Goal: Task Accomplishment & Management: Use online tool/utility

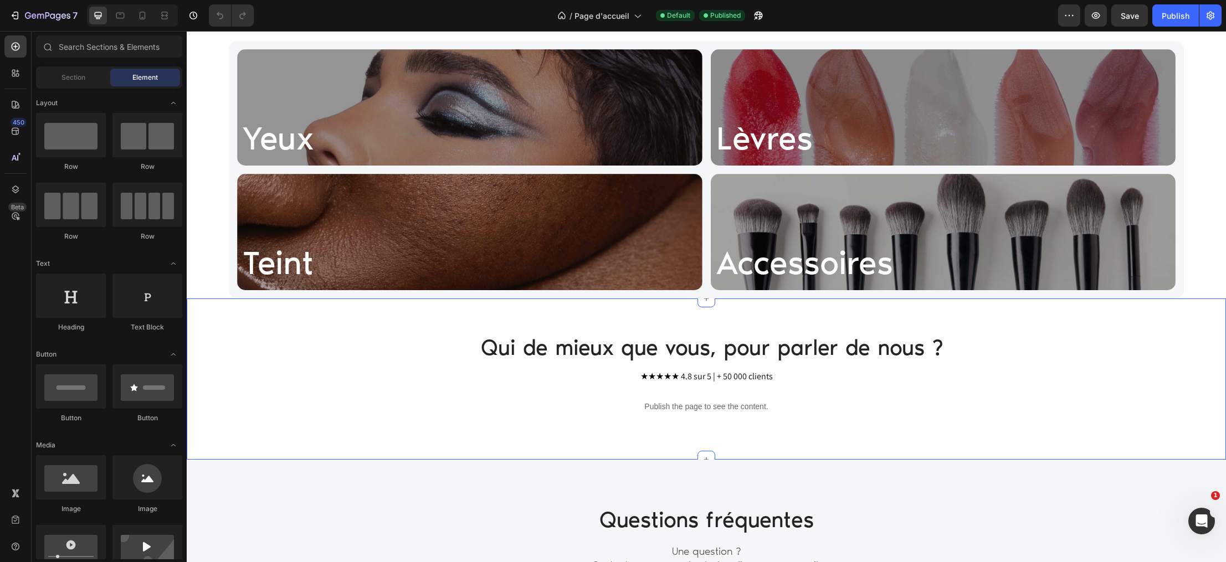
scroll to position [805, 0]
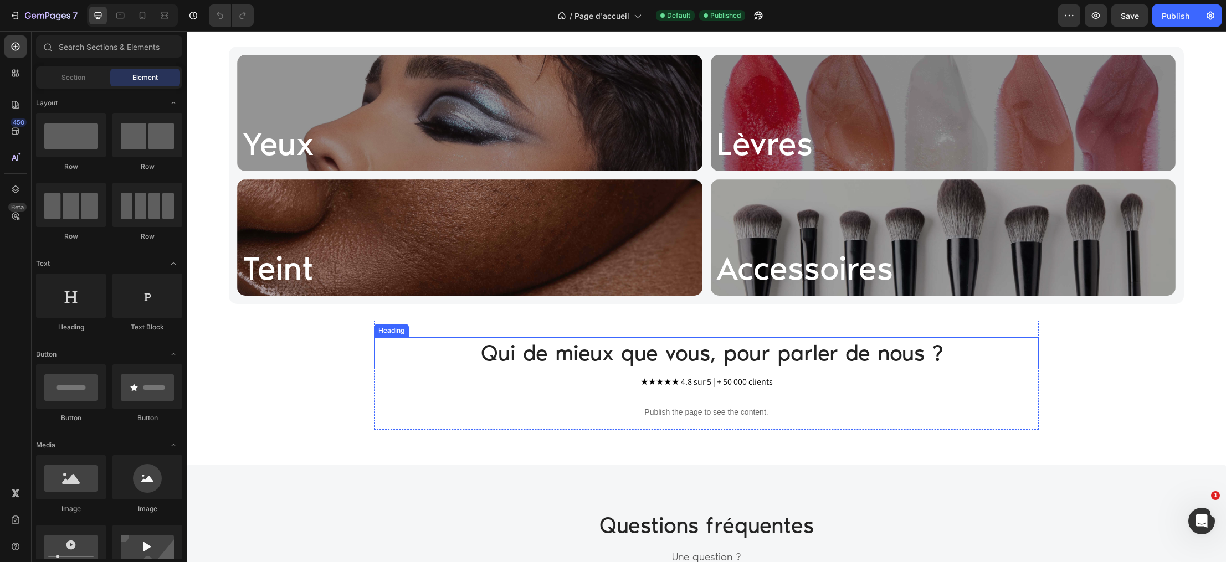
click at [589, 340] on h2 "Qui de mieux que vous, pour parler de nous ?" at bounding box center [712, 352] width 654 height 31
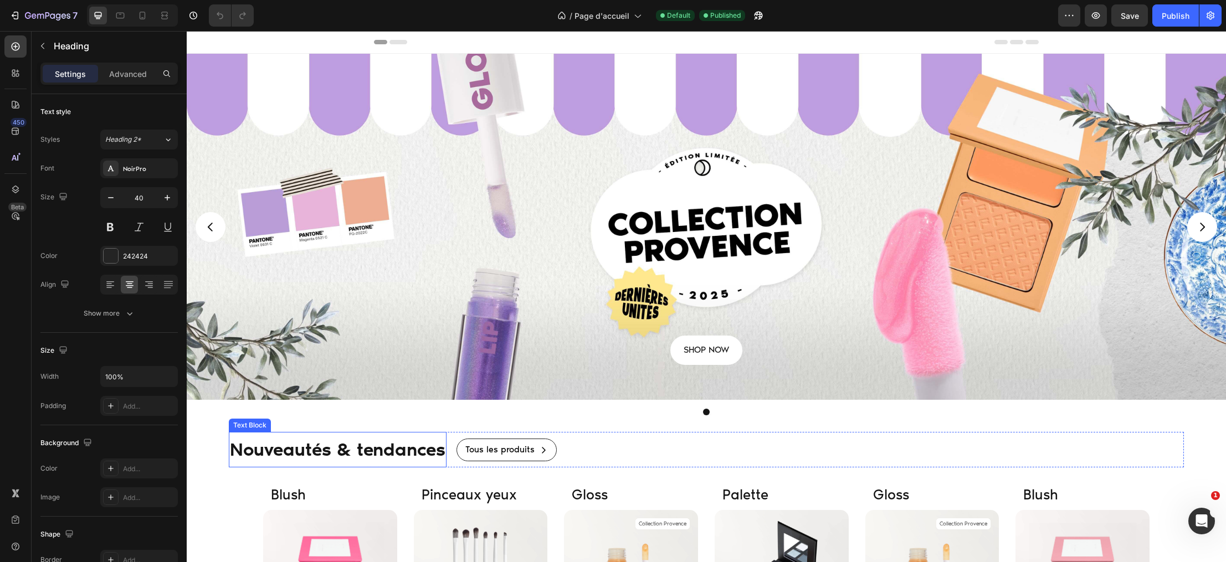
scroll to position [0, 0]
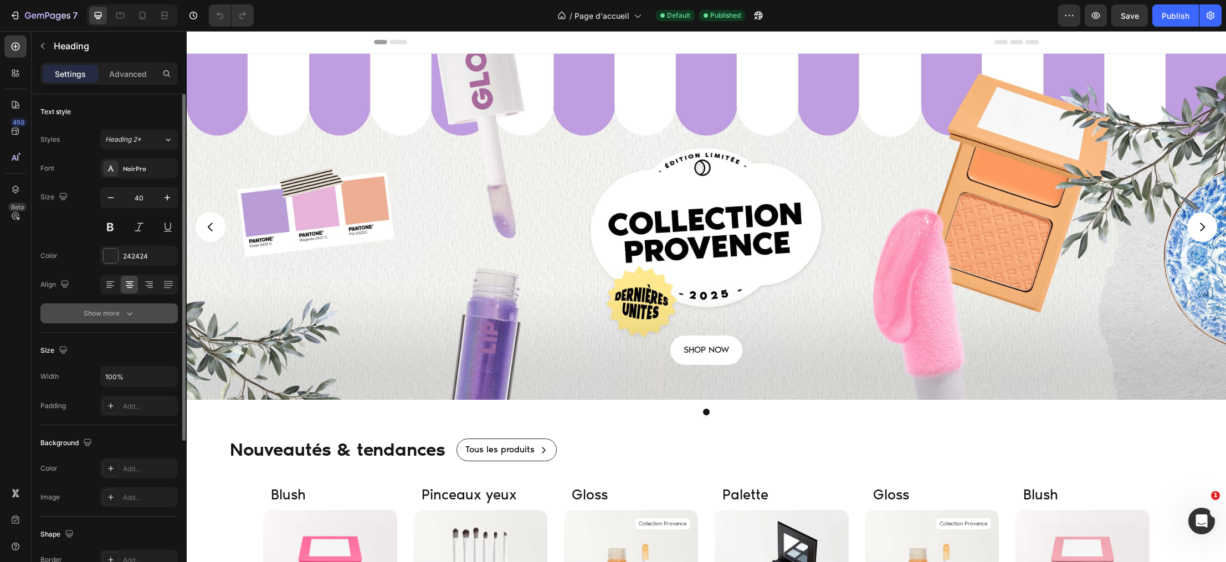
click at [117, 310] on div "Show more" at bounding box center [110, 313] width 52 height 11
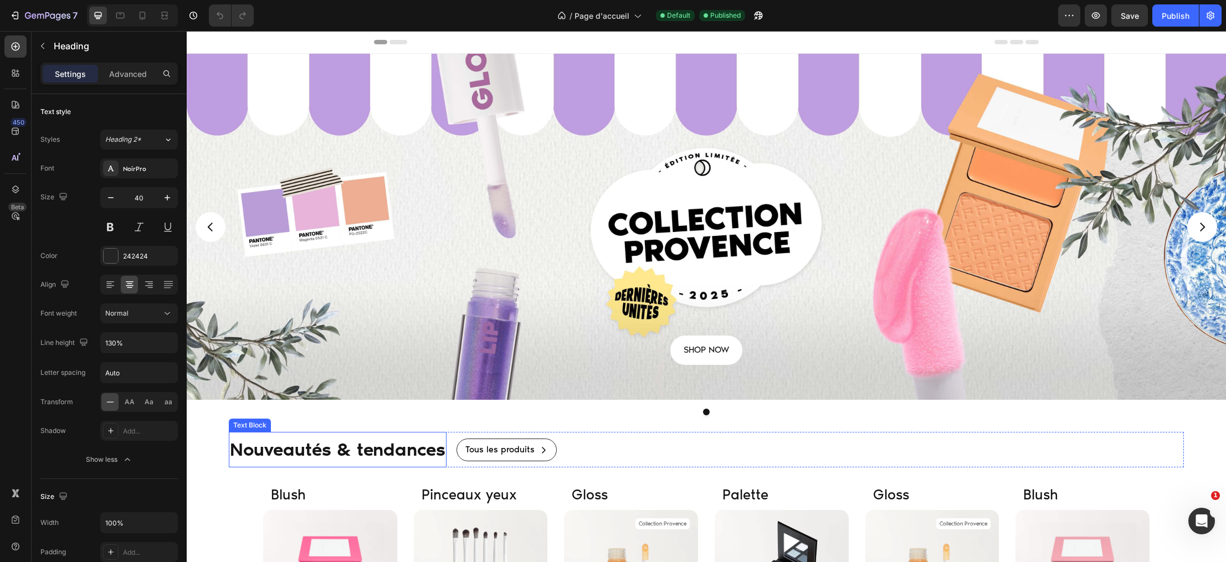
click at [267, 450] on p "Nouveautés & tendances" at bounding box center [337, 449] width 215 height 33
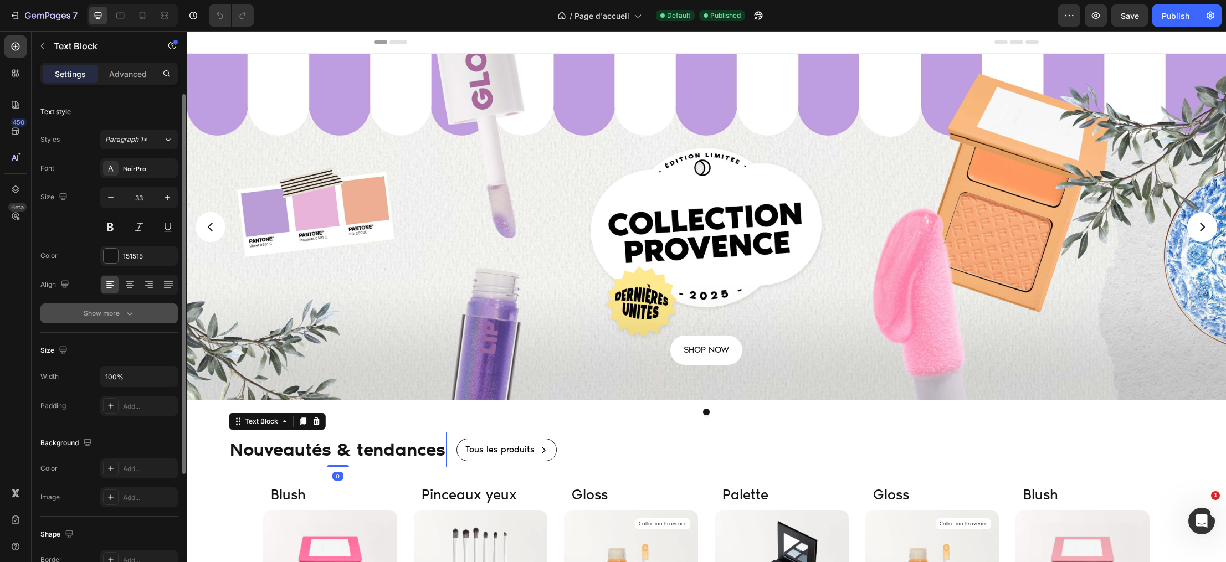
click at [125, 319] on button "Show more" at bounding box center [108, 314] width 137 height 20
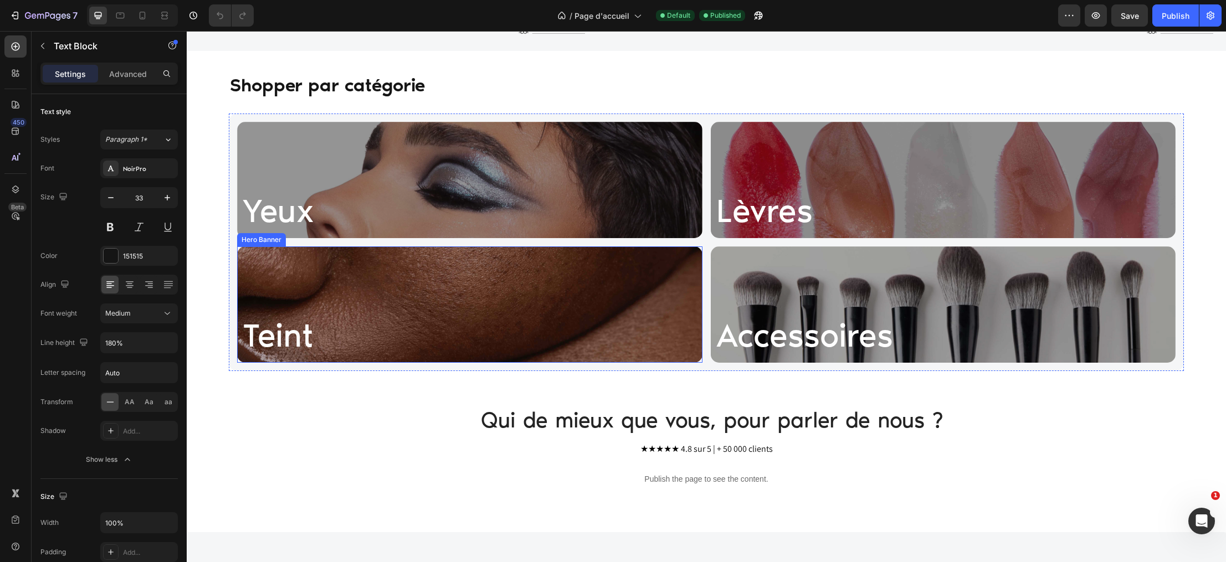
scroll to position [846, 0]
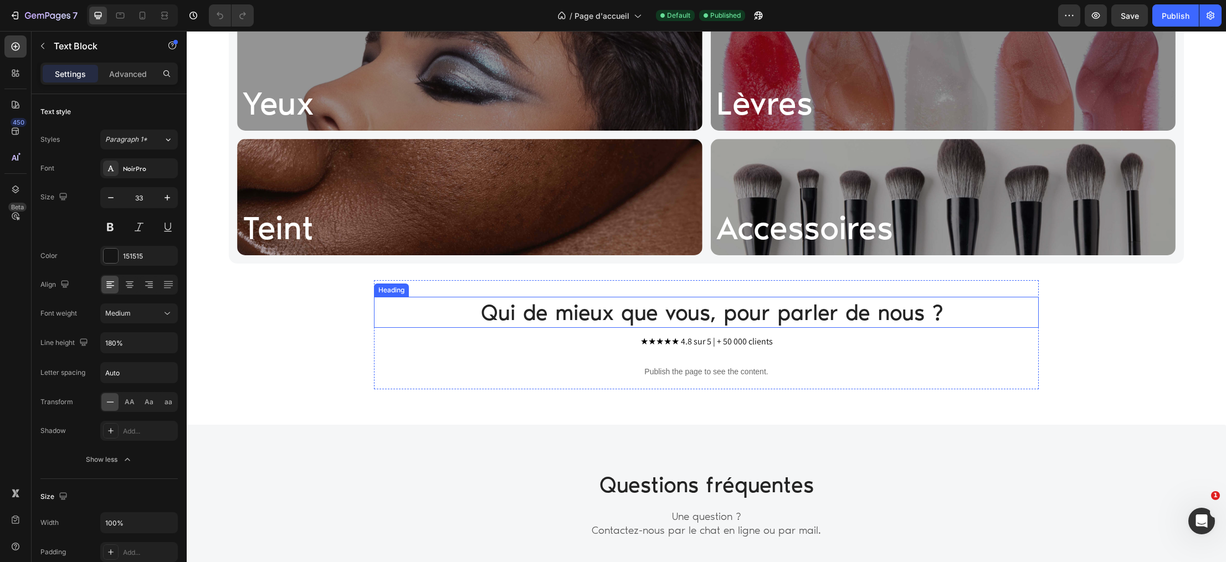
click at [547, 317] on h2 "Qui de mieux que vous, pour parler de nous ?" at bounding box center [712, 312] width 654 height 31
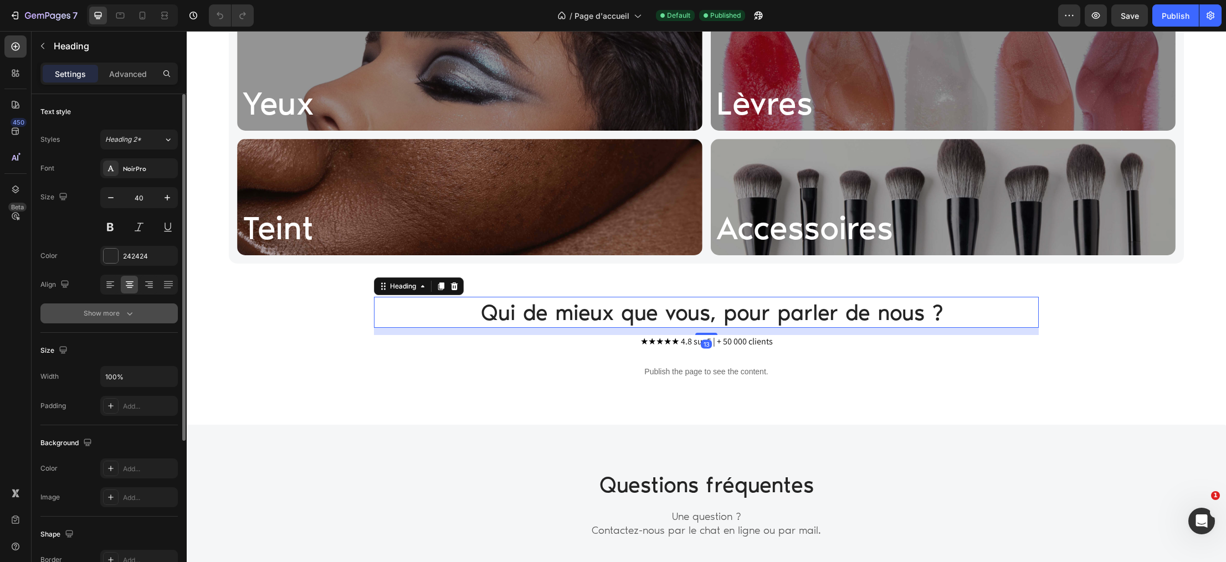
click at [121, 316] on div "Show more" at bounding box center [110, 313] width 52 height 11
click at [147, 316] on div "Normal" at bounding box center [133, 314] width 56 height 10
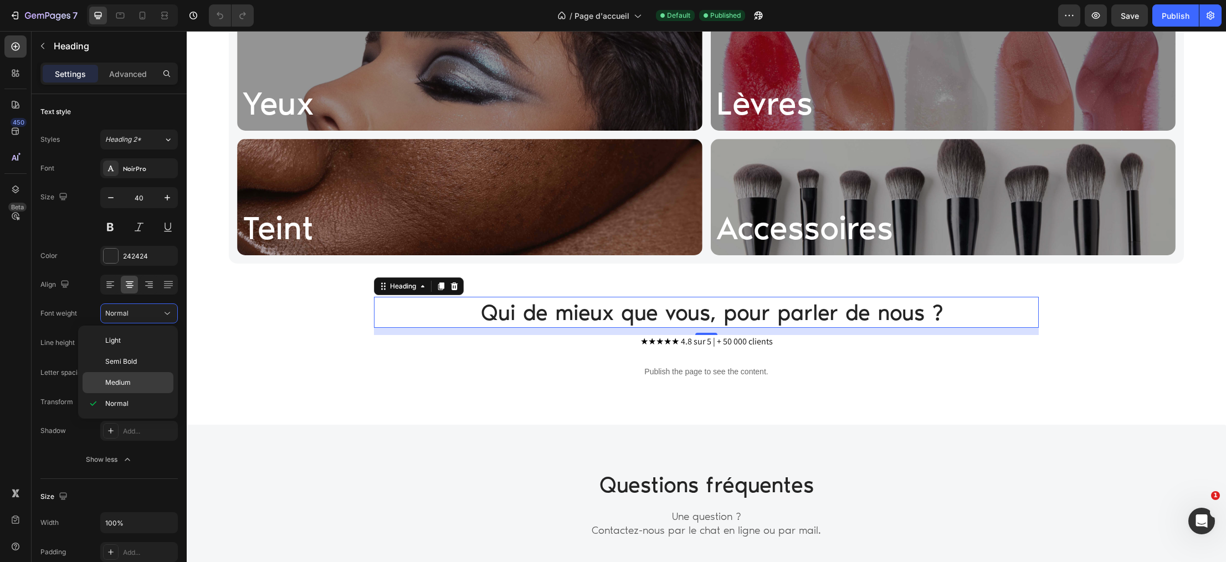
click at [119, 382] on span "Medium" at bounding box center [117, 383] width 25 height 10
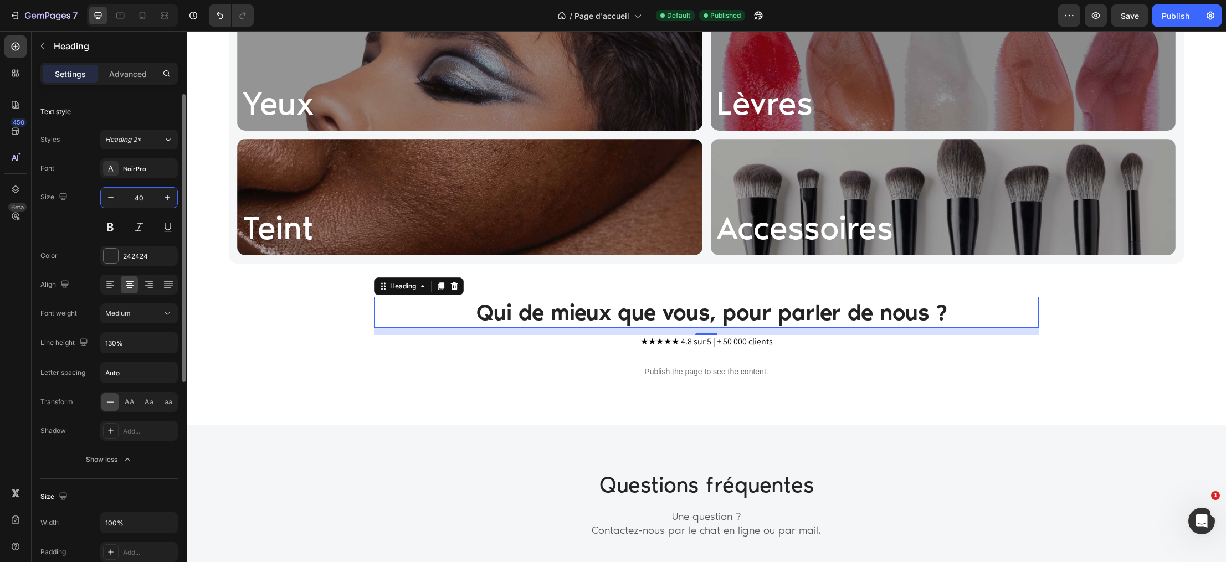
click at [148, 193] on input "40" at bounding box center [139, 198] width 37 height 20
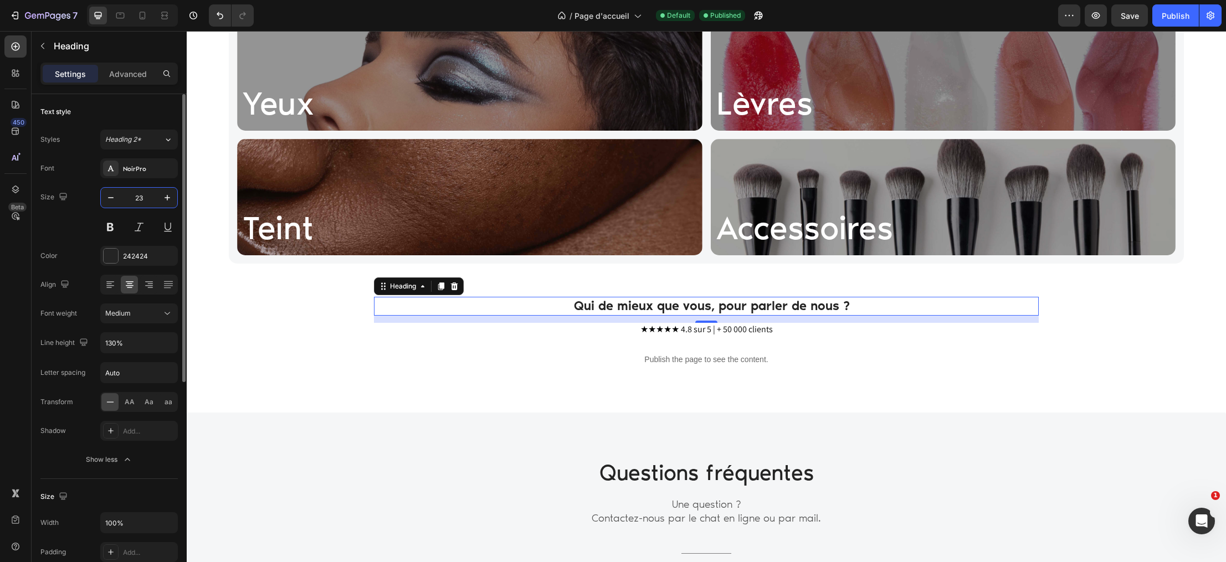
type input "2"
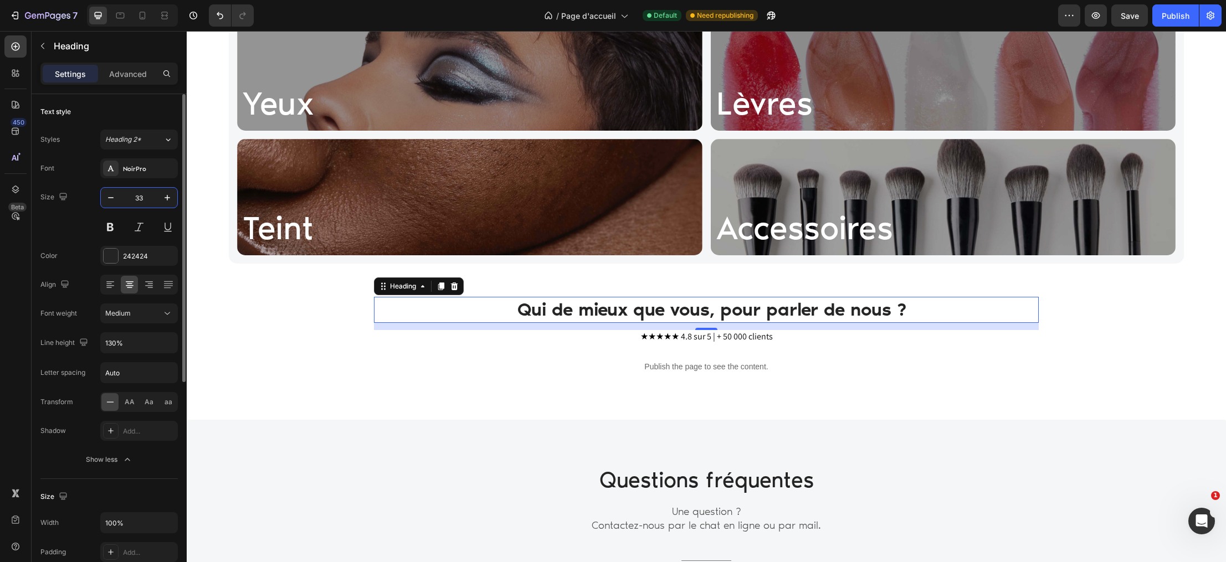
type input "33"
click at [552, 371] on p "Publish the page to see the content." at bounding box center [706, 367] width 665 height 12
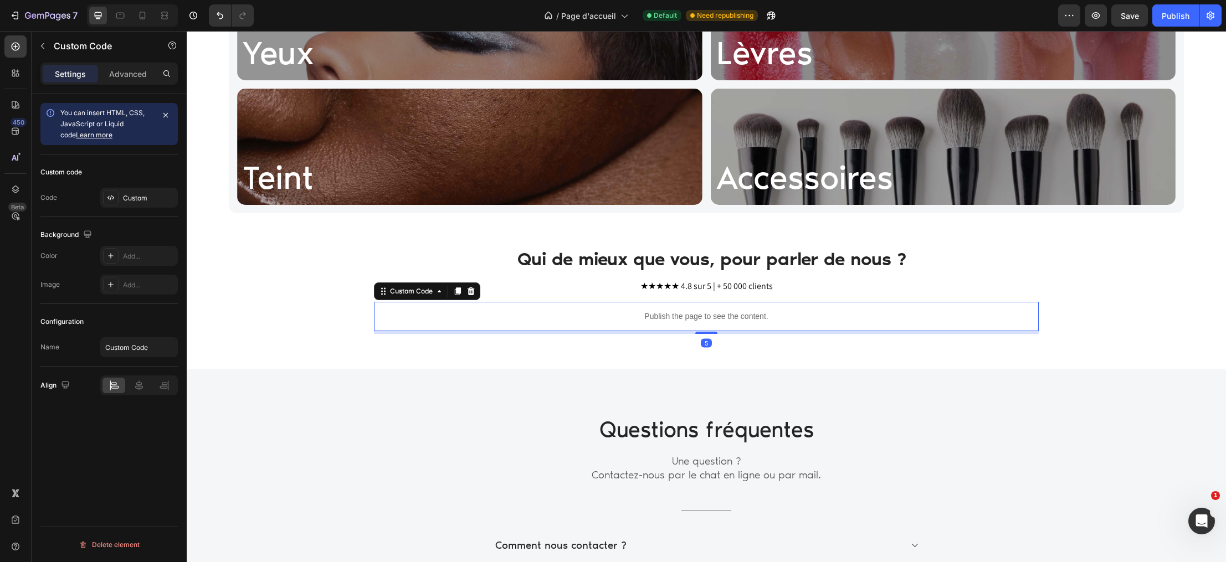
scroll to position [944, 0]
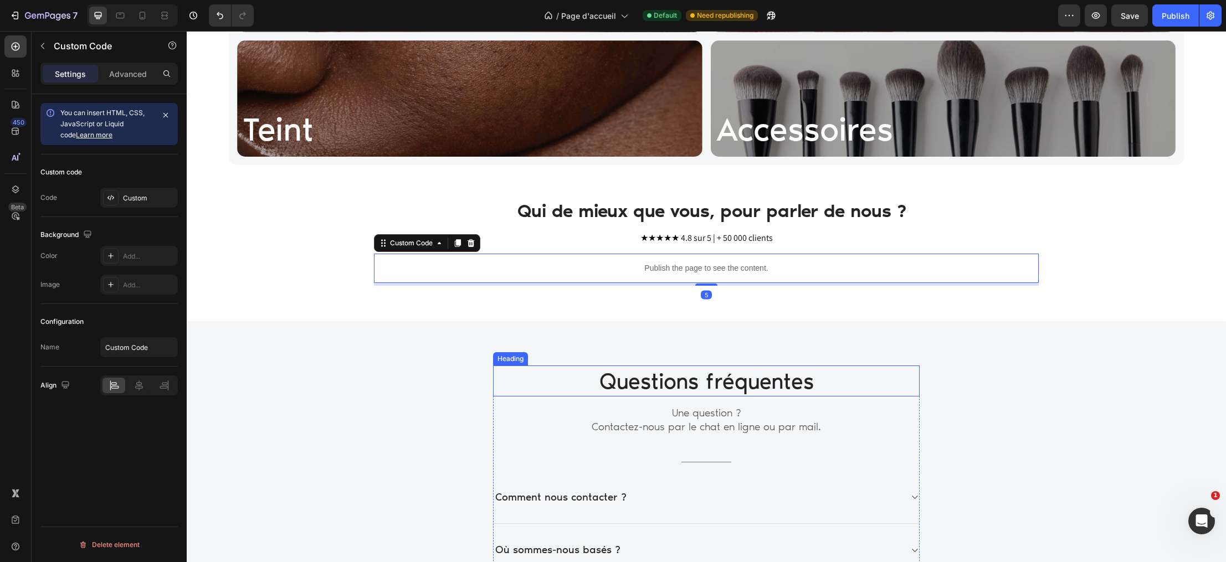
click at [652, 381] on h2 "Questions fréquentes" at bounding box center [706, 381] width 426 height 31
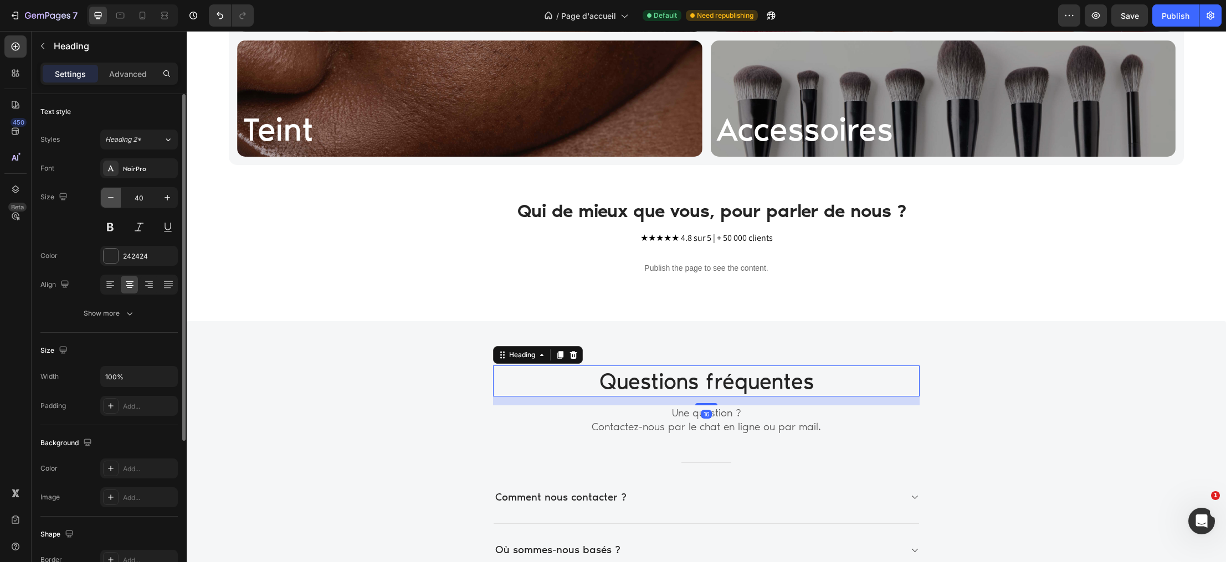
click at [106, 200] on icon "button" at bounding box center [110, 197] width 11 height 11
click at [142, 198] on input "39" at bounding box center [139, 198] width 37 height 20
type input "3"
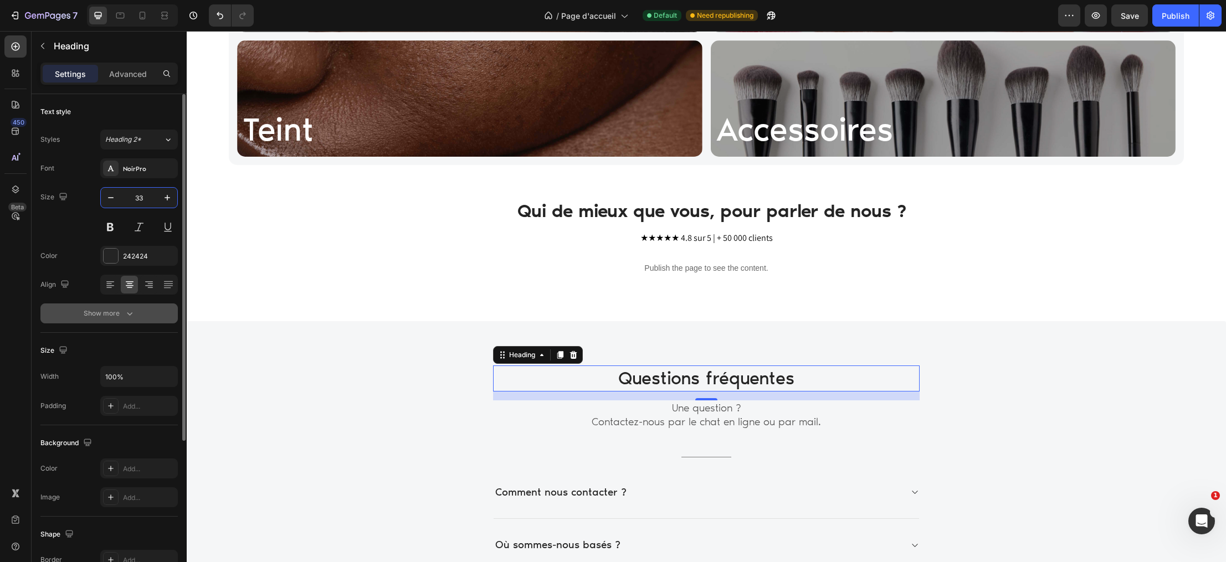
type input "33"
click at [105, 311] on div "Show more" at bounding box center [110, 313] width 52 height 11
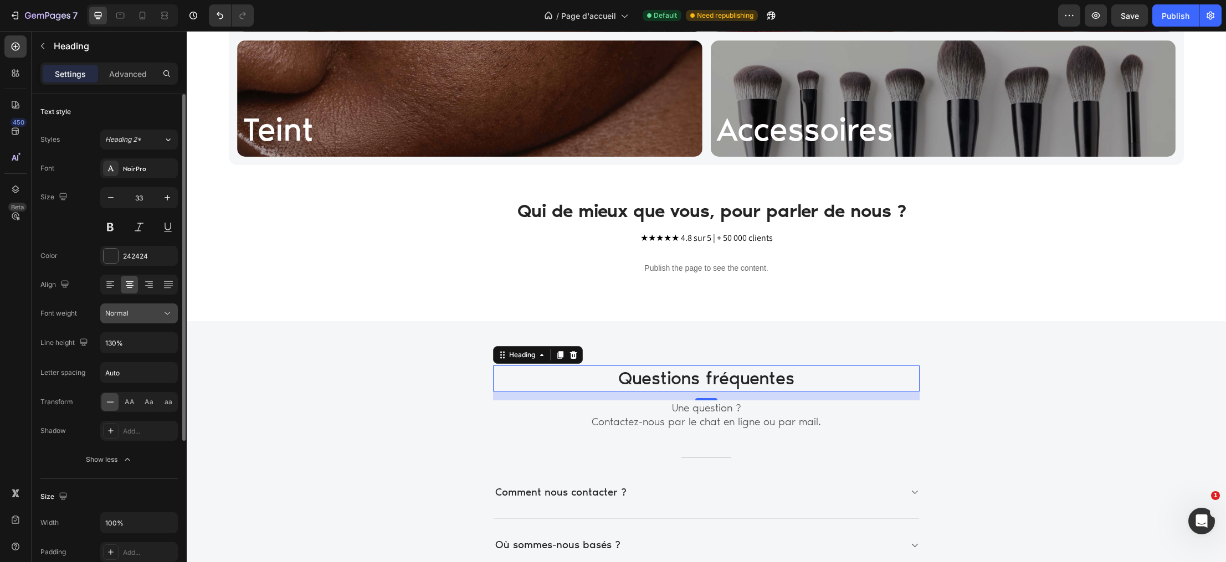
click at [127, 320] on button "Normal" at bounding box center [139, 314] width 78 height 20
click at [121, 387] on span "Medium" at bounding box center [117, 383] width 25 height 10
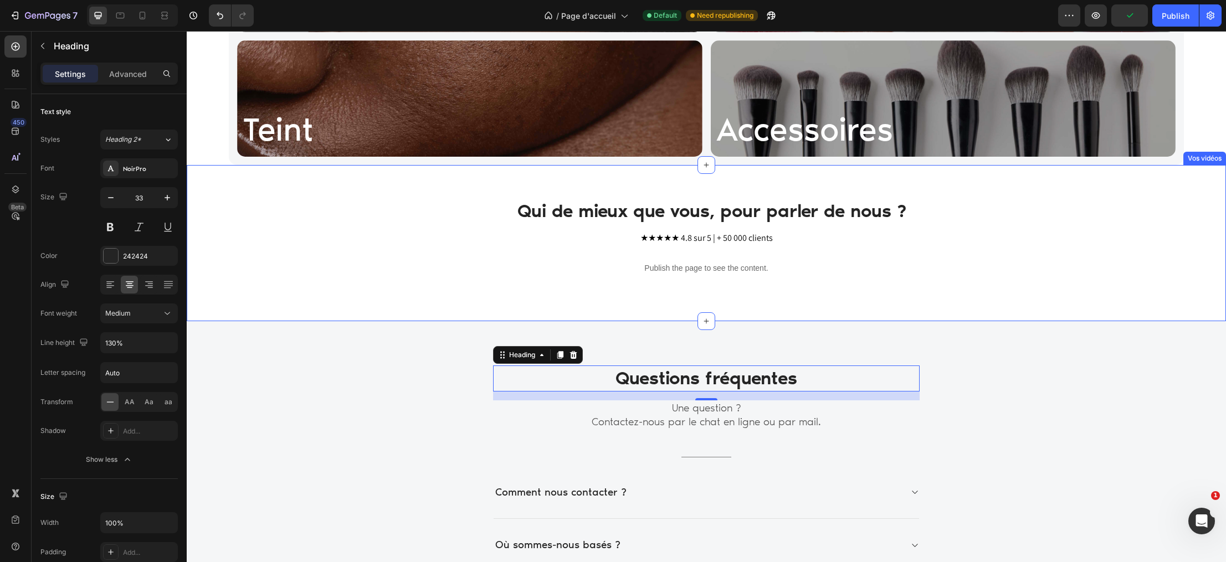
click at [376, 304] on div "Qui de mieux que vous, pour parler de nous ? Heading ★★★★★ 4.8 sur 5 | + 50 000…" at bounding box center [706, 243] width 1039 height 156
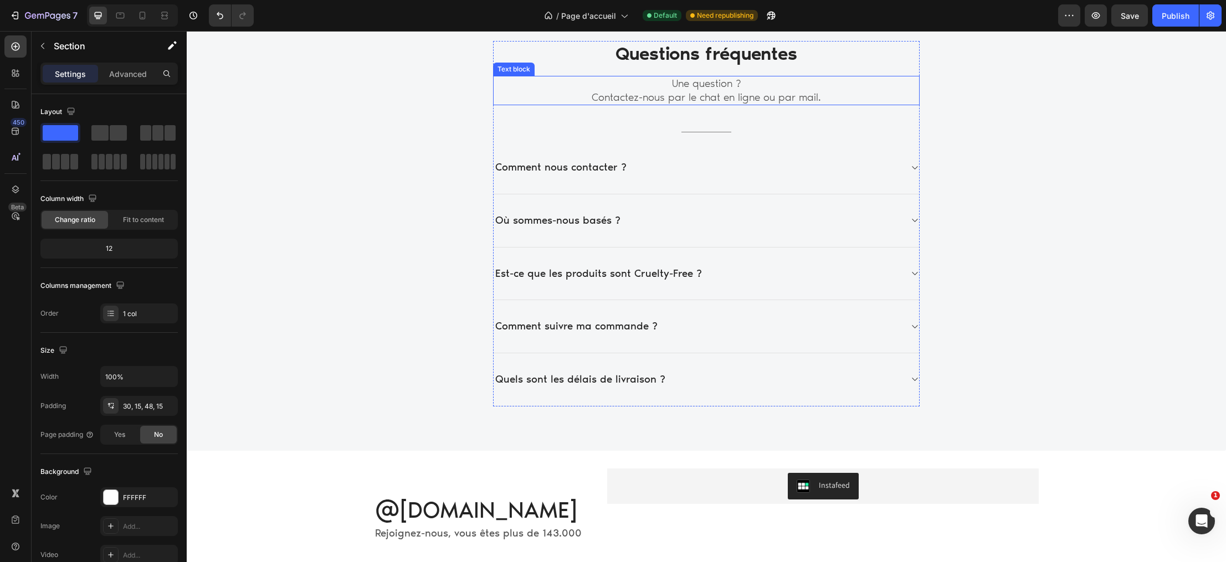
scroll to position [1389, 0]
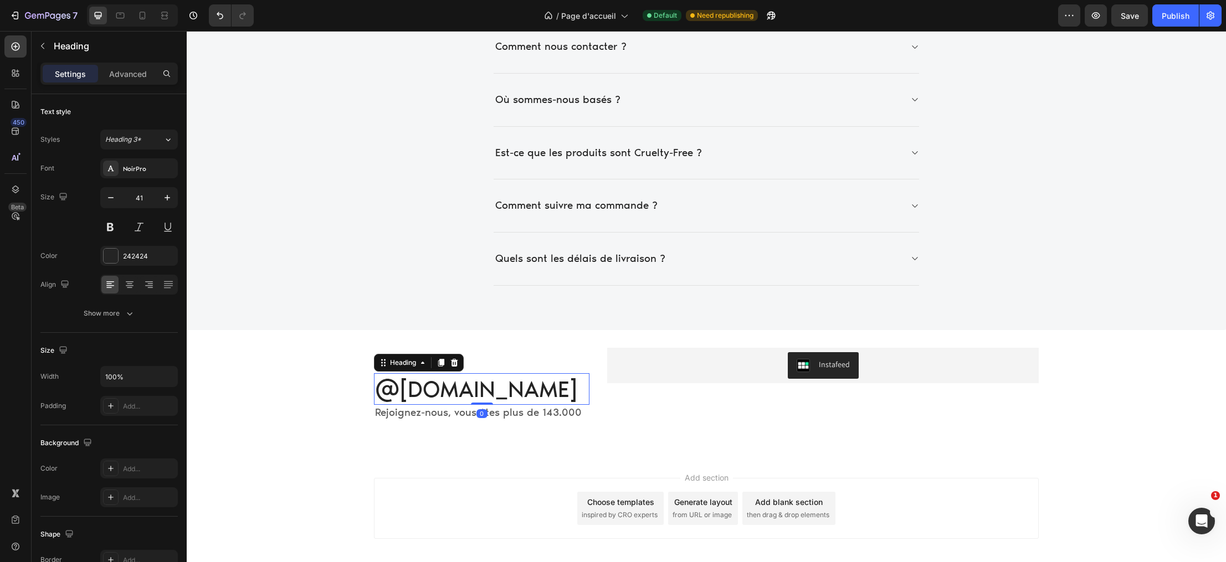
click at [451, 388] on h2 "@For.me" at bounding box center [481, 389] width 215 height 32
click at [151, 202] on input "41" at bounding box center [139, 198] width 37 height 20
type input "4"
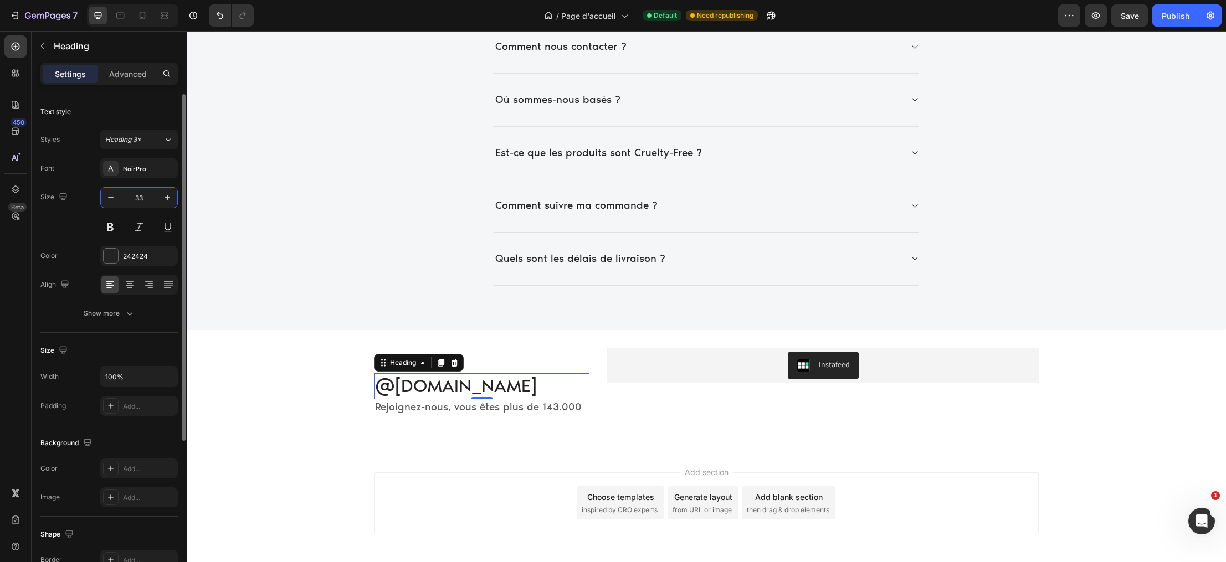
type input "33"
click at [112, 313] on div "Show more" at bounding box center [110, 313] width 52 height 11
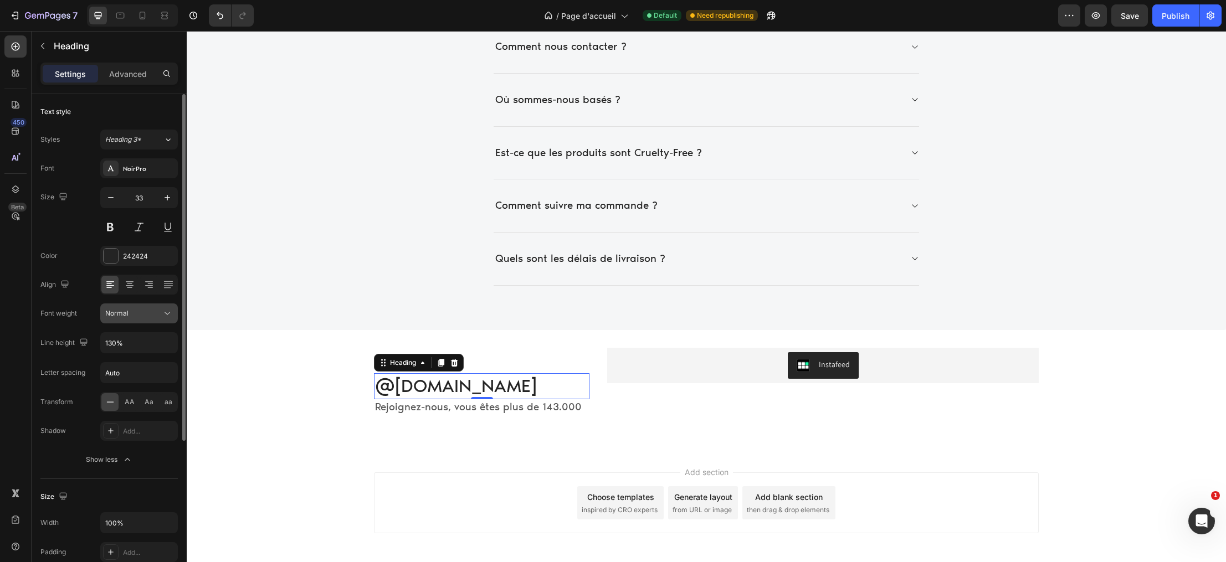
click at [132, 315] on div "Normal" at bounding box center [133, 314] width 56 height 10
click at [119, 388] on div "Medium" at bounding box center [128, 382] width 91 height 21
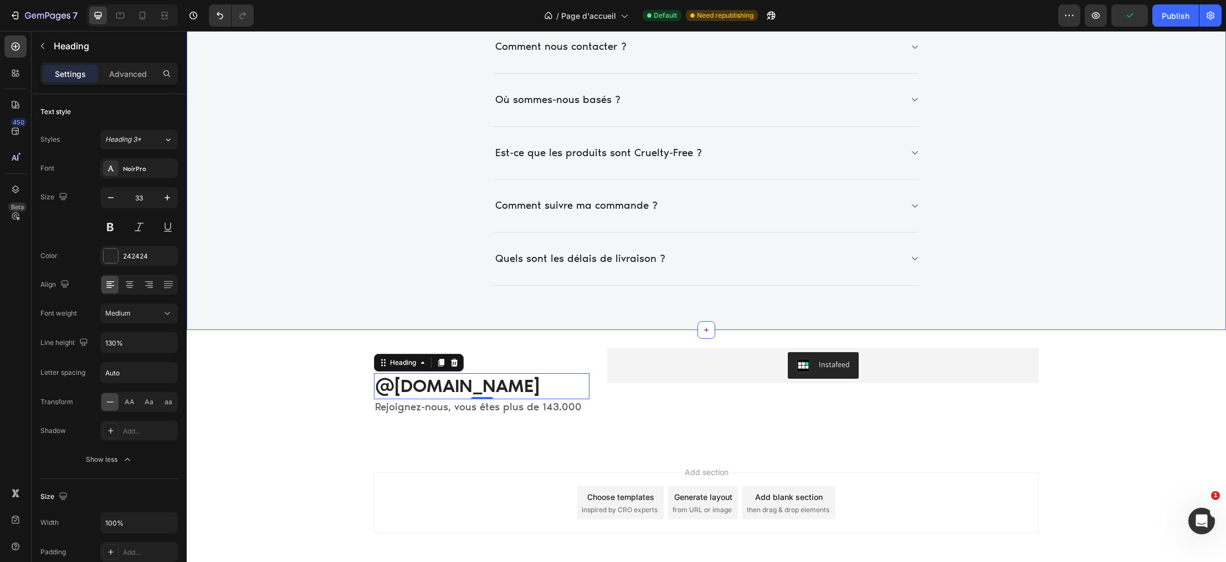
click at [314, 273] on div "Questions fréquentes Heading Une question ? Contactez-nous par le chat en ligne…" at bounding box center [706, 103] width 1022 height 366
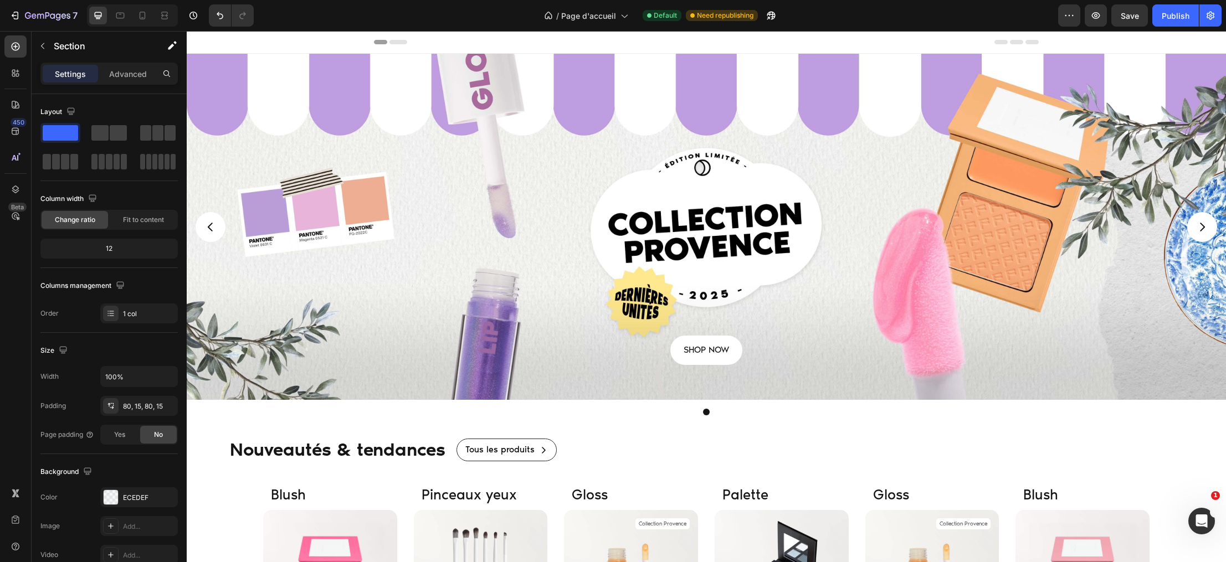
scroll to position [0, 0]
click at [376, 450] on p "Nouveautés & tendances" at bounding box center [337, 449] width 215 height 33
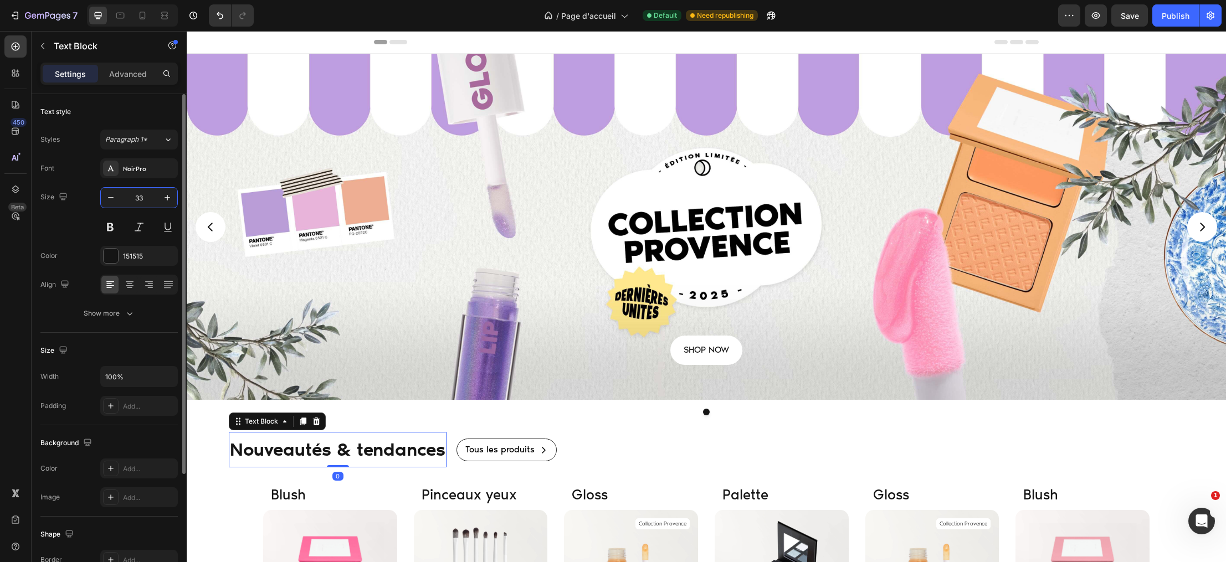
click at [147, 200] on input "33" at bounding box center [139, 198] width 37 height 20
type input "3"
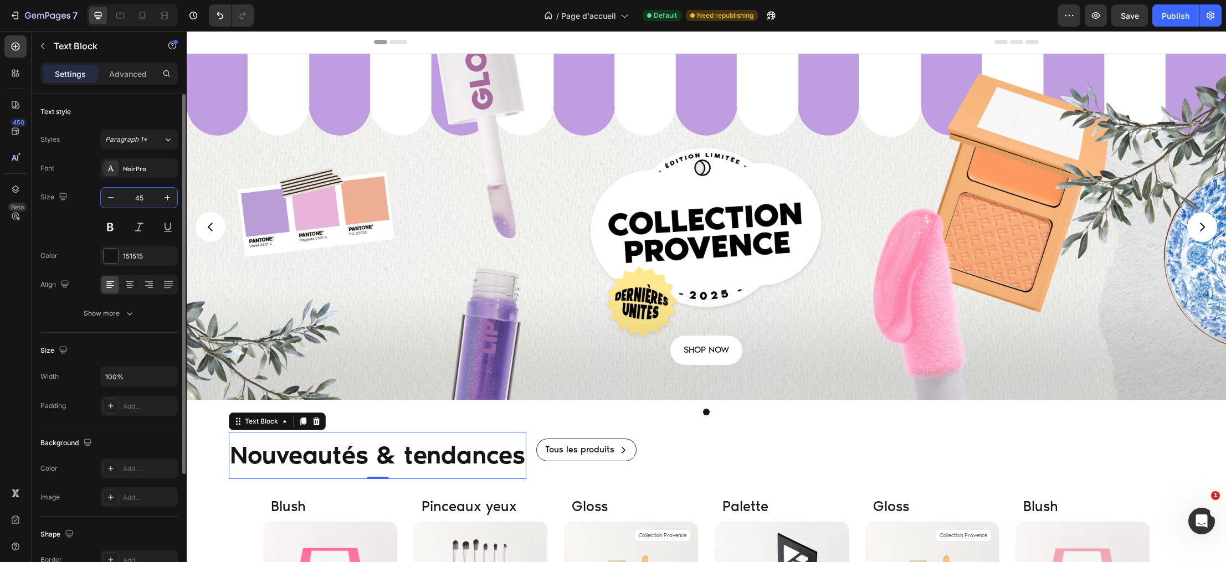
type input "45"
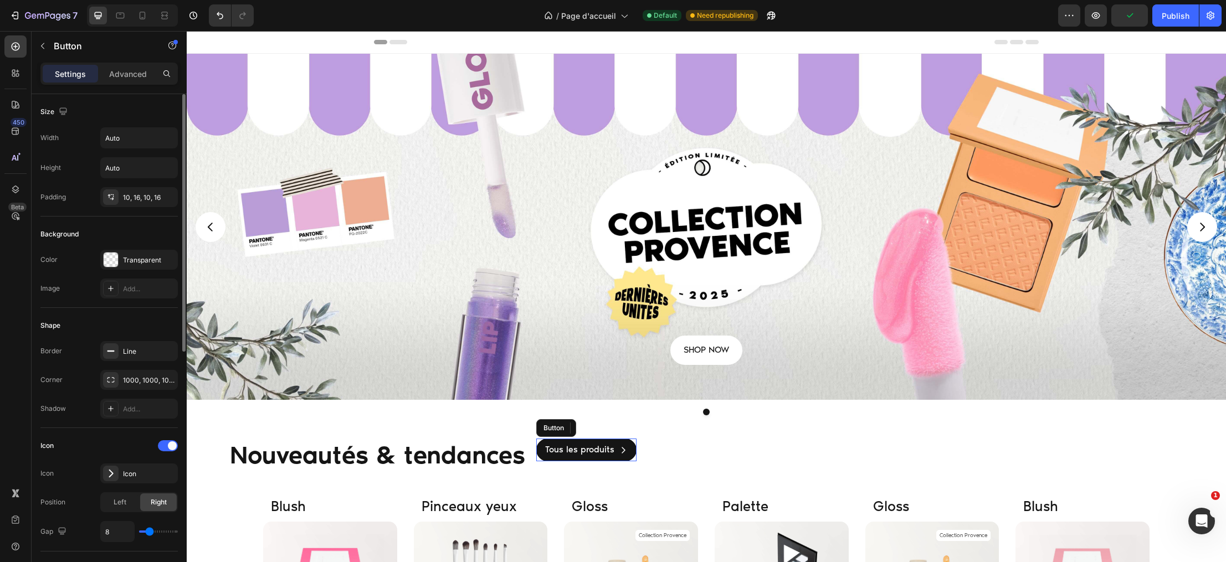
click at [630, 445] on link "Tous les produits" at bounding box center [586, 450] width 100 height 23
click at [127, 71] on p "Advanced" at bounding box center [128, 74] width 38 height 12
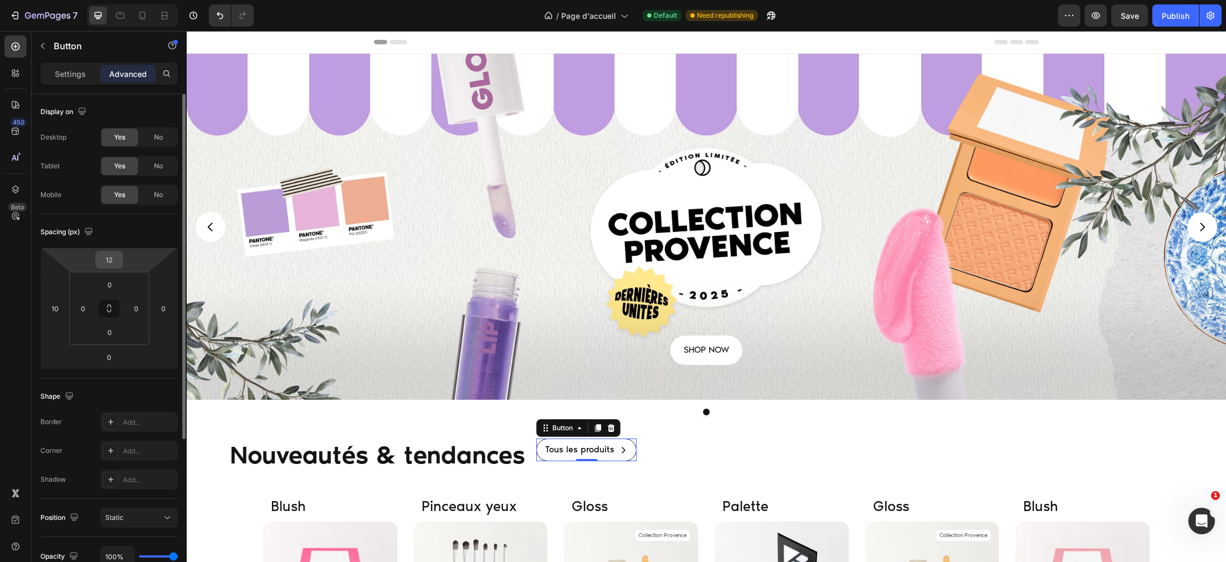
click at [113, 260] on input "12" at bounding box center [109, 259] width 22 height 17
type input "2"
type input "3"
type input "24"
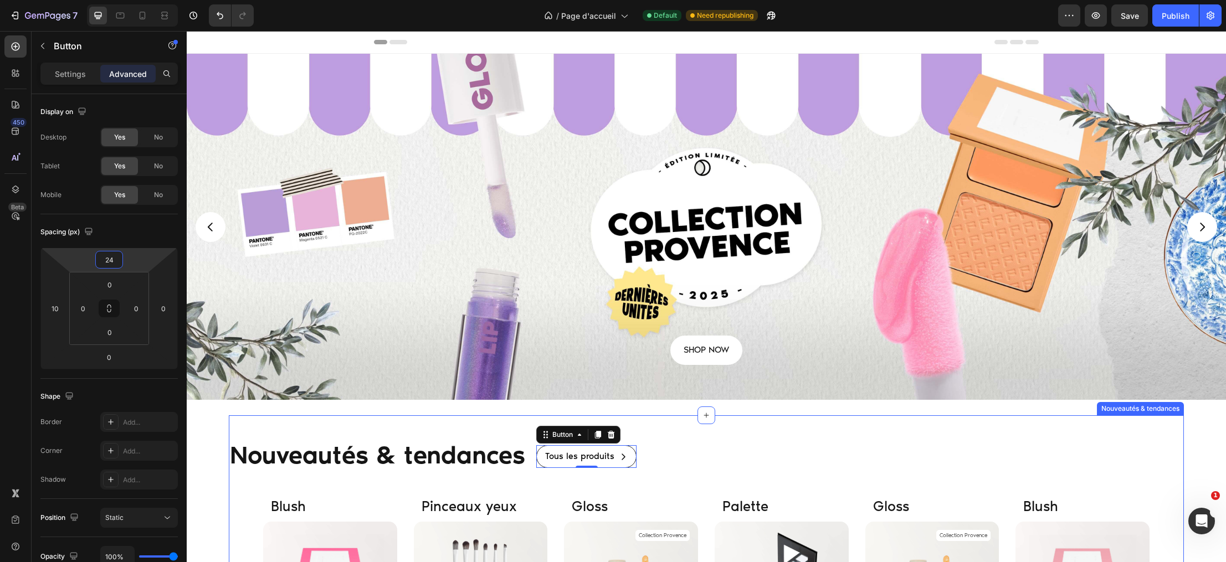
click at [652, 433] on div "Nouveautés & tendances Text Block Tous les produits Button 0 Row" at bounding box center [706, 455] width 954 height 47
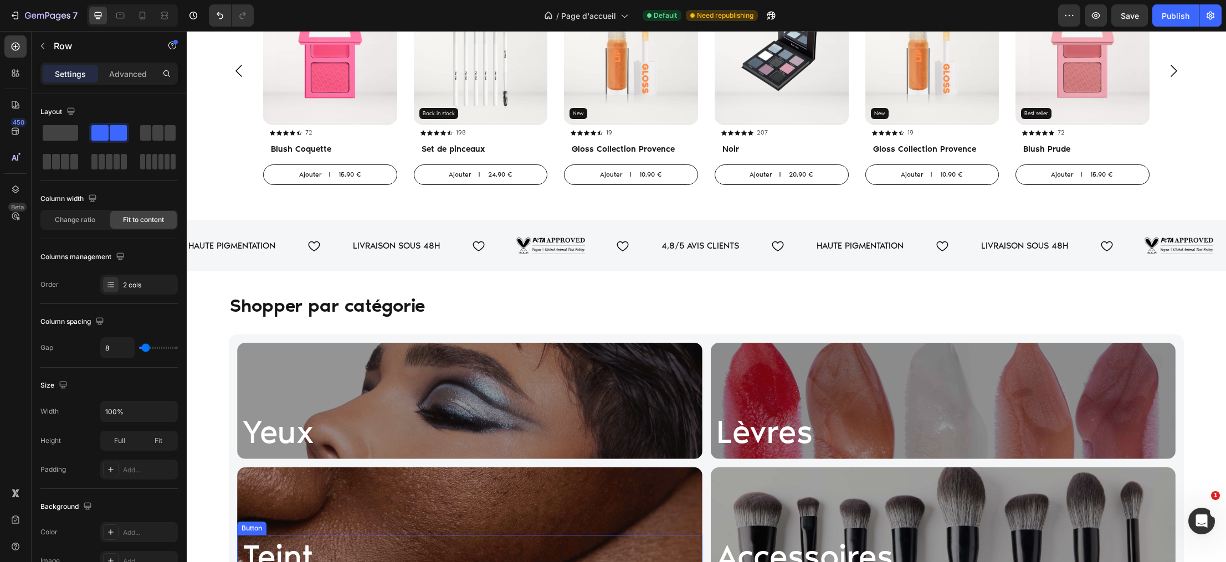
scroll to position [684, 0]
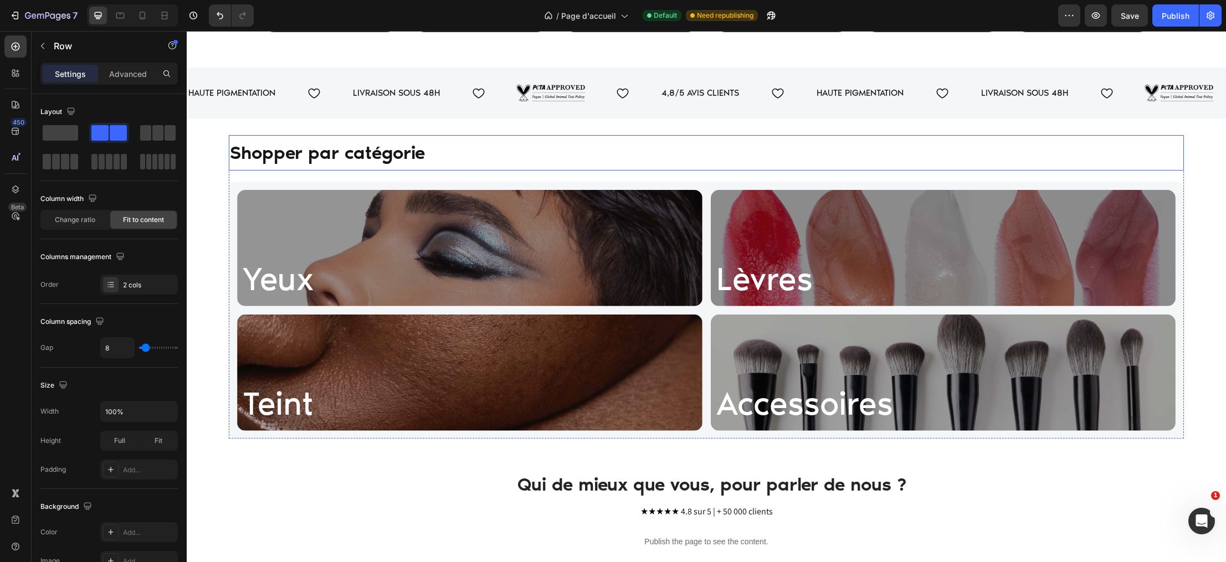
click at [421, 150] on p "Shopper par catégorie" at bounding box center [706, 152] width 952 height 33
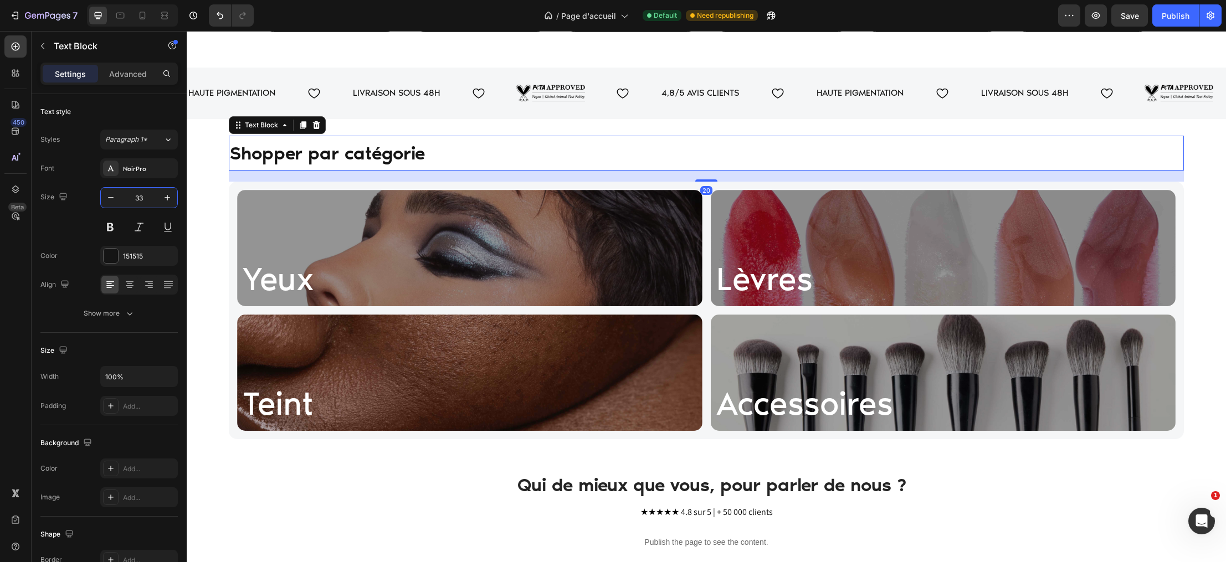
click at [146, 199] on input "33" at bounding box center [139, 198] width 37 height 20
type input "3"
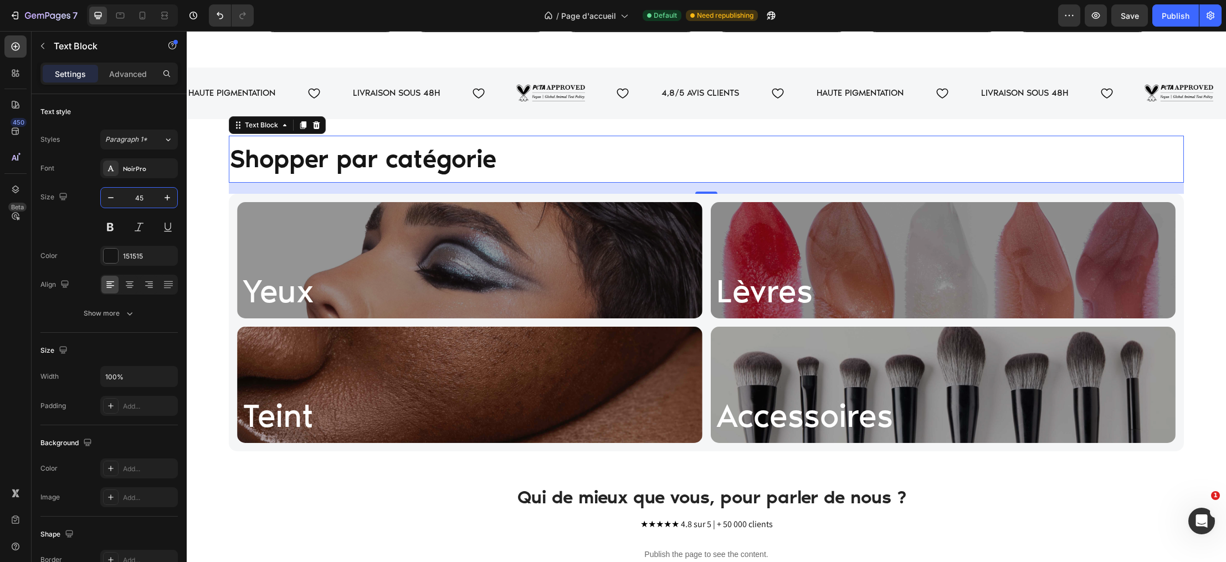
type input "45"
click at [600, 148] on p "Shopper par catégorie" at bounding box center [706, 159] width 952 height 45
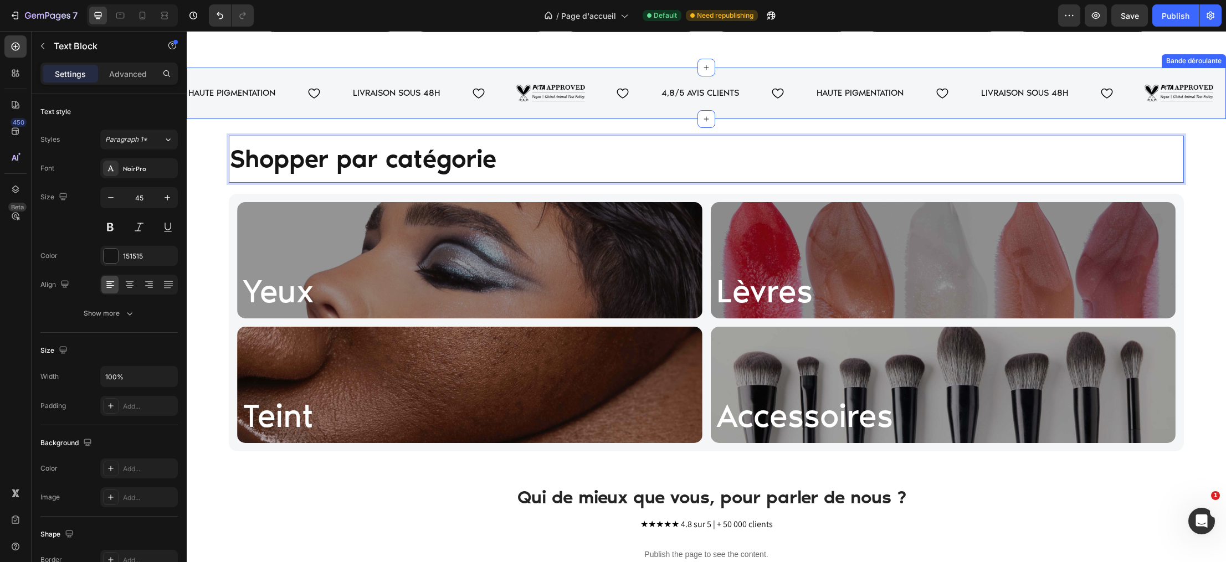
click at [594, 114] on div "HAUTE PIGMENTATION Text LIVRAISON SOUS 48H Text Image 4,8/5 AVIS CLIENTS Text H…" at bounding box center [706, 94] width 1039 height 52
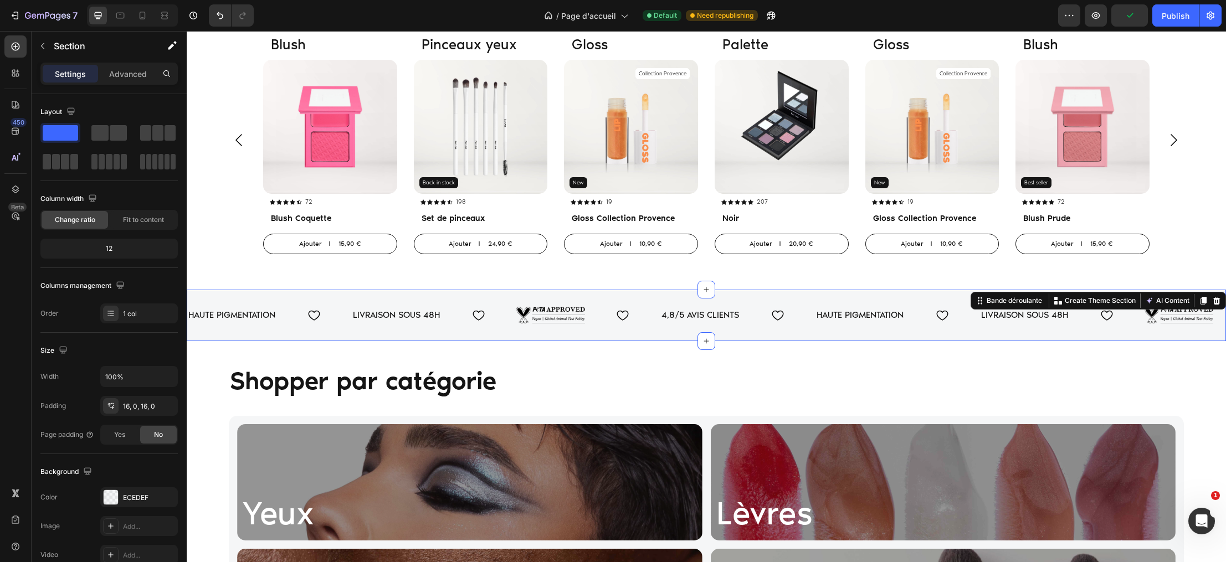
scroll to position [449, 0]
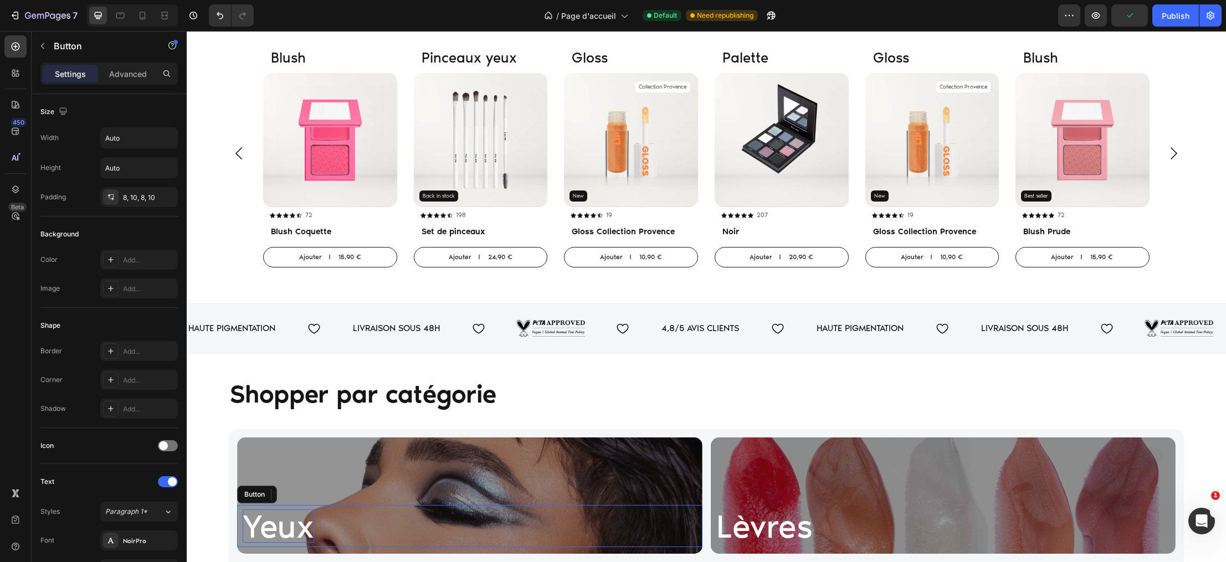
click at [270, 527] on p "Yeux" at bounding box center [278, 526] width 71 height 33
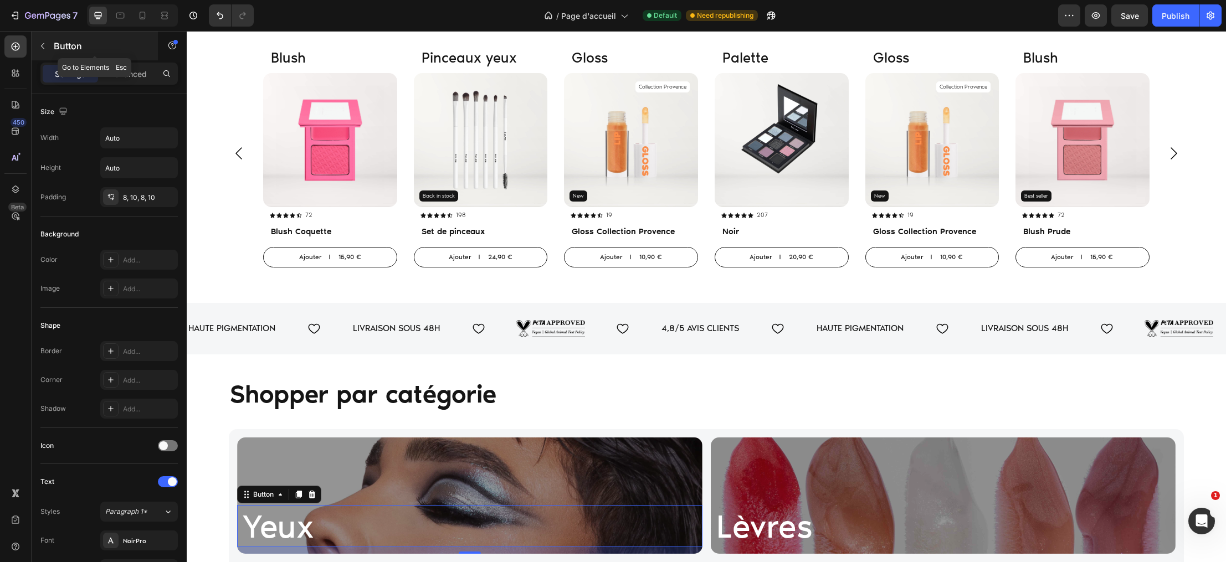
click at [61, 43] on p "Button" at bounding box center [101, 45] width 94 height 13
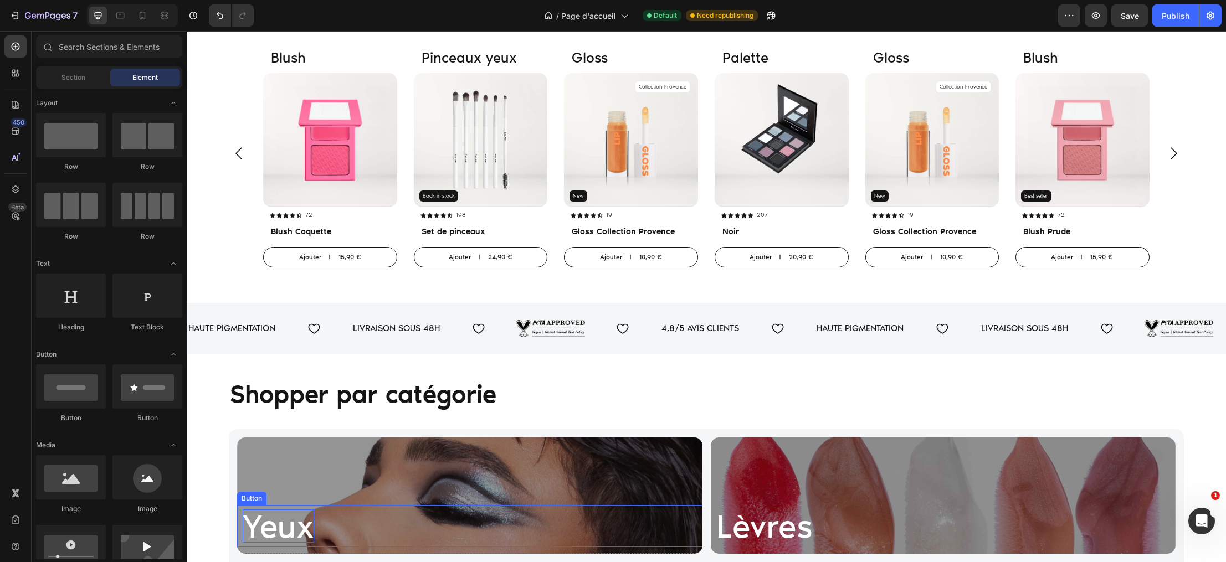
click at [269, 528] on p "Yeux" at bounding box center [278, 526] width 71 height 33
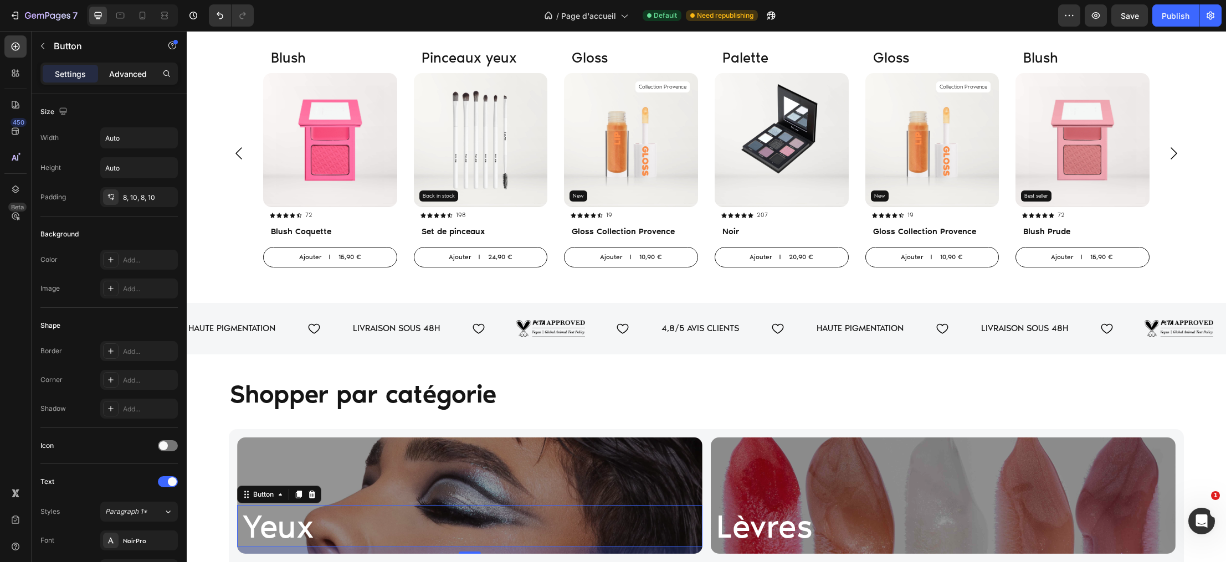
click at [116, 75] on p "Advanced" at bounding box center [128, 74] width 38 height 12
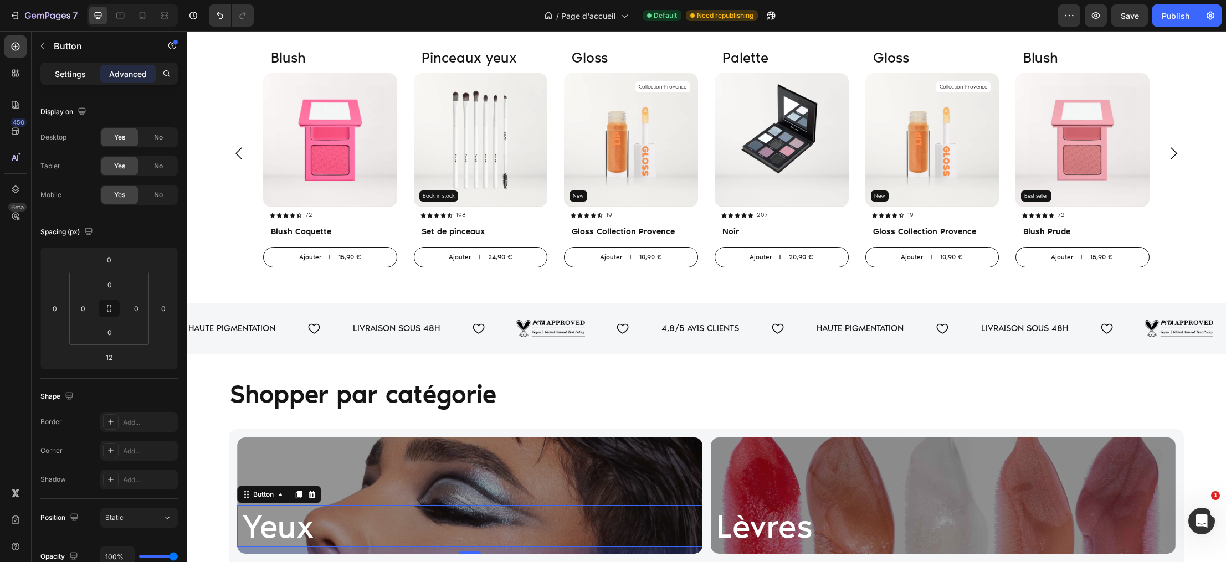
click at [69, 75] on p "Settings" at bounding box center [70, 74] width 31 height 12
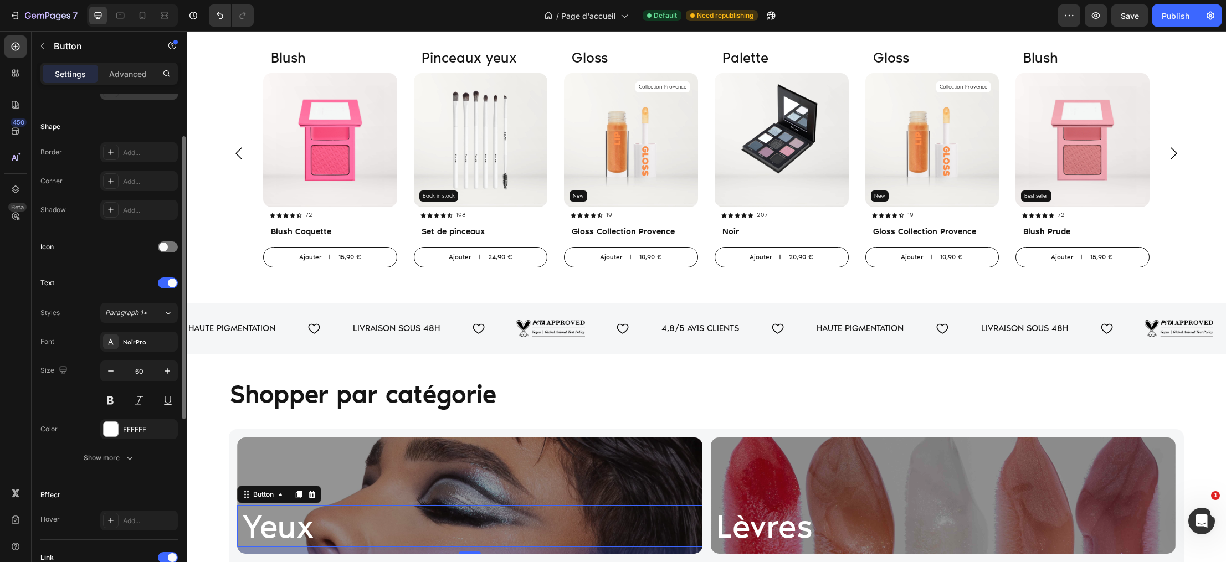
scroll to position [261, 0]
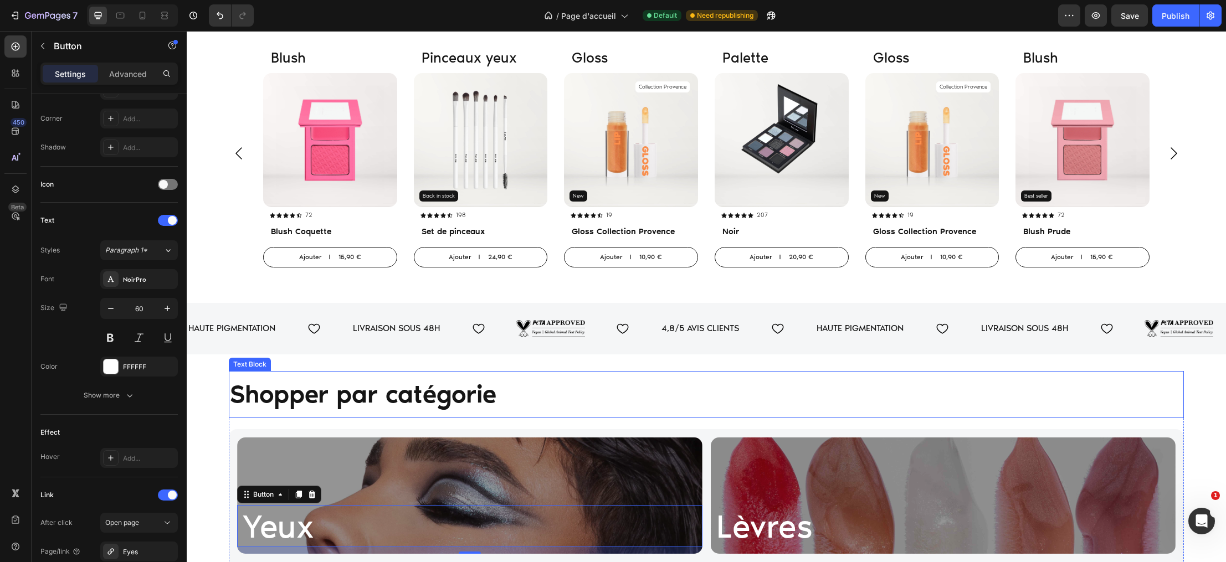
click at [367, 373] on p "Shopper par catégorie" at bounding box center [706, 394] width 952 height 45
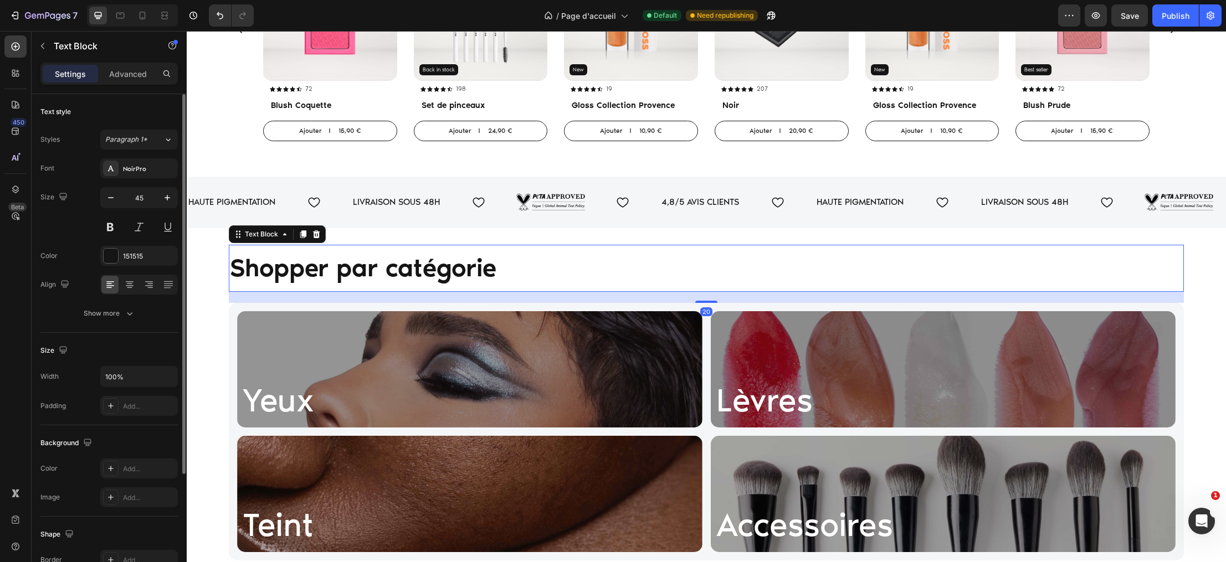
scroll to position [957, 0]
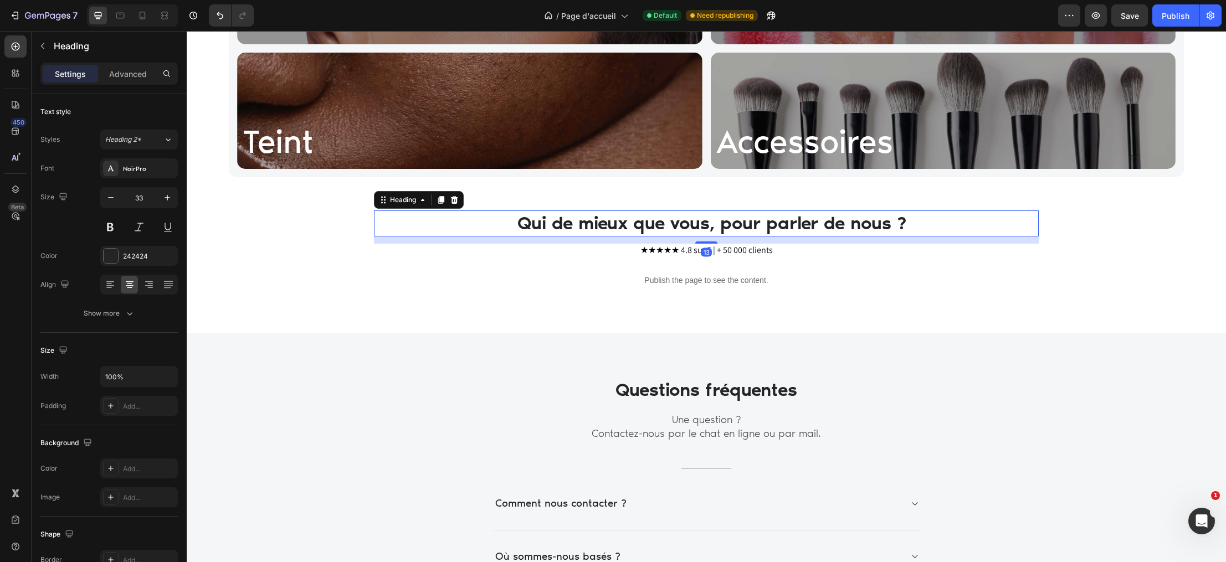
click at [600, 234] on h2 "Qui de mieux que vous, pour parler de nous ?" at bounding box center [712, 223] width 654 height 26
click at [148, 194] on input "33" at bounding box center [139, 198] width 37 height 20
type input "3"
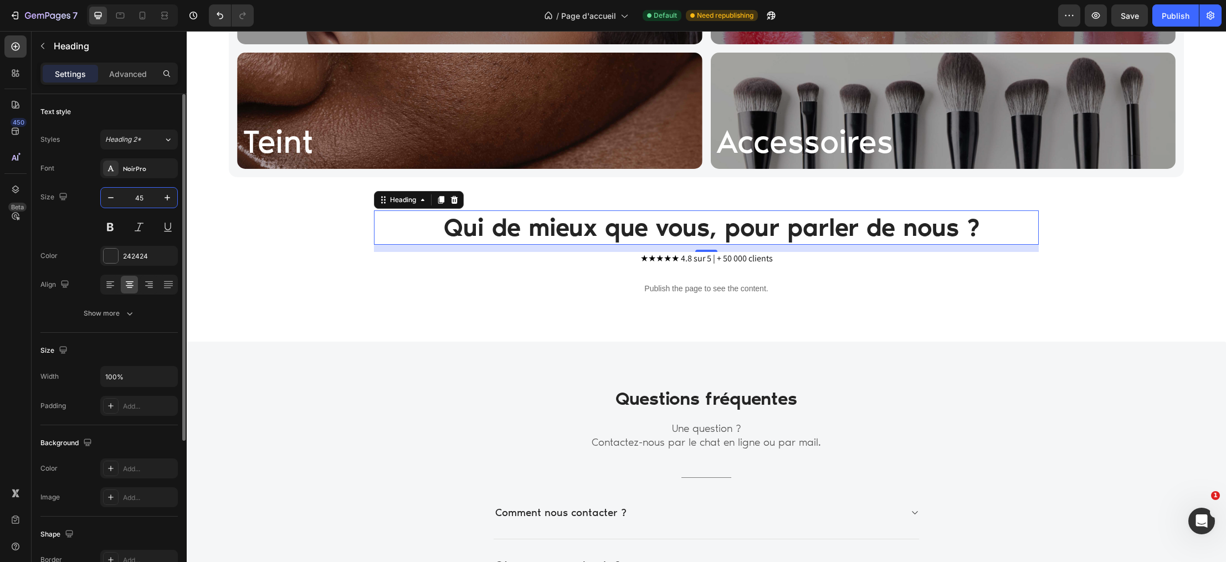
type input "45"
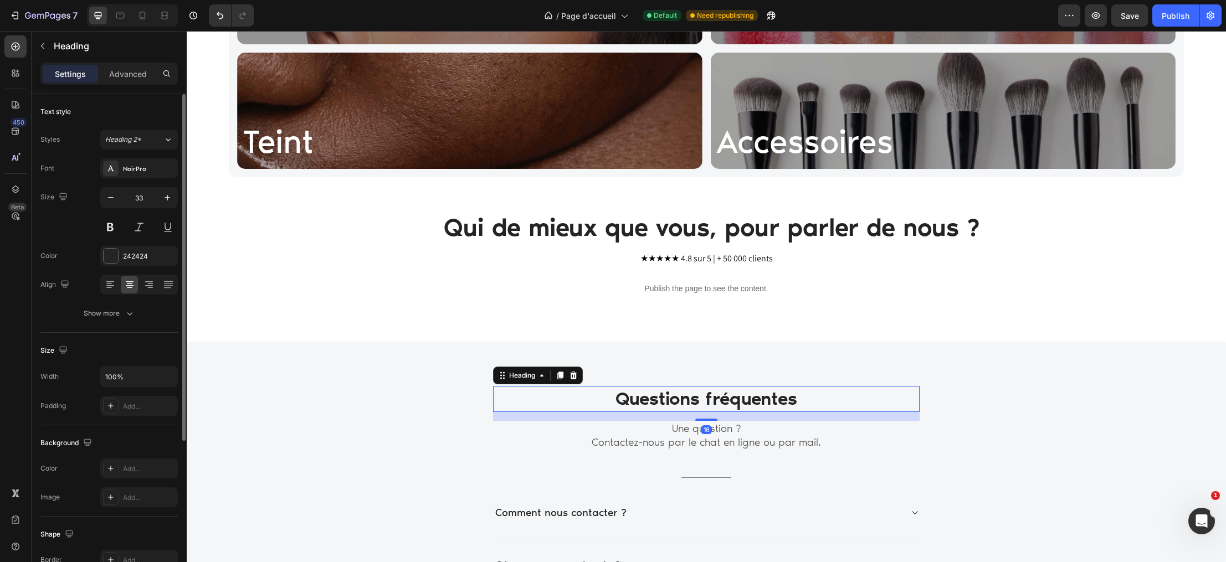
click at [666, 402] on h2 "Questions fréquentes" at bounding box center [706, 399] width 426 height 26
click at [145, 196] on input "33" at bounding box center [139, 198] width 37 height 20
type input "3"
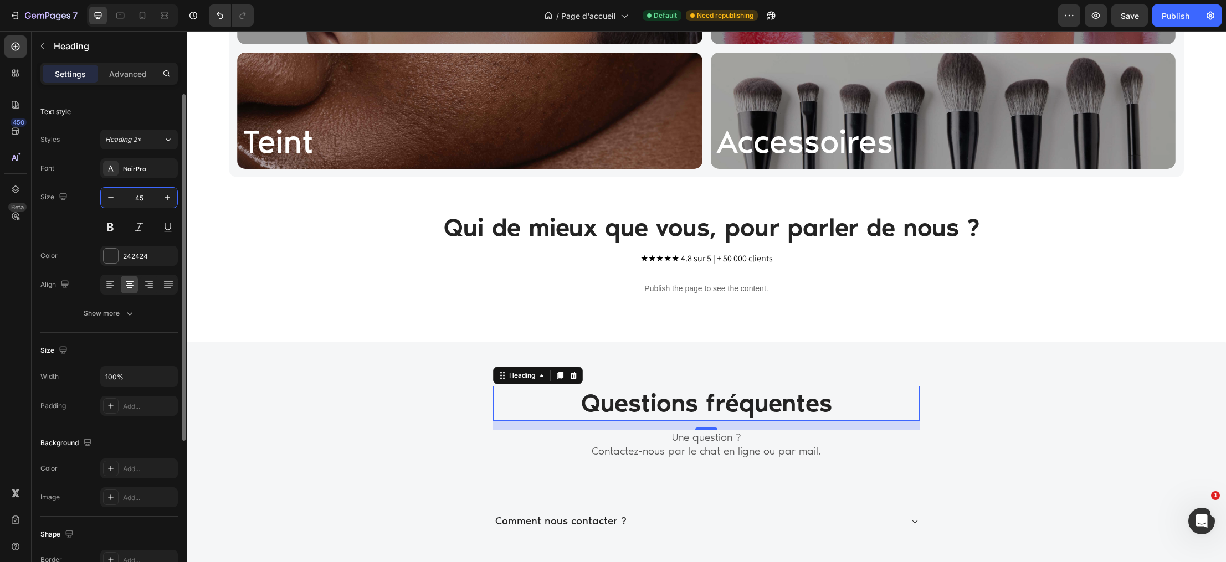
type input "45"
click at [529, 228] on h2 "Qui de mieux que vous, pour parler de nous ?" at bounding box center [712, 227] width 654 height 35
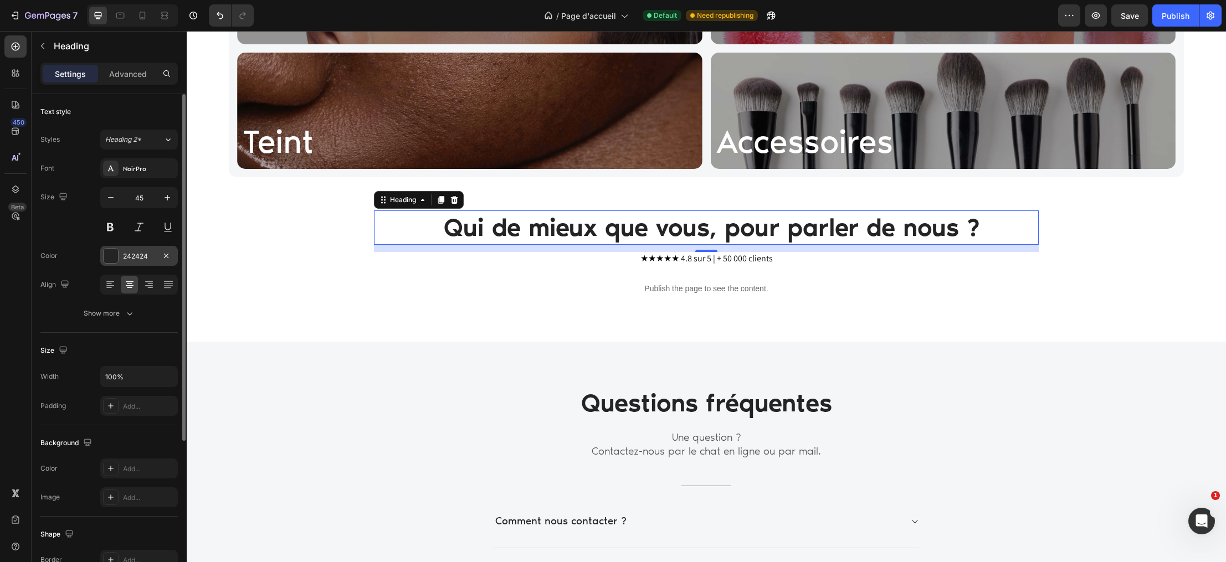
click at [106, 248] on div at bounding box center [111, 256] width 16 height 16
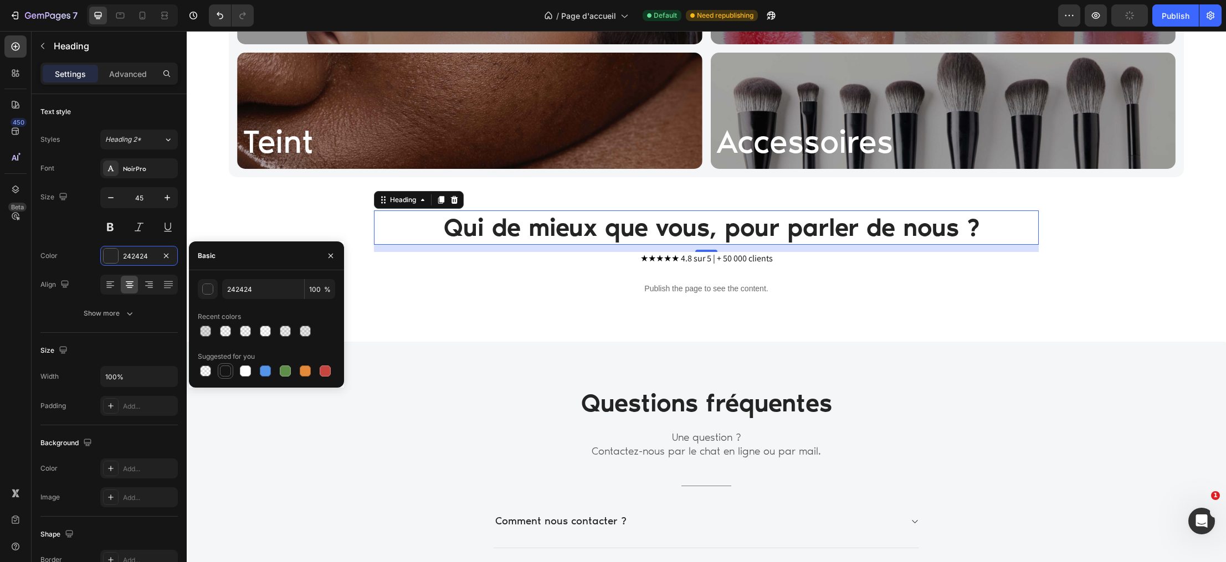
click at [224, 373] on div at bounding box center [225, 371] width 11 height 11
type input "151515"
click at [614, 404] on h2 "Questions fréquentes" at bounding box center [706, 403] width 426 height 35
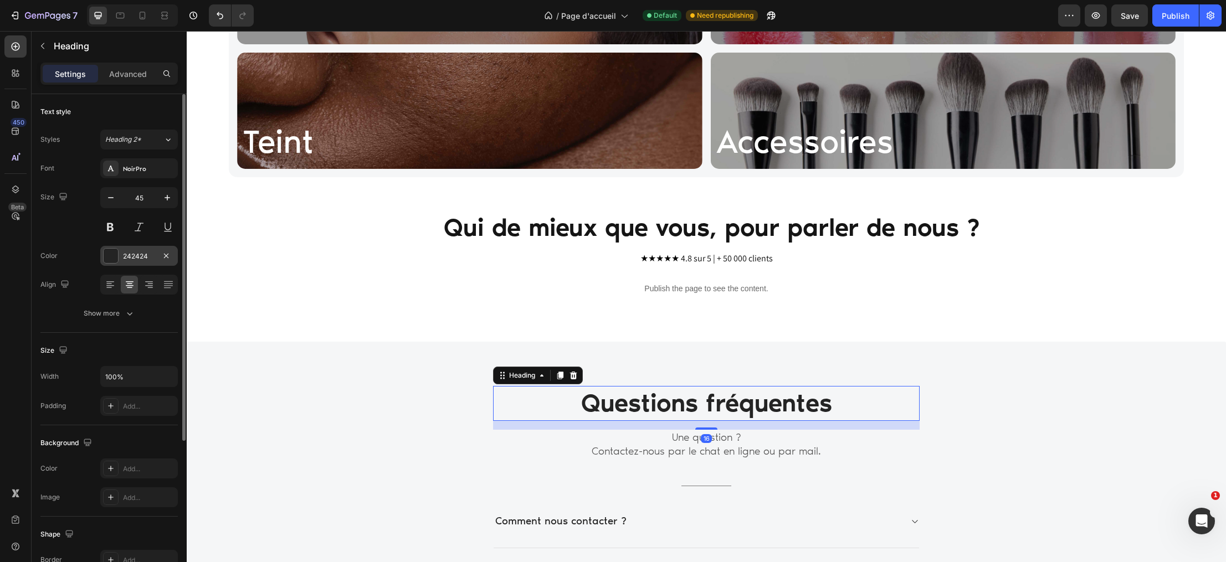
click at [111, 261] on div at bounding box center [111, 256] width 14 height 14
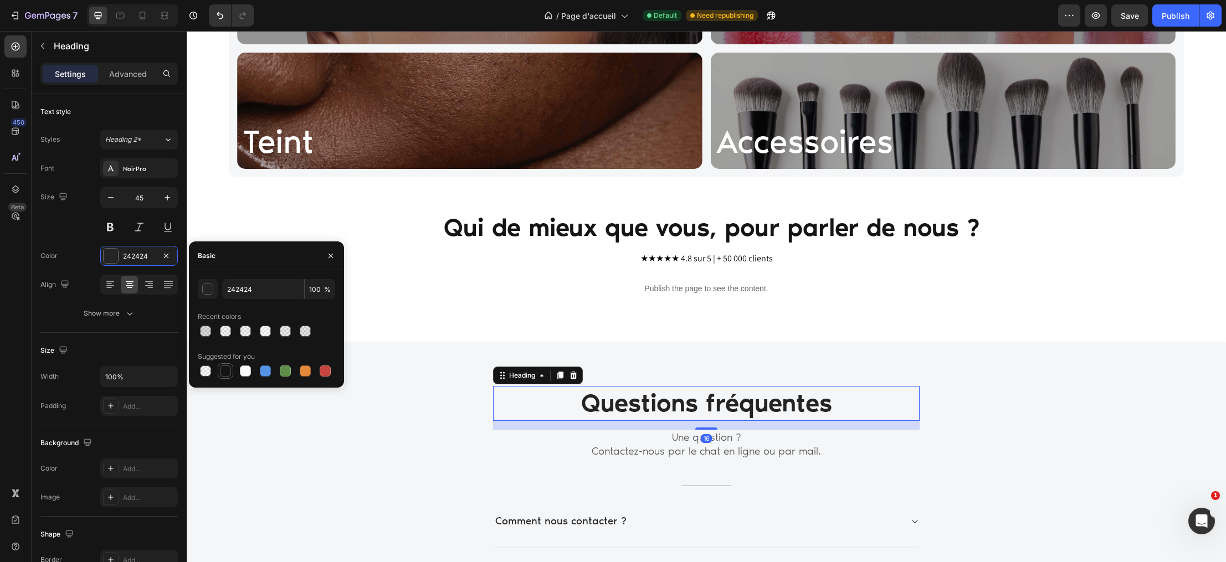
click at [229, 371] on div at bounding box center [225, 371] width 11 height 11
type input "151515"
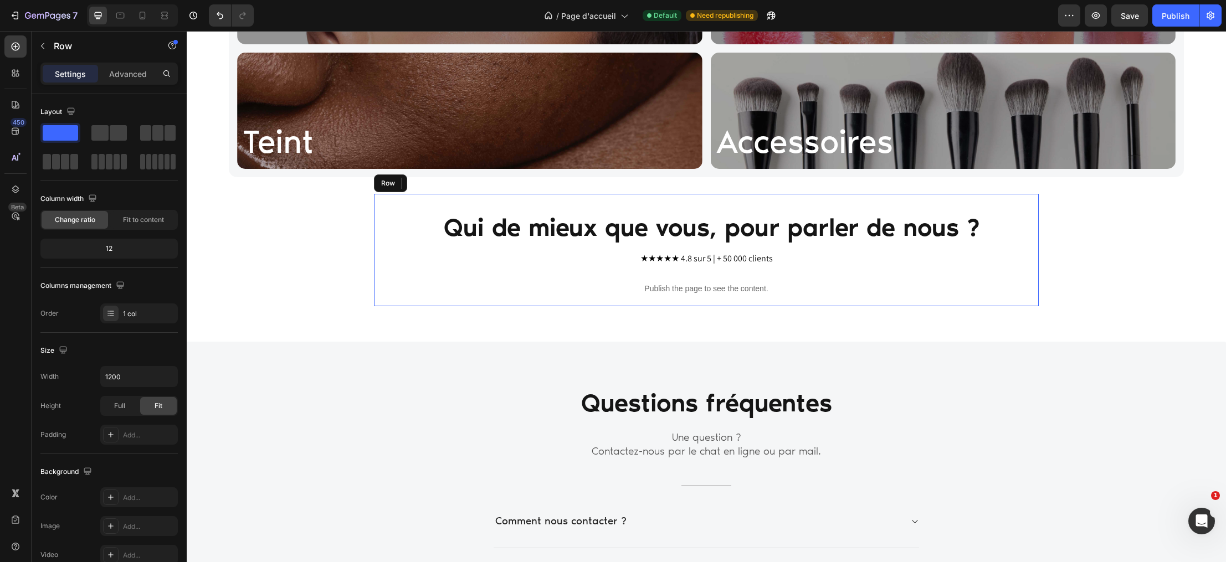
click at [487, 265] on div "Qui de mieux que vous, pour parler de nous ? Heading ★★★★★ 4.8 sur 5 | + 50 000…" at bounding box center [706, 250] width 665 height 113
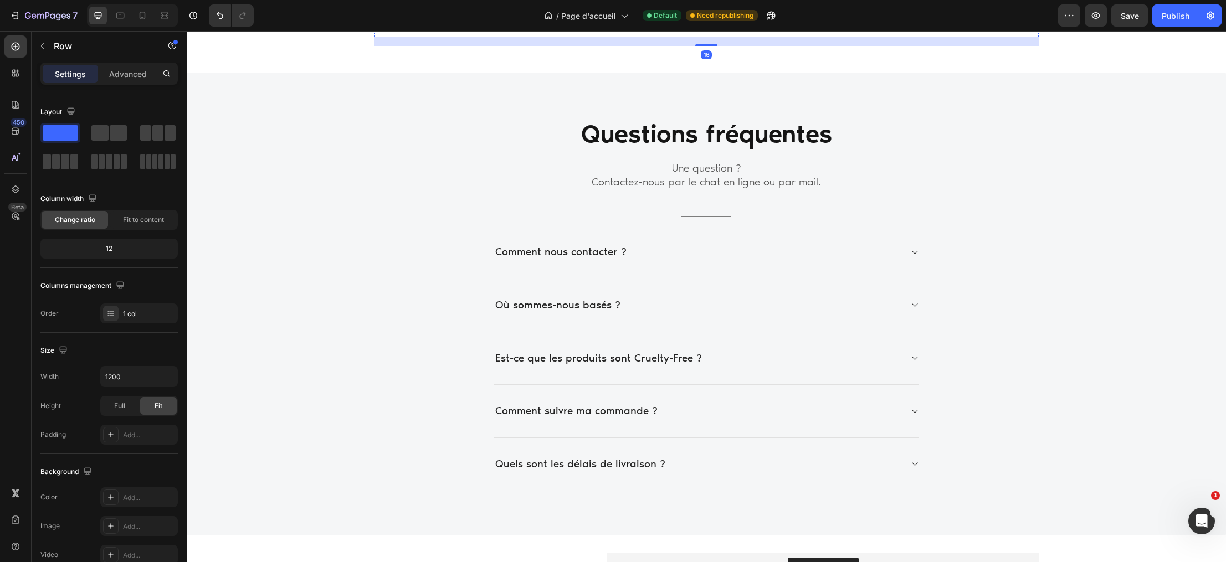
scroll to position [1310, 0]
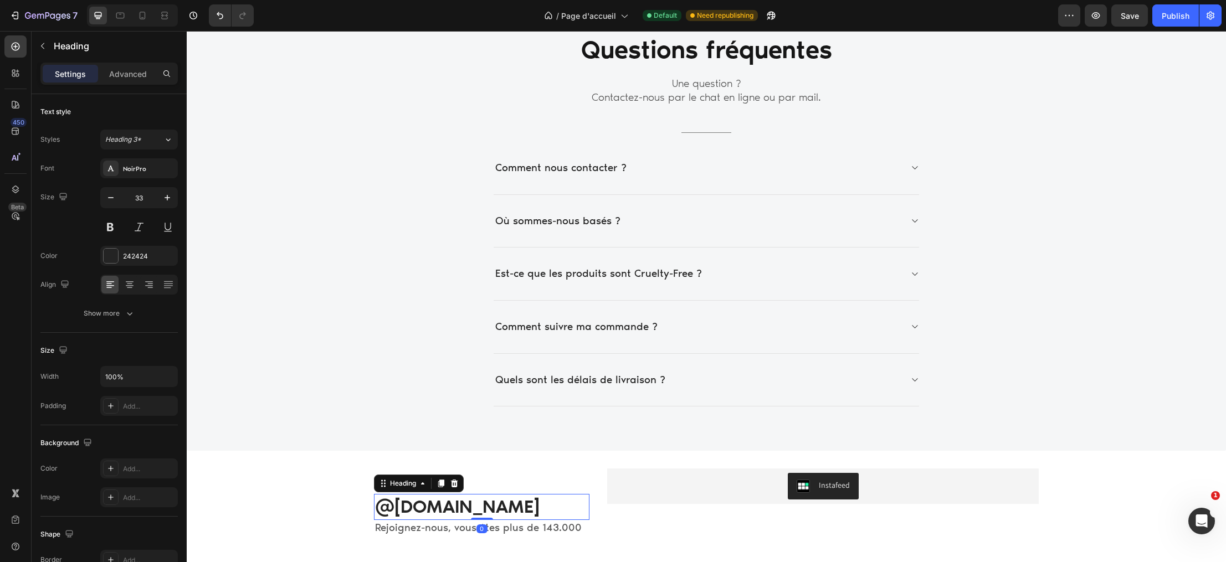
click at [407, 495] on h2 "@For.me" at bounding box center [481, 507] width 215 height 26
click at [111, 253] on div at bounding box center [111, 256] width 14 height 14
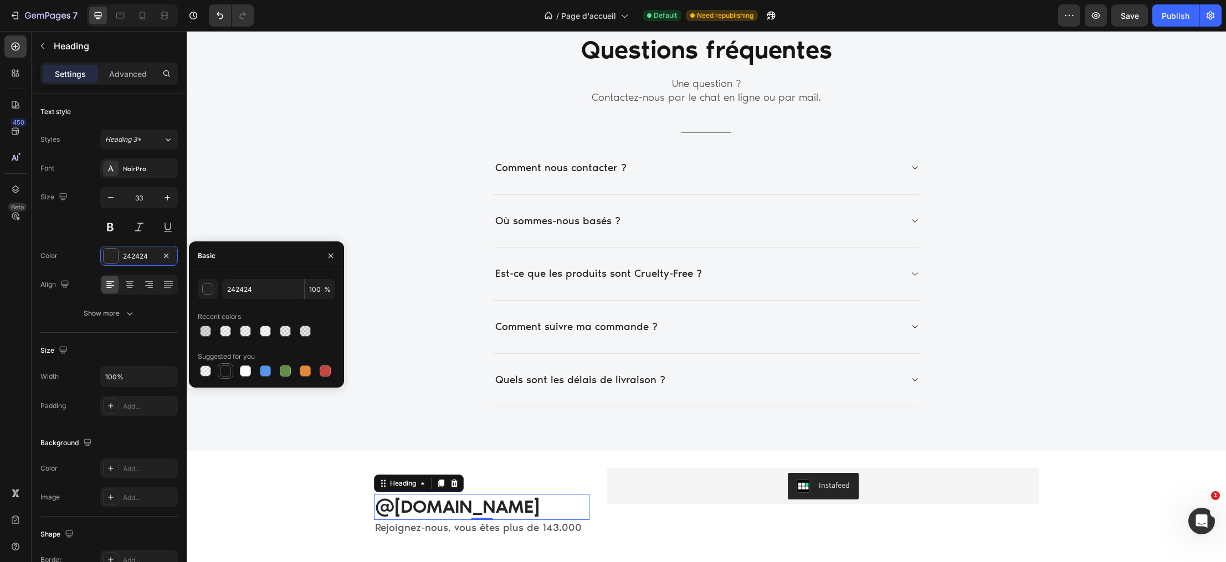
click at [222, 372] on div at bounding box center [225, 371] width 11 height 11
type input "151515"
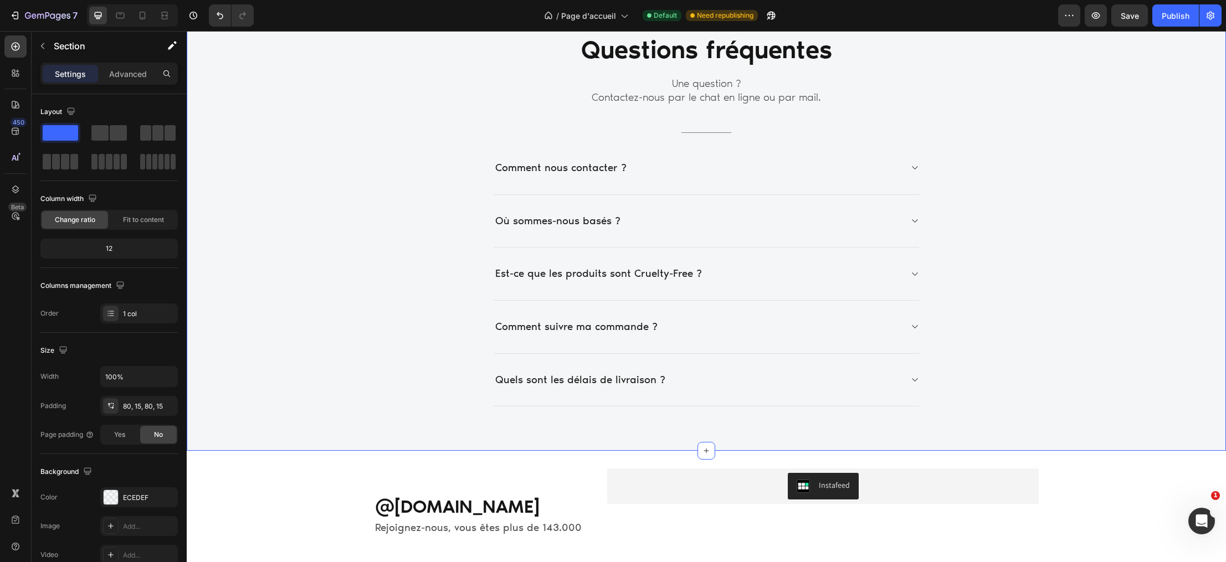
click at [431, 324] on div "Questions fréquentes Heading Une question ? Contactez-nous par le chat en ligne…" at bounding box center [706, 220] width 1022 height 374
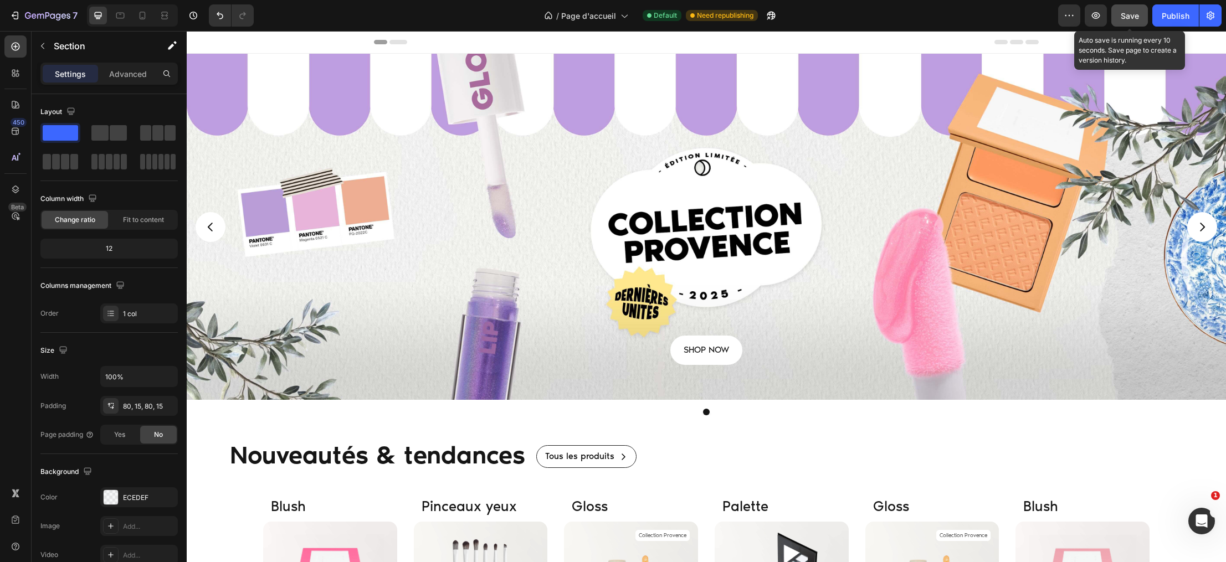
scroll to position [0, 0]
click at [1134, 10] on div "Save" at bounding box center [1129, 16] width 18 height 12
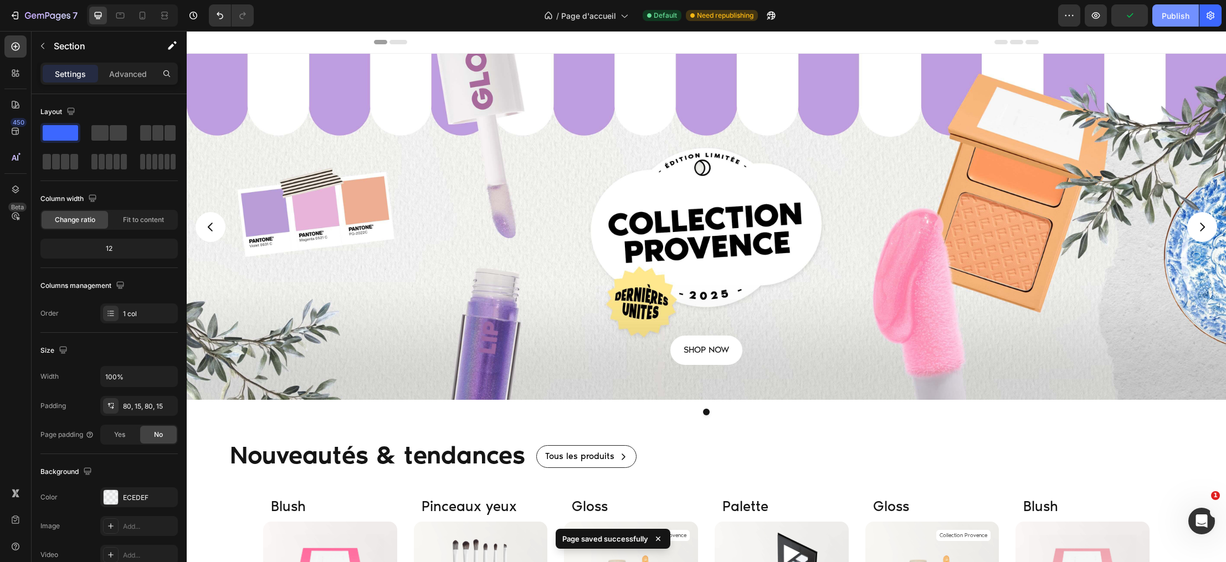
click at [1180, 13] on div "Publish" at bounding box center [1175, 16] width 28 height 12
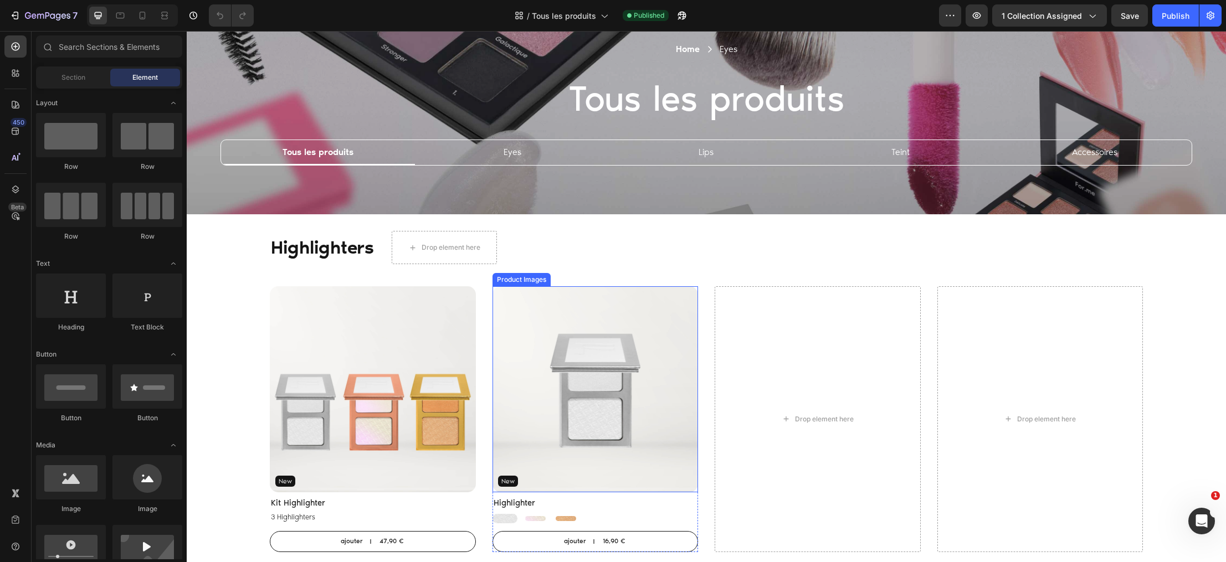
scroll to position [40, 0]
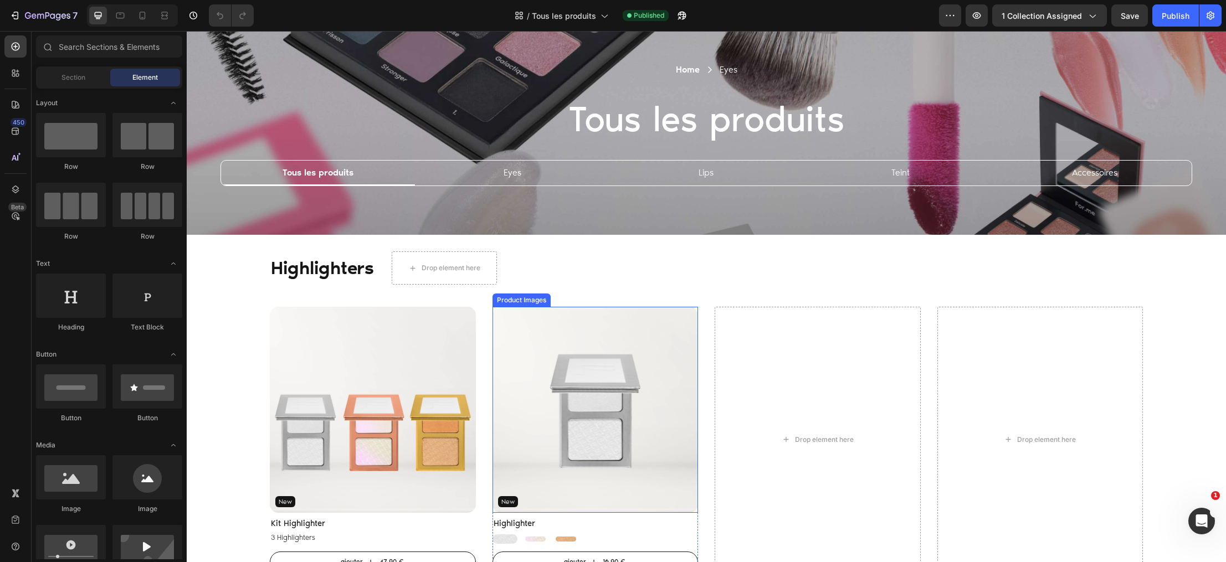
click at [528, 309] on img at bounding box center [595, 410] width 206 height 206
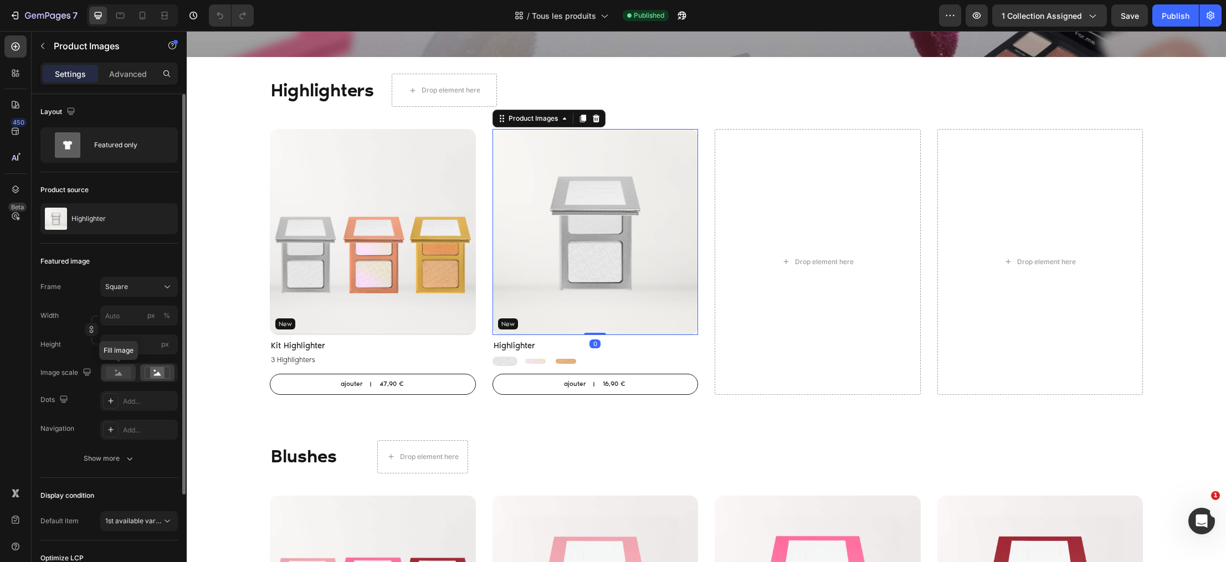
scroll to position [123, 0]
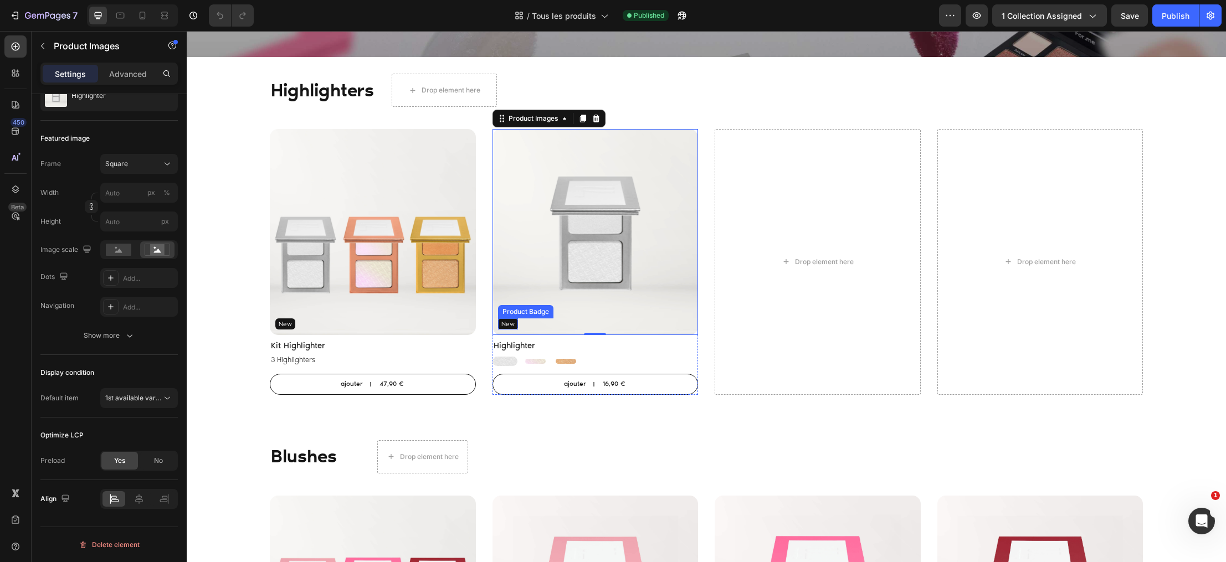
click at [509, 325] on pre "New" at bounding box center [508, 323] width 20 height 11
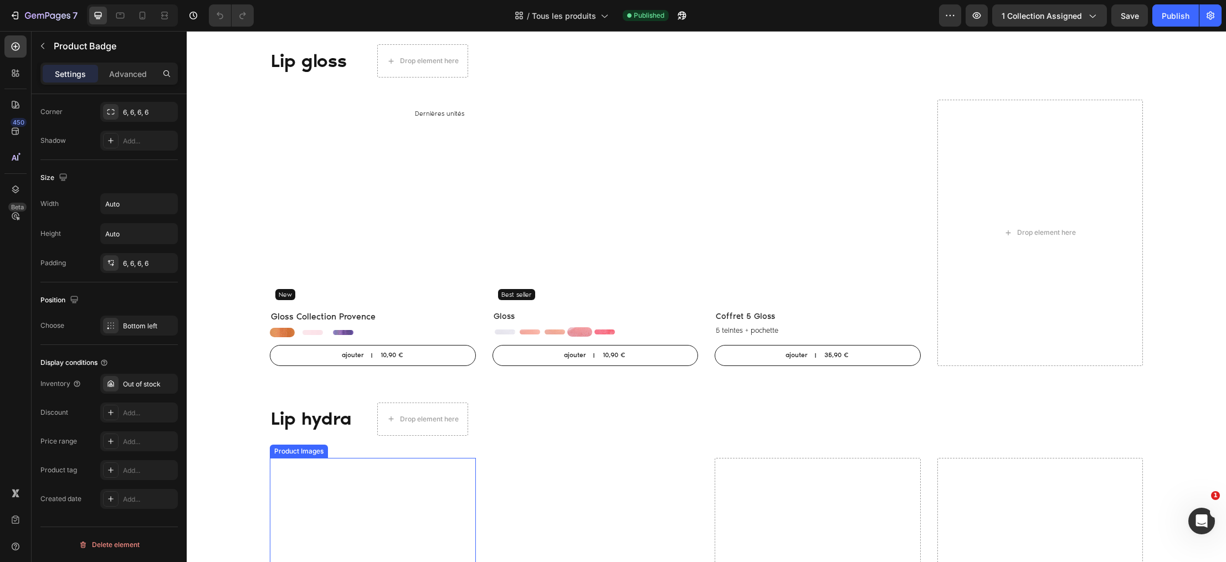
scroll to position [1600, 0]
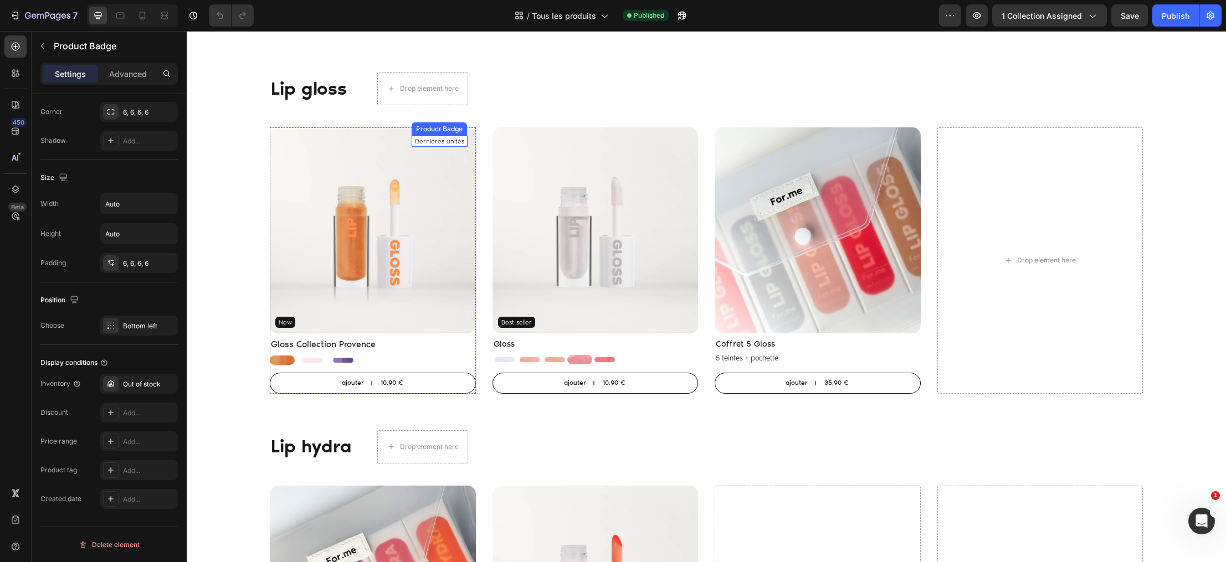
click at [448, 140] on pre "Dernières unités" at bounding box center [440, 141] width 56 height 11
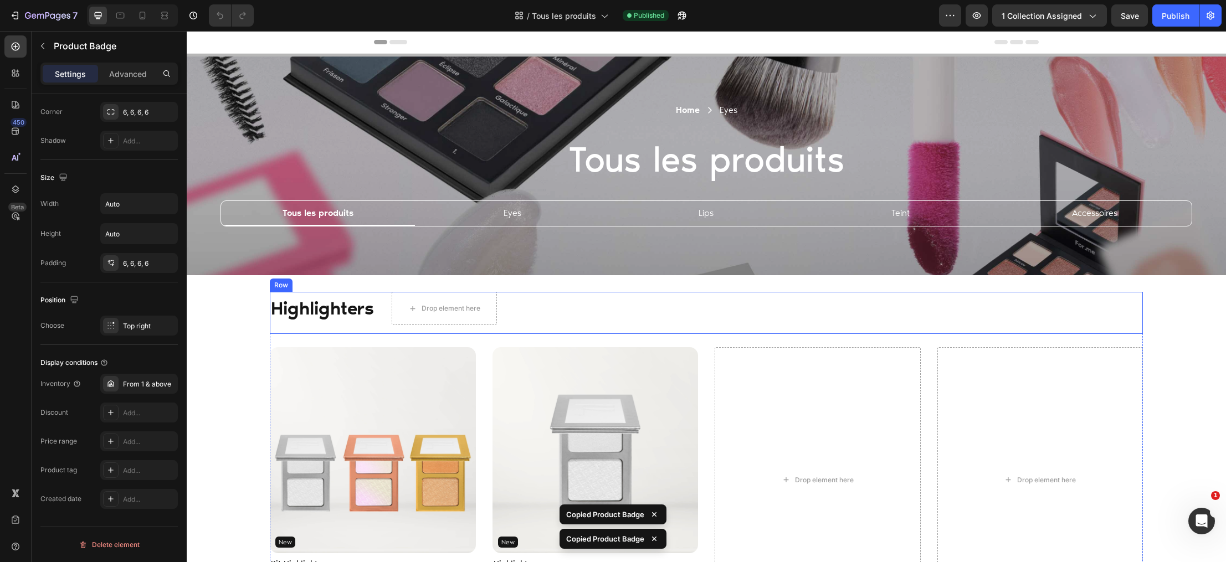
scroll to position [0, 0]
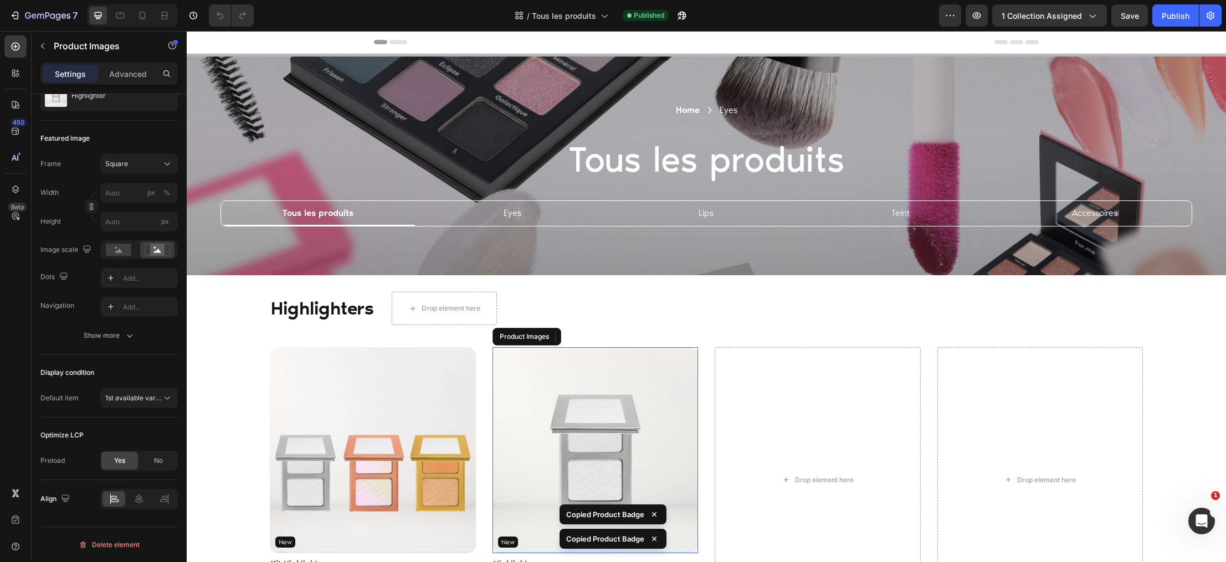
click at [570, 383] on img at bounding box center [595, 450] width 206 height 206
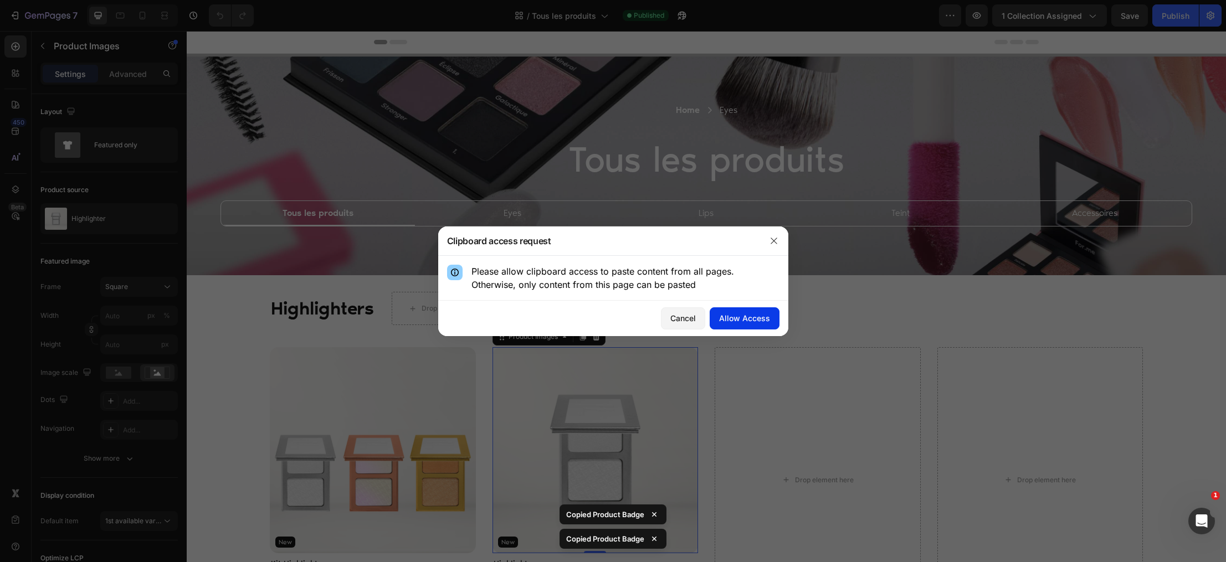
click at [734, 323] on div "Allow Access" at bounding box center [744, 318] width 51 height 12
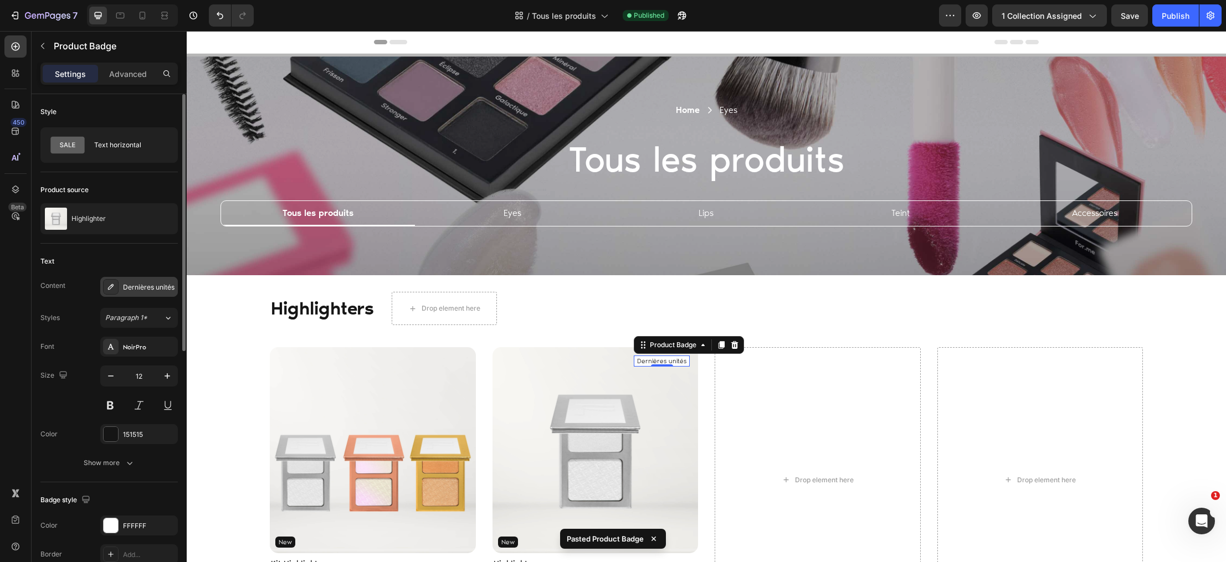
click at [140, 294] on div "Dernières unités" at bounding box center [139, 287] width 78 height 20
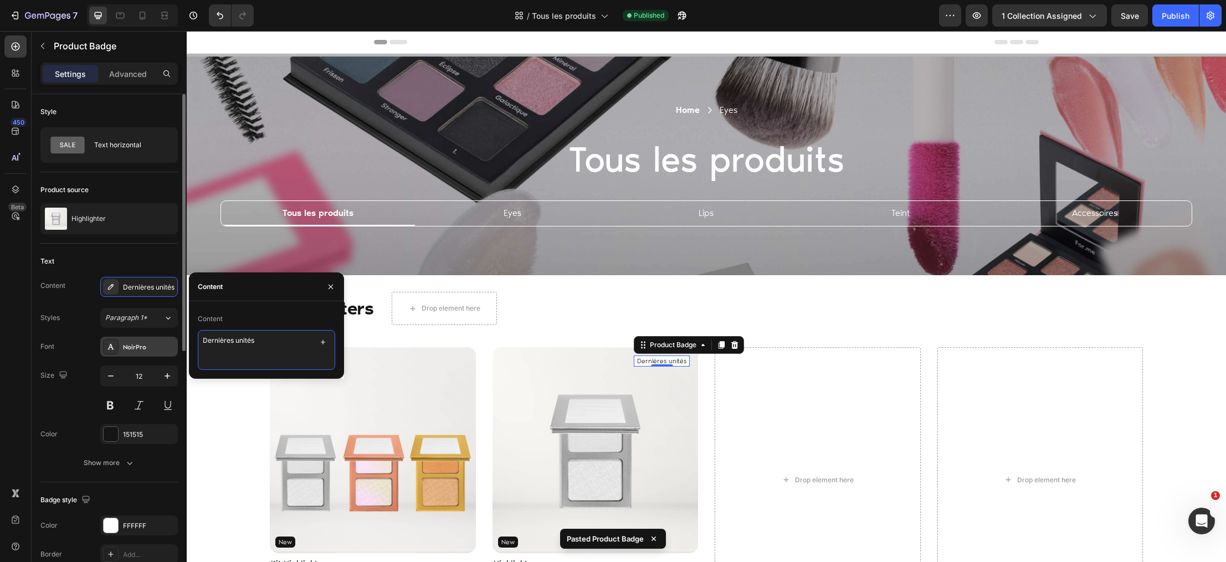
drag, startPoint x: 258, startPoint y: 340, endPoint x: 147, endPoint y: 338, distance: 110.8
click at [147, 338] on div "450 Beta Sections(18) Elements(88) Section Element Hero Section Product Detail …" at bounding box center [93, 296] width 187 height 531
drag, startPoint x: 216, startPoint y: 340, endPoint x: 148, endPoint y: 340, distance: 68.1
click at [148, 340] on div "450 Beta Sections(18) Elements(88) Section Element Hero Section Product Detail …" at bounding box center [93, 296] width 187 height 531
type textarea "Retour en stock"
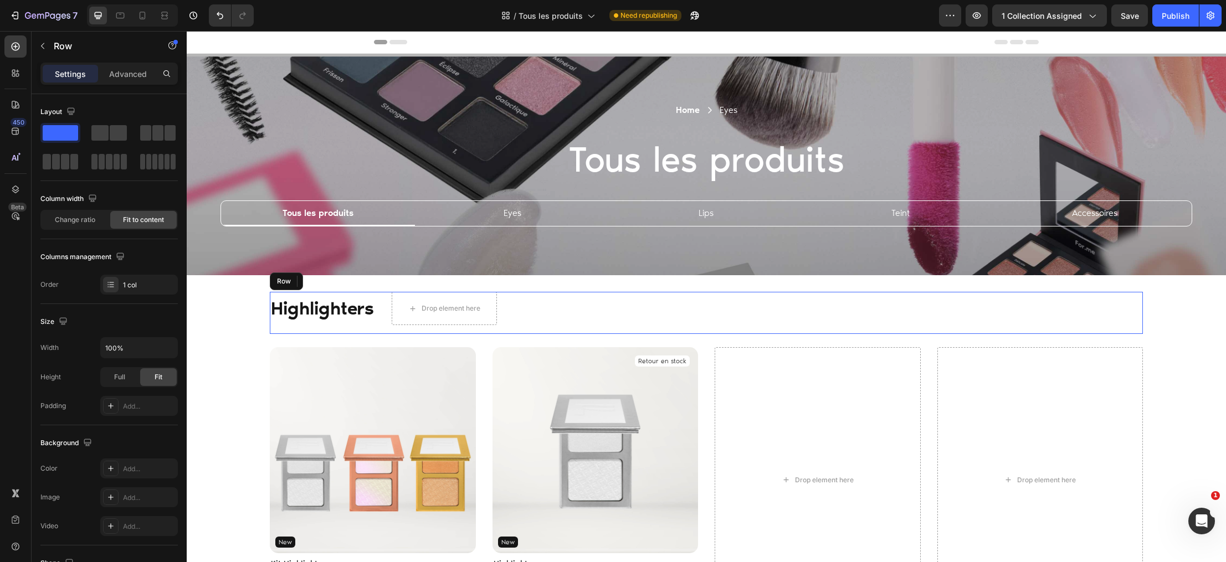
click at [577, 316] on div "Highlighters Heading Drop element here Row Row" at bounding box center [706, 313] width 873 height 42
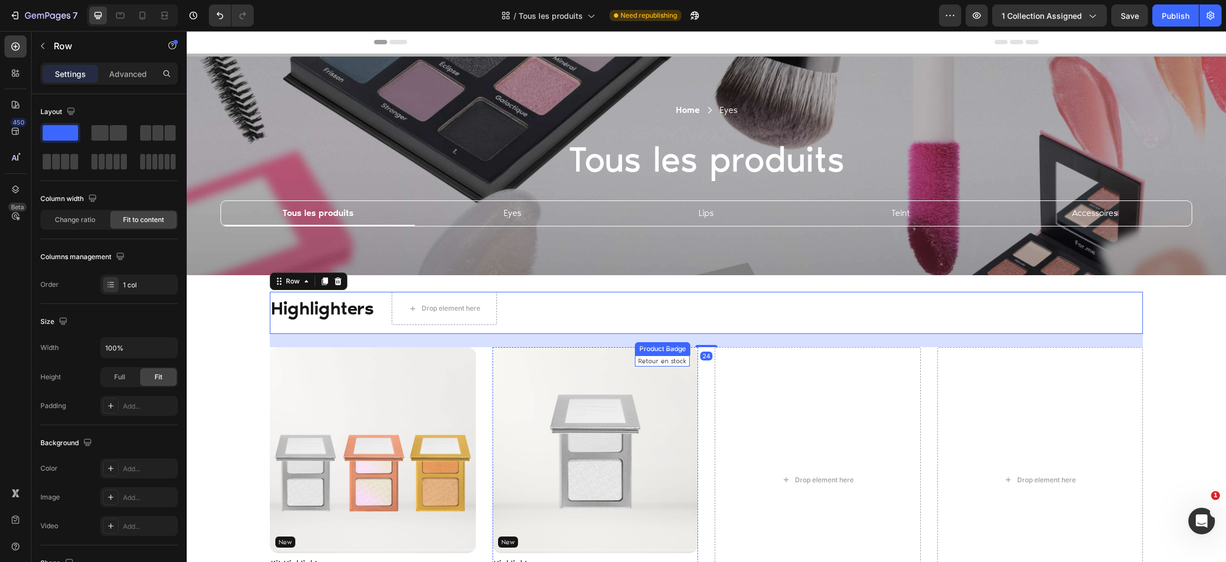
click at [655, 362] on pre "Retour en stock" at bounding box center [662, 361] width 55 height 11
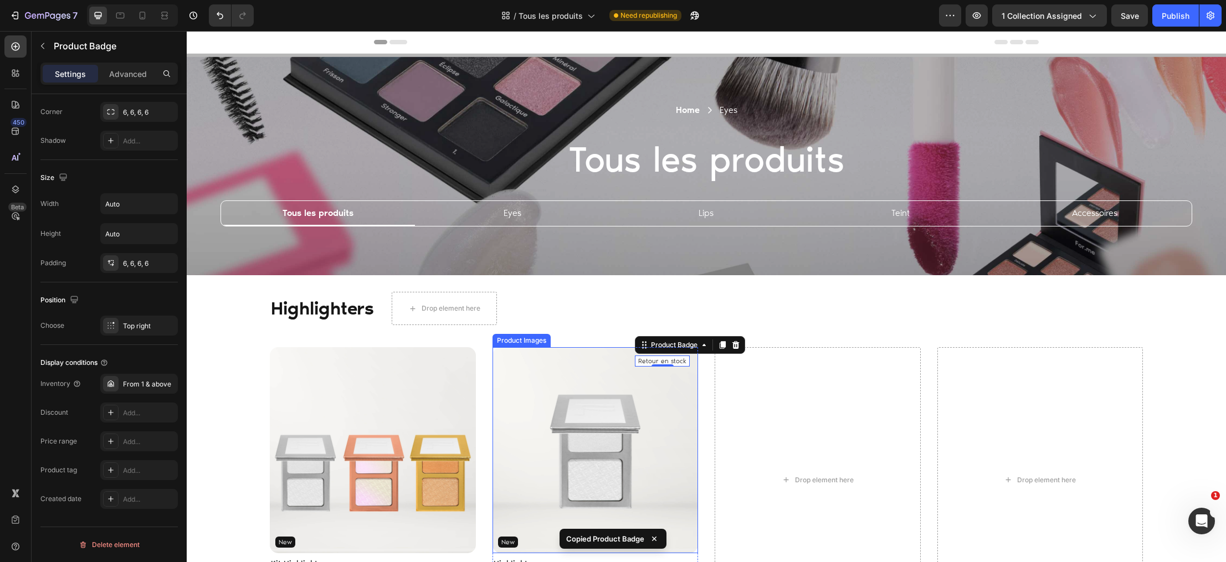
scroll to position [11, 0]
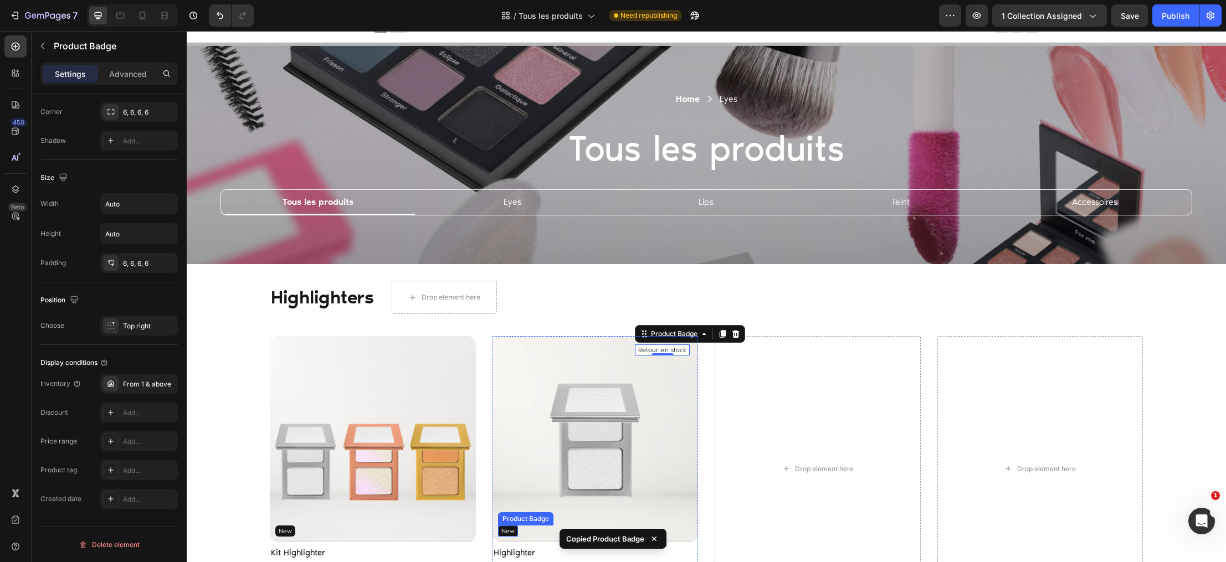
click at [505, 529] on pre "New" at bounding box center [508, 531] width 20 height 11
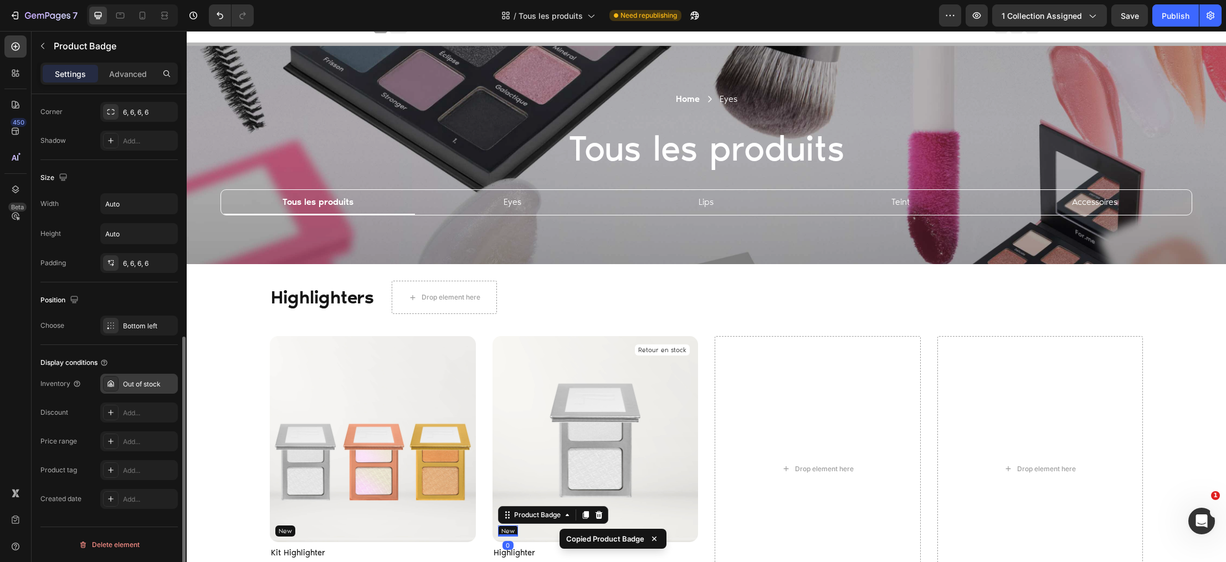
click at [137, 383] on div "Out of stock" at bounding box center [149, 384] width 52 height 10
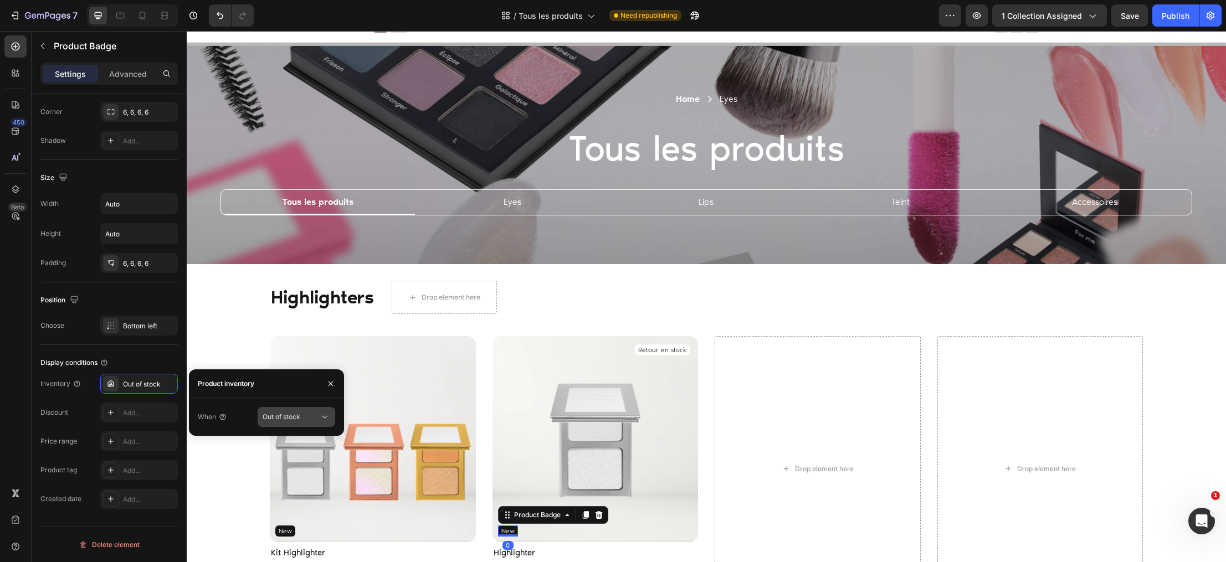
click at [279, 417] on span "Out of stock" at bounding box center [282, 417] width 38 height 8
click at [281, 444] on span "In stock" at bounding box center [275, 444] width 24 height 10
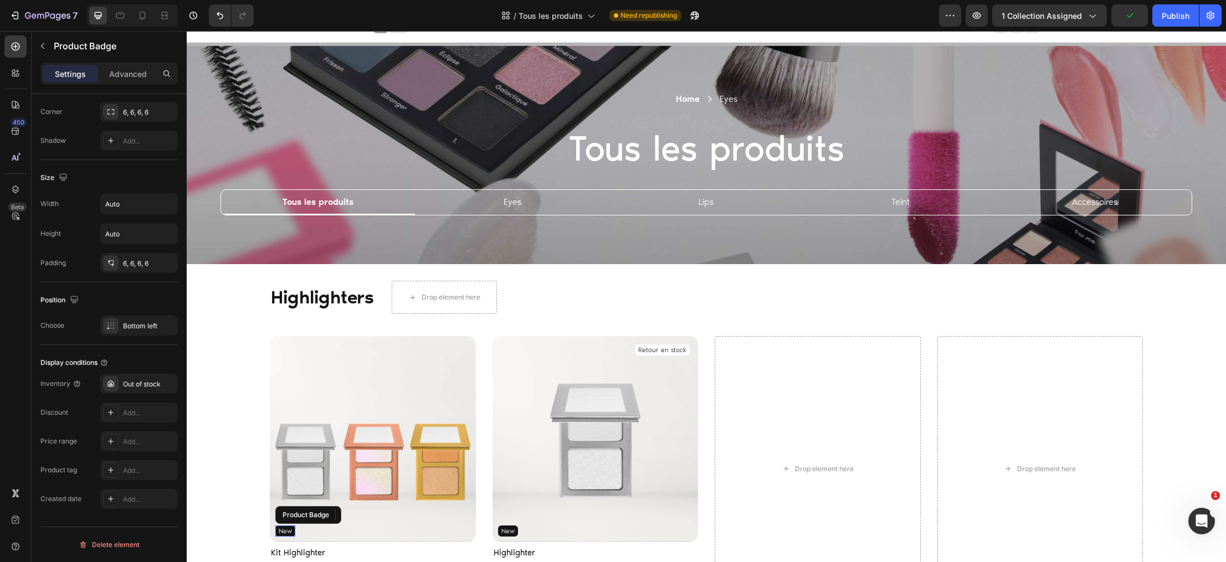
click at [282, 530] on pre "New" at bounding box center [285, 531] width 20 height 11
click at [143, 386] on div "Out of stock" at bounding box center [149, 384] width 52 height 10
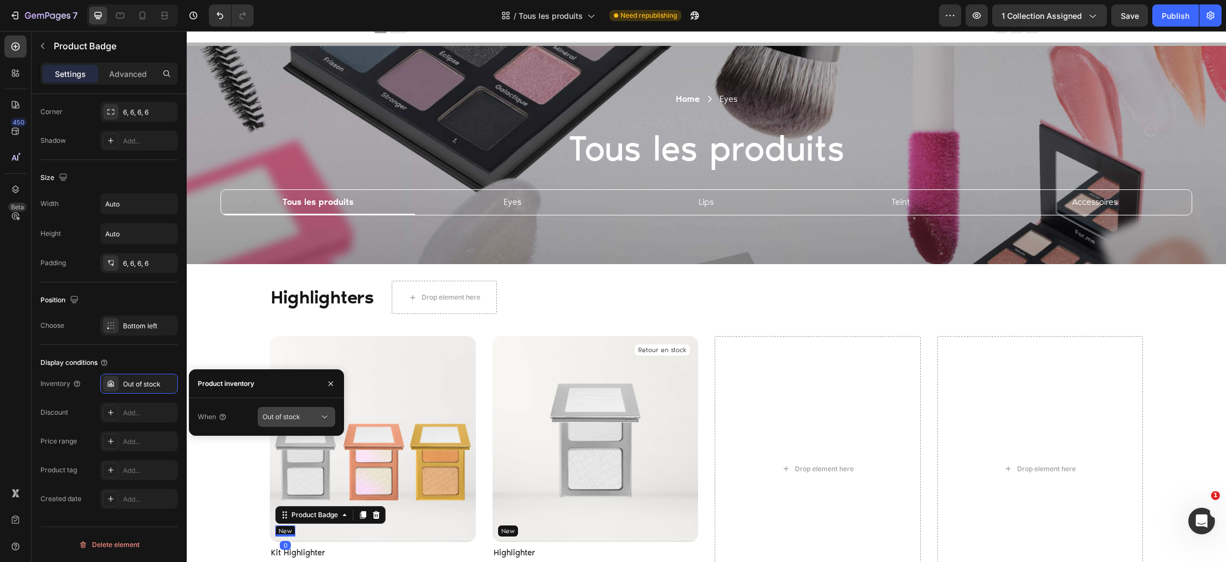
click at [271, 414] on span "Out of stock" at bounding box center [282, 417] width 38 height 8
click at [281, 440] on span "In stock" at bounding box center [275, 444] width 24 height 10
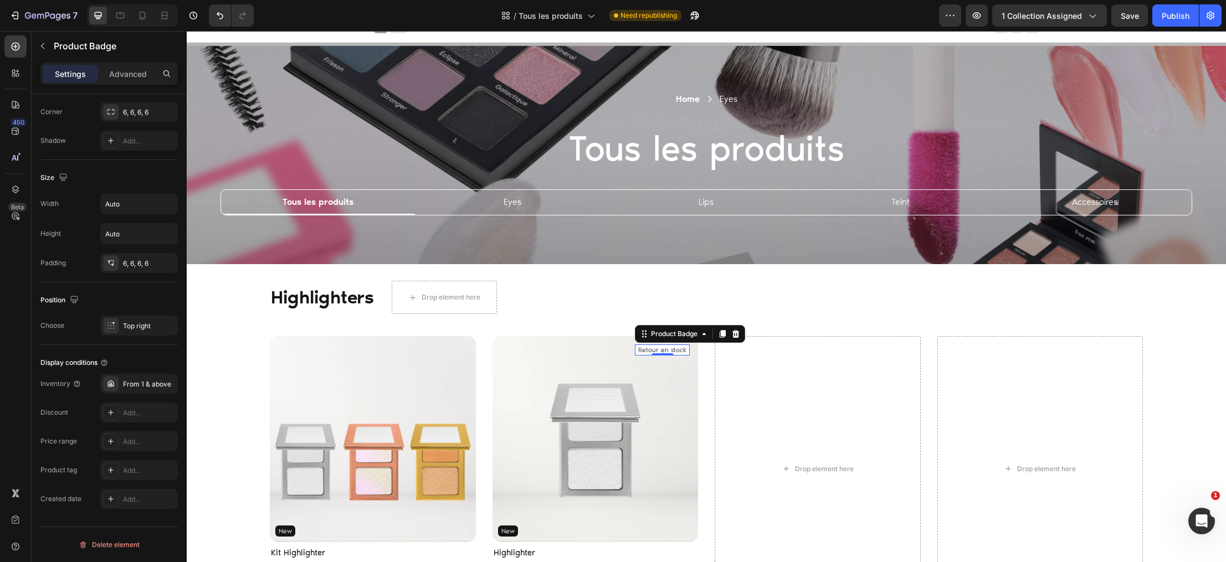
click at [671, 348] on pre "Retour en stock" at bounding box center [662, 350] width 55 height 11
click at [455, 355] on img at bounding box center [373, 439] width 206 height 206
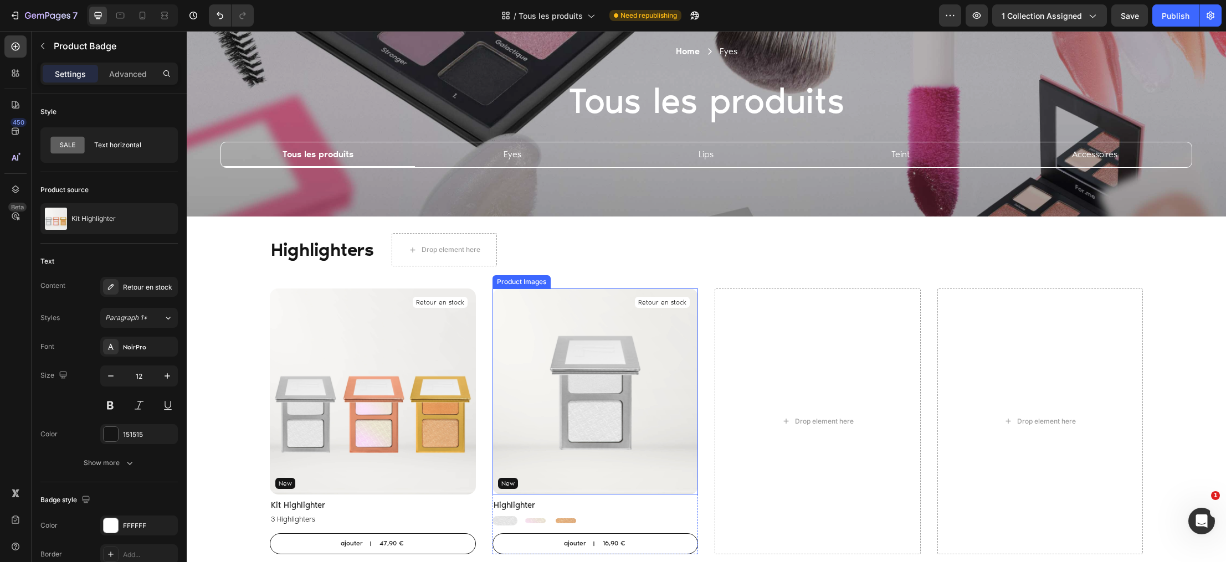
scroll to position [80, 0]
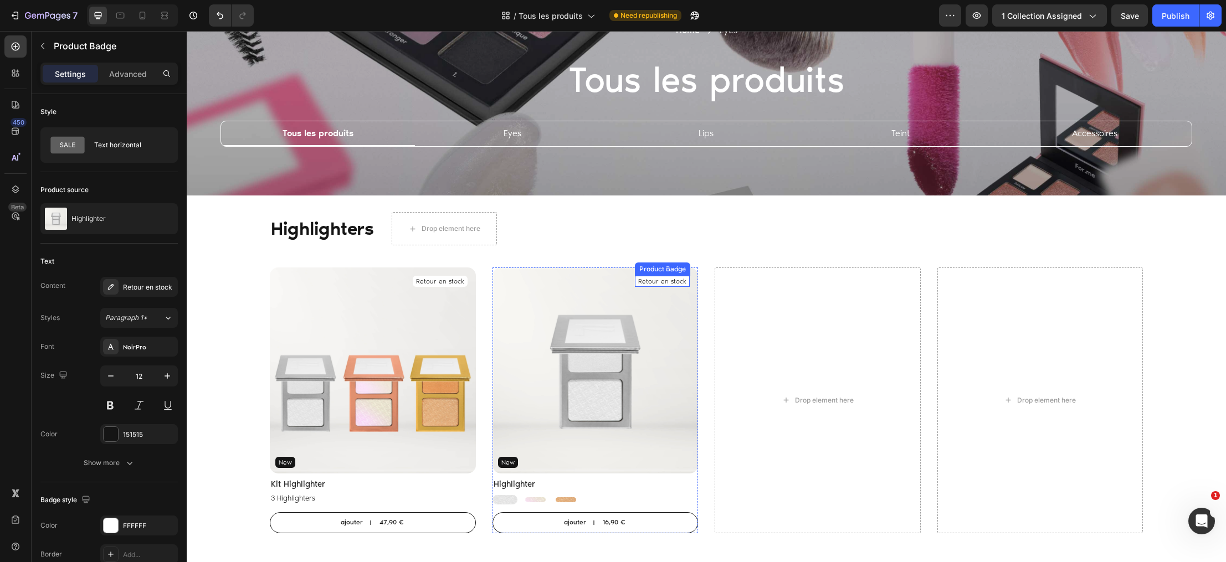
click at [674, 281] on pre "Retour en stock" at bounding box center [662, 281] width 55 height 11
click at [136, 293] on div "Retour en stock" at bounding box center [139, 287] width 78 height 20
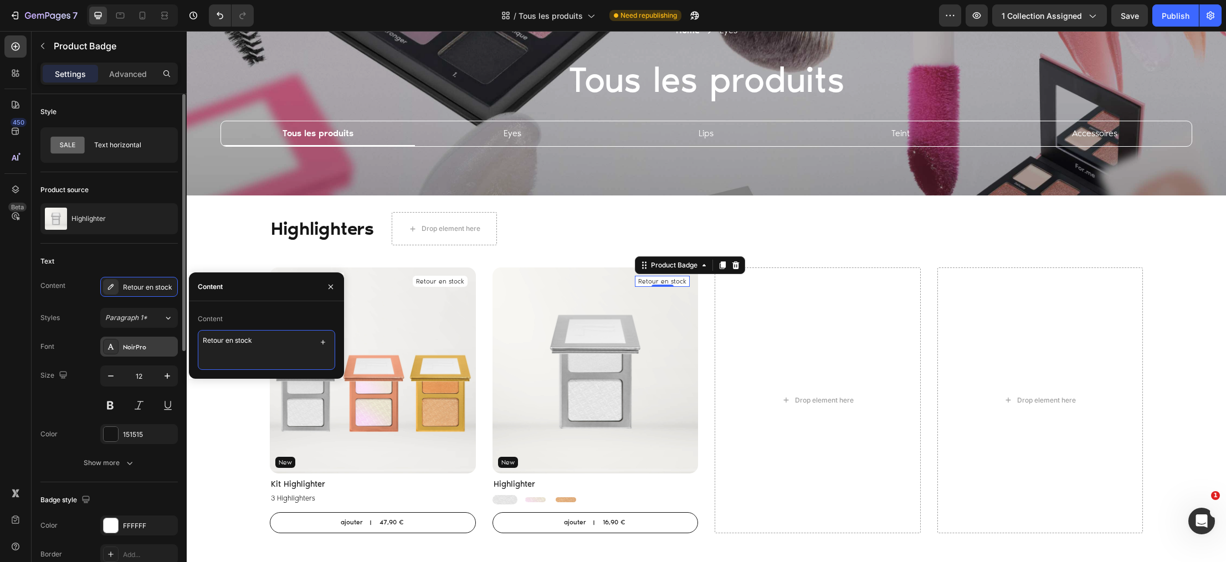
drag, startPoint x: 223, startPoint y: 342, endPoint x: 174, endPoint y: 342, distance: 48.7
click at [174, 342] on div "450 Beta Sections(18) Elements(88) Section Element Hero Section Product Detail …" at bounding box center [93, 296] width 187 height 531
click at [237, 340] on textarea "Back in en stock" at bounding box center [266, 350] width 137 height 40
type textarea "Back in stock"
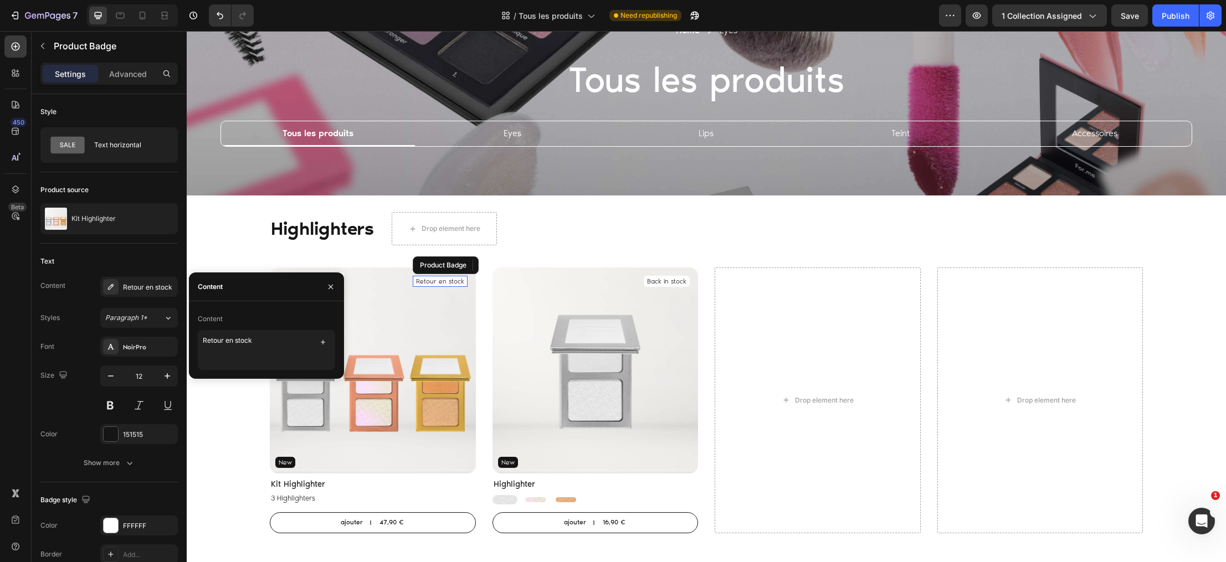
click at [440, 281] on pre "Retour en stock" at bounding box center [440, 281] width 55 height 11
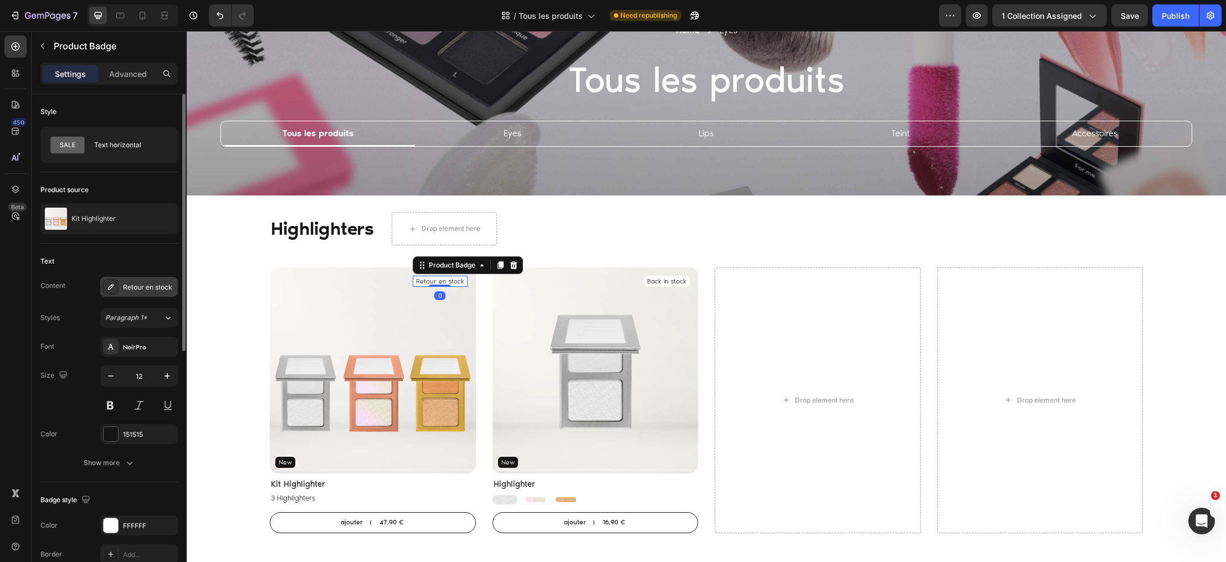
click at [137, 287] on div "Retour en stock" at bounding box center [149, 287] width 52 height 10
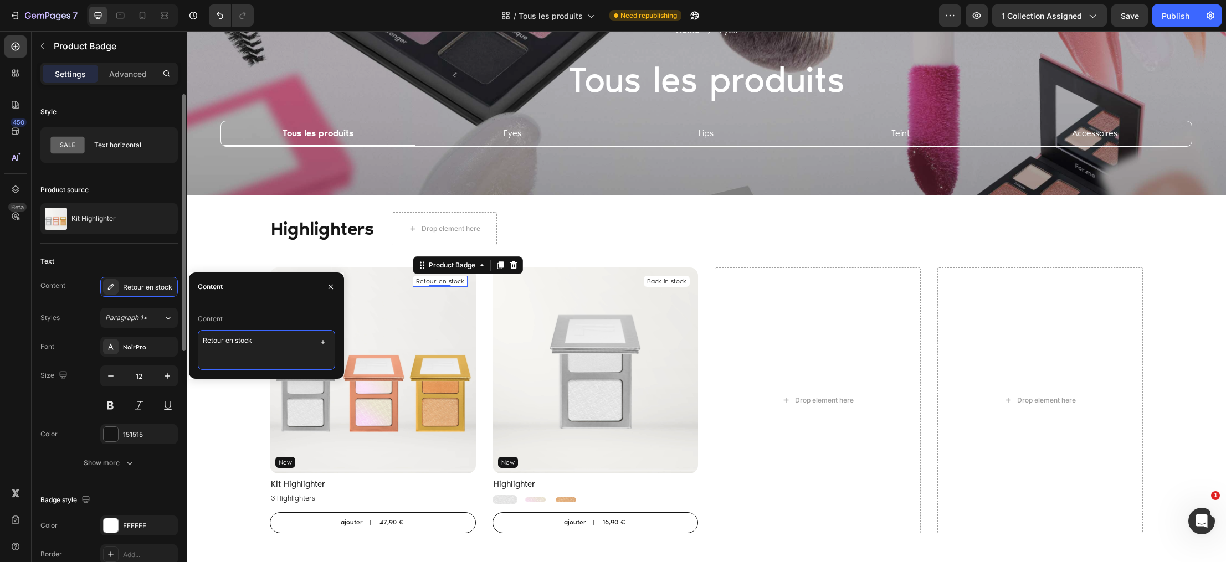
drag, startPoint x: 233, startPoint y: 342, endPoint x: 178, endPoint y: 341, distance: 54.8
click at [179, 340] on div "450 Beta Sections(18) Elements(88) Section Element Hero Section Product Detail …" at bounding box center [93, 296] width 187 height 531
type textarea "Back in stock"
click at [310, 237] on span "Highlighters" at bounding box center [322, 229] width 103 height 22
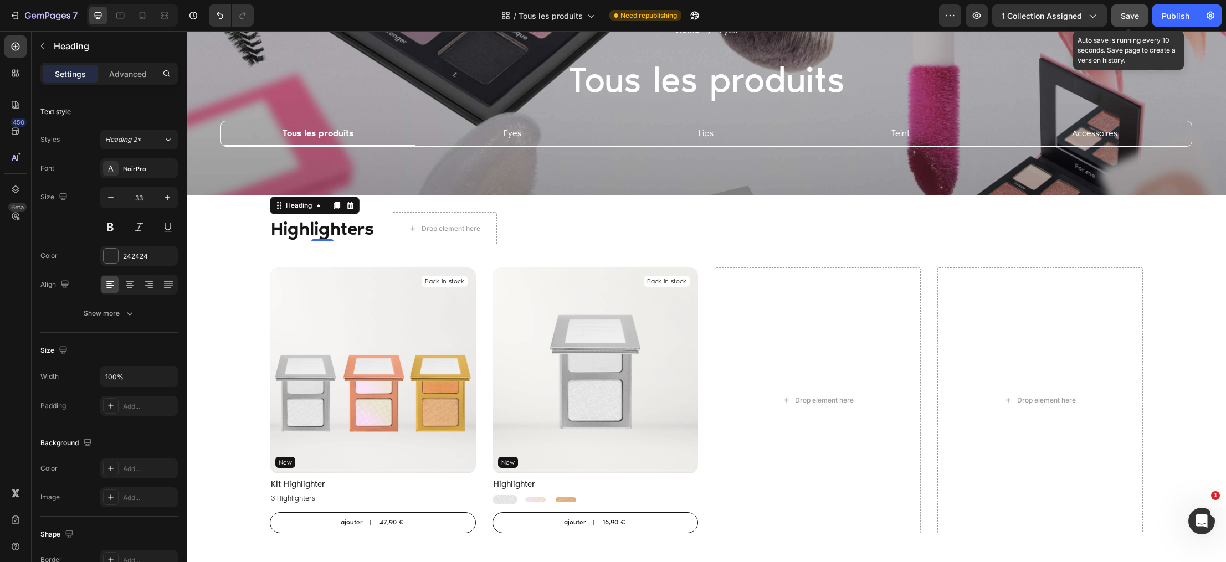
click at [1130, 7] on button "Save" at bounding box center [1129, 15] width 37 height 22
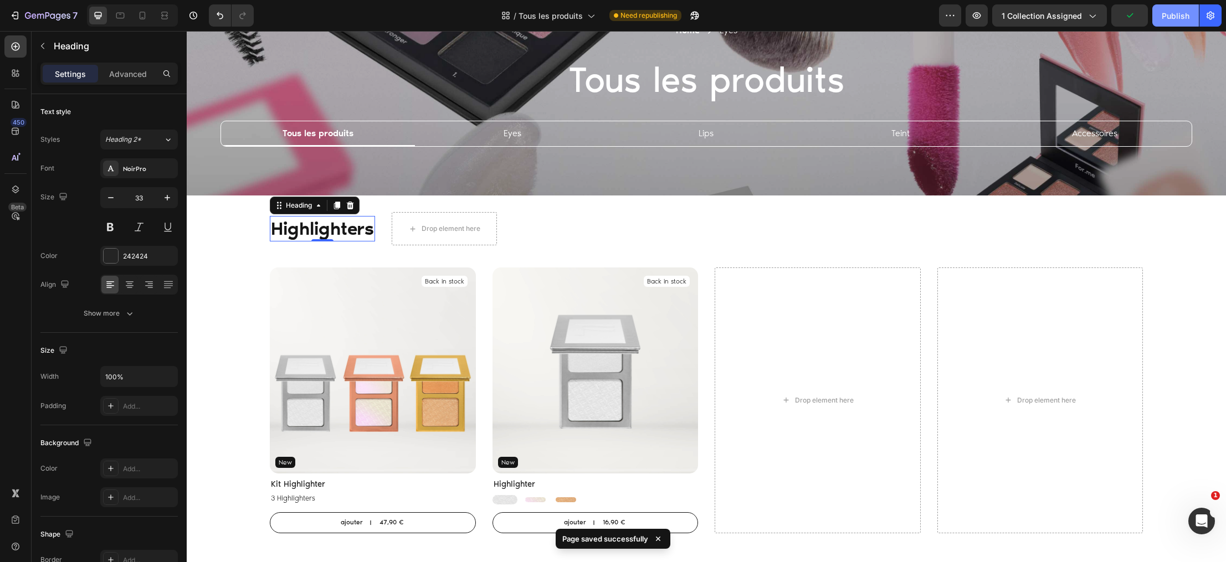
click at [1174, 21] on button "Publish" at bounding box center [1175, 15] width 47 height 22
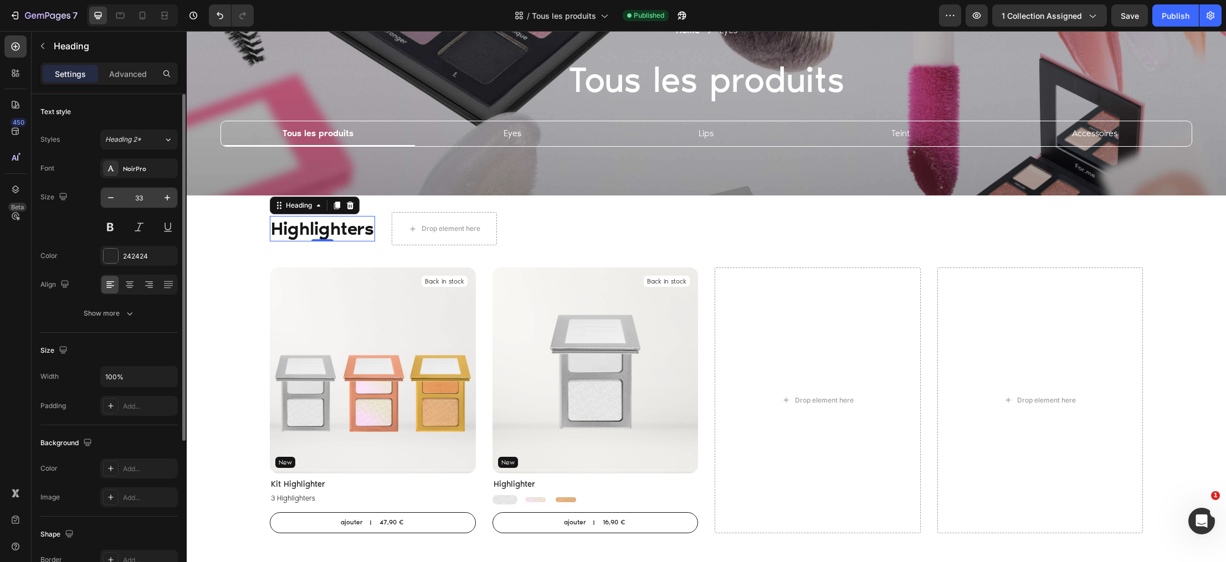
click at [146, 202] on input "33" at bounding box center [139, 198] width 37 height 20
type input "3"
type input "45"
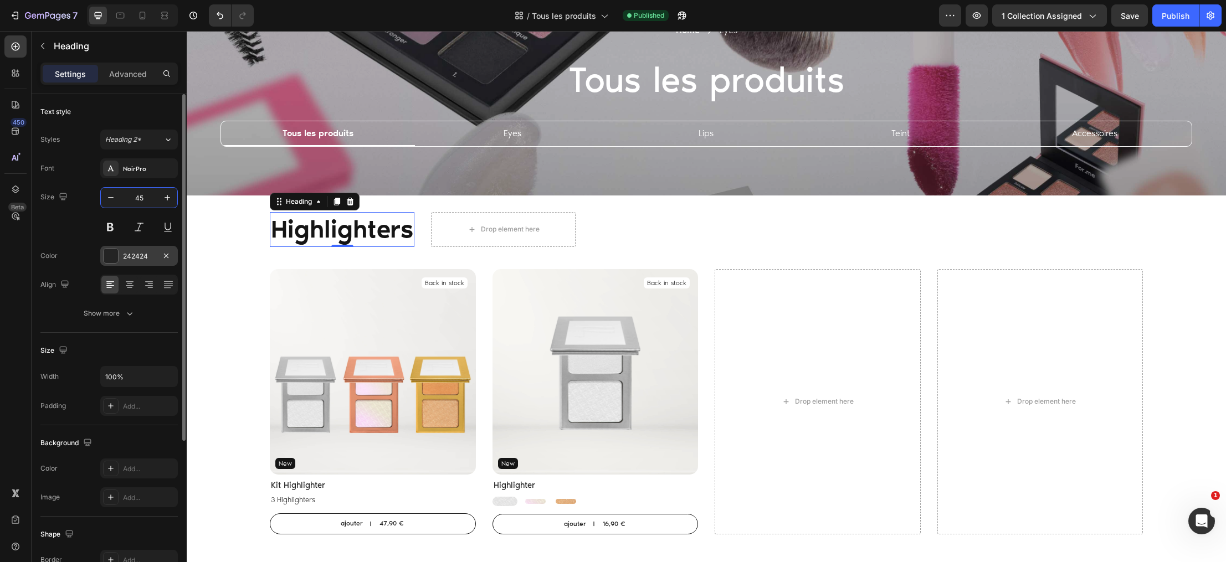
click at [141, 259] on div "242424" at bounding box center [139, 256] width 32 height 10
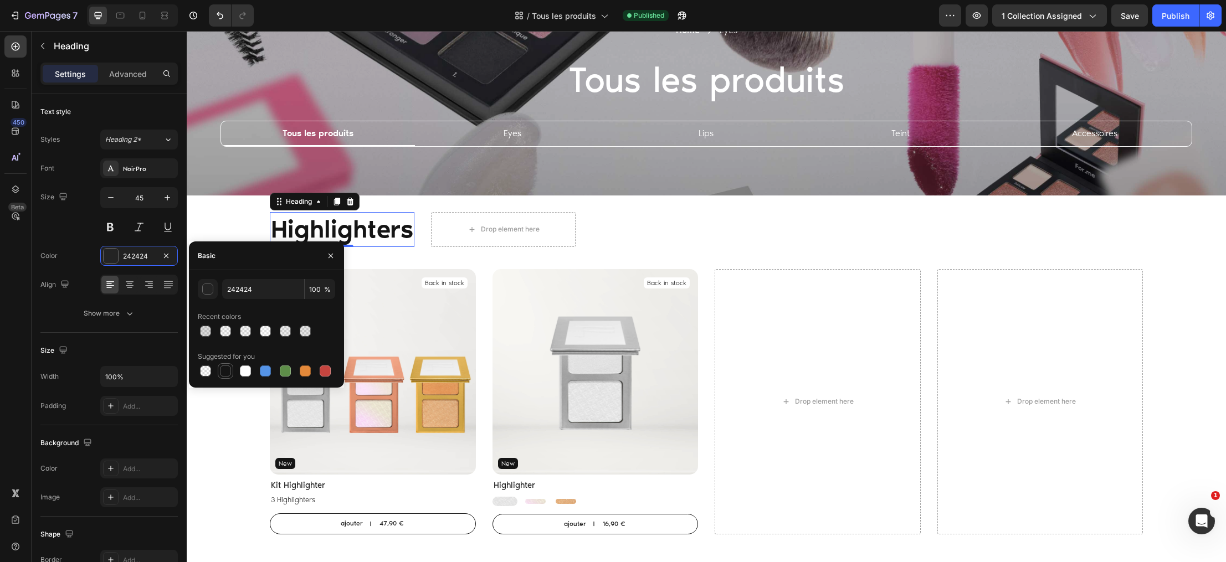
click at [227, 372] on div at bounding box center [225, 371] width 11 height 11
type input "151515"
click at [230, 432] on div "Highlighters Heading 0 Drop element here Row Row Product Images Back in stock P…" at bounding box center [706, 380] width 1039 height 368
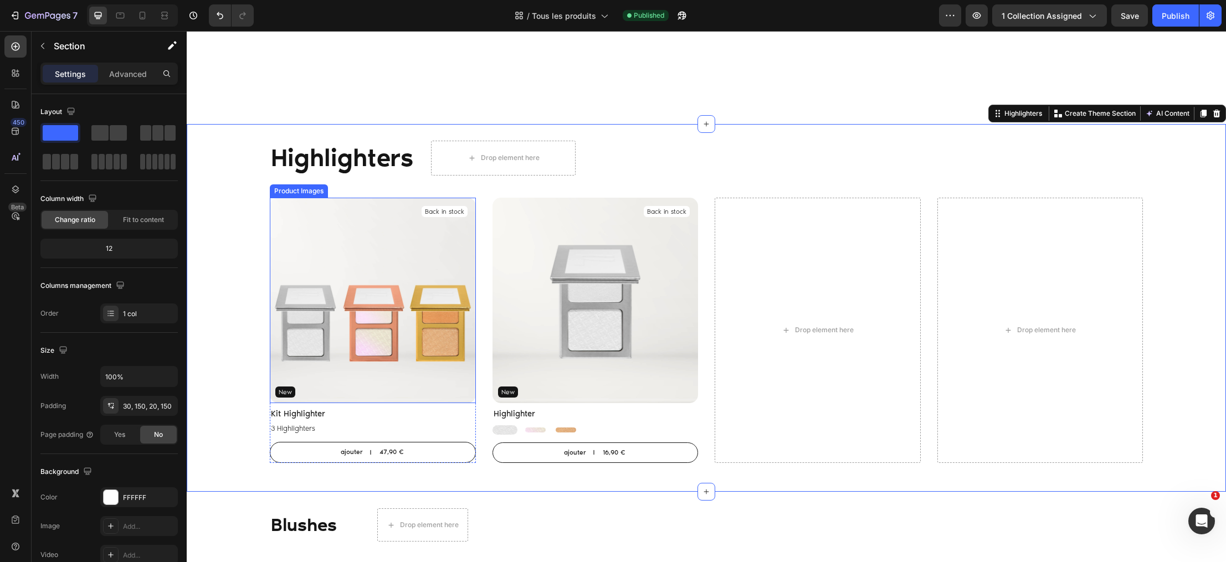
scroll to position [337, 0]
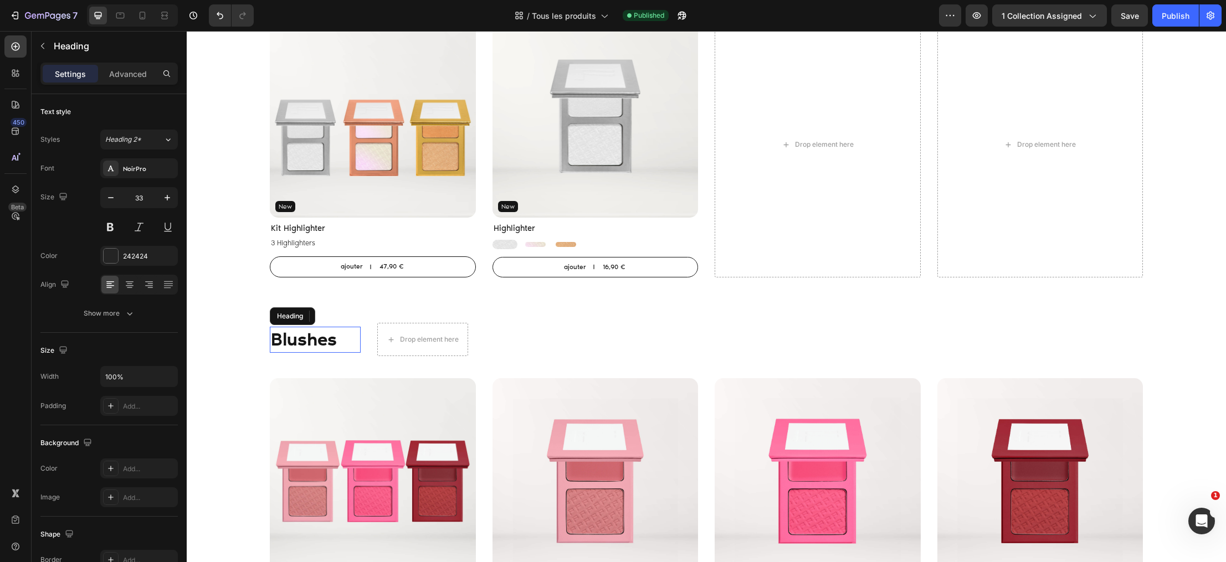
click at [310, 335] on span "Blushes" at bounding box center [304, 339] width 66 height 22
click at [150, 199] on input "33" at bounding box center [139, 198] width 37 height 20
type input "3"
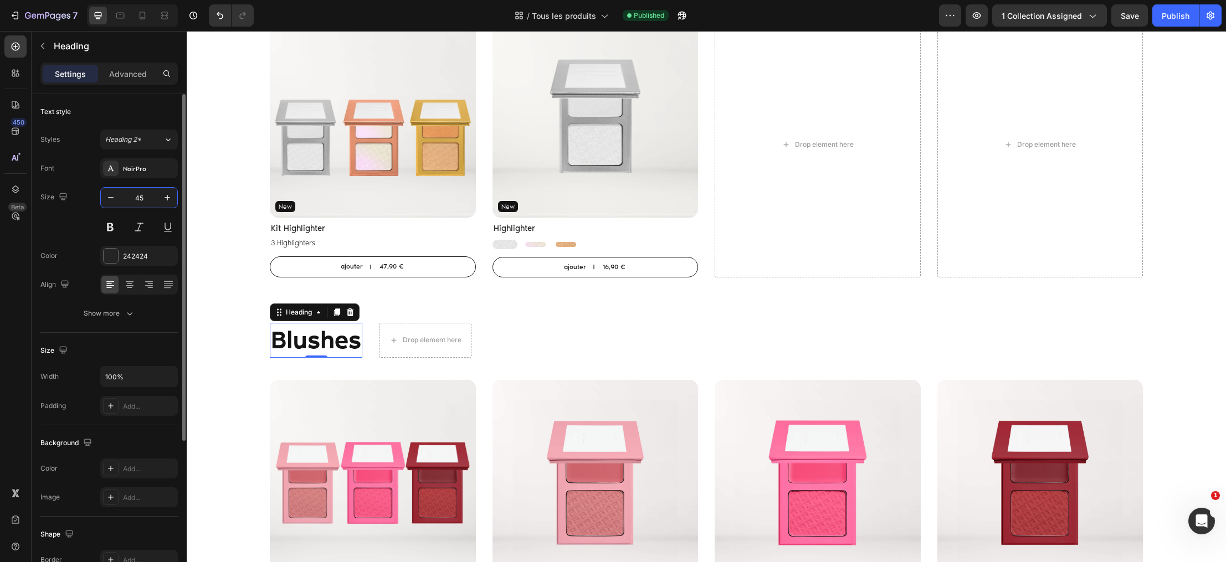
type input "45"
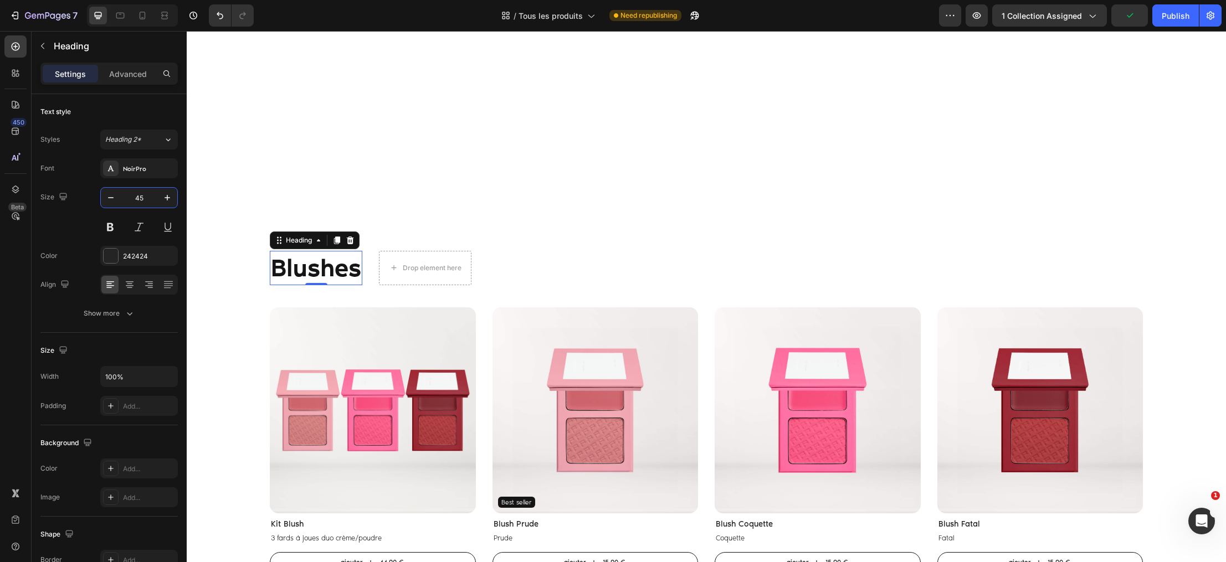
scroll to position [844, 0]
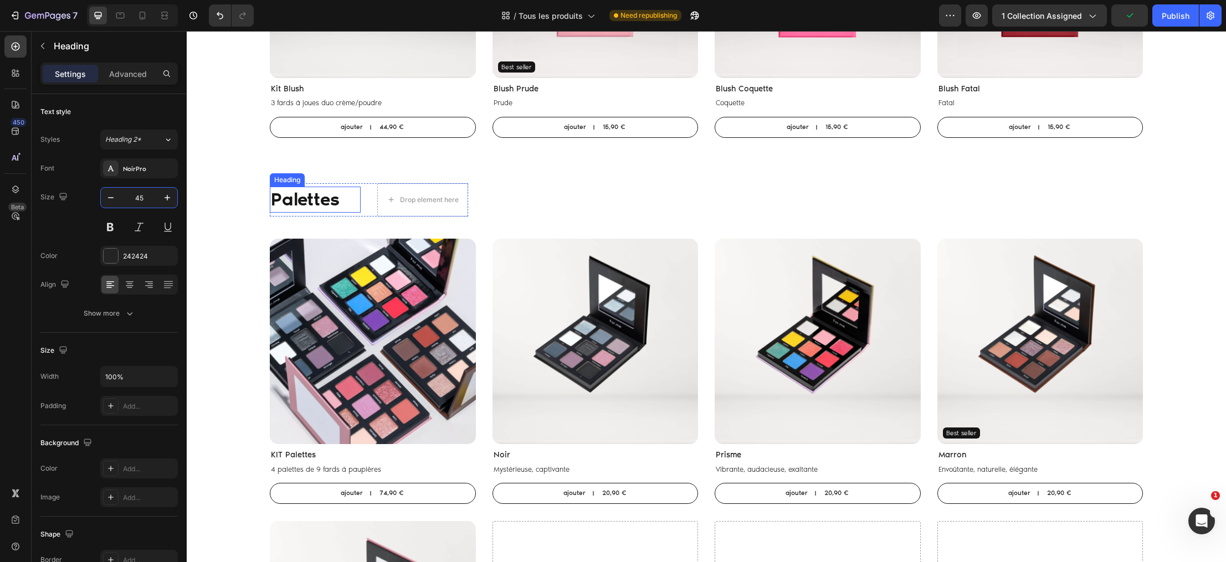
click at [328, 199] on span "Palettes" at bounding box center [305, 199] width 69 height 22
click at [140, 200] on input "33" at bounding box center [139, 198] width 37 height 20
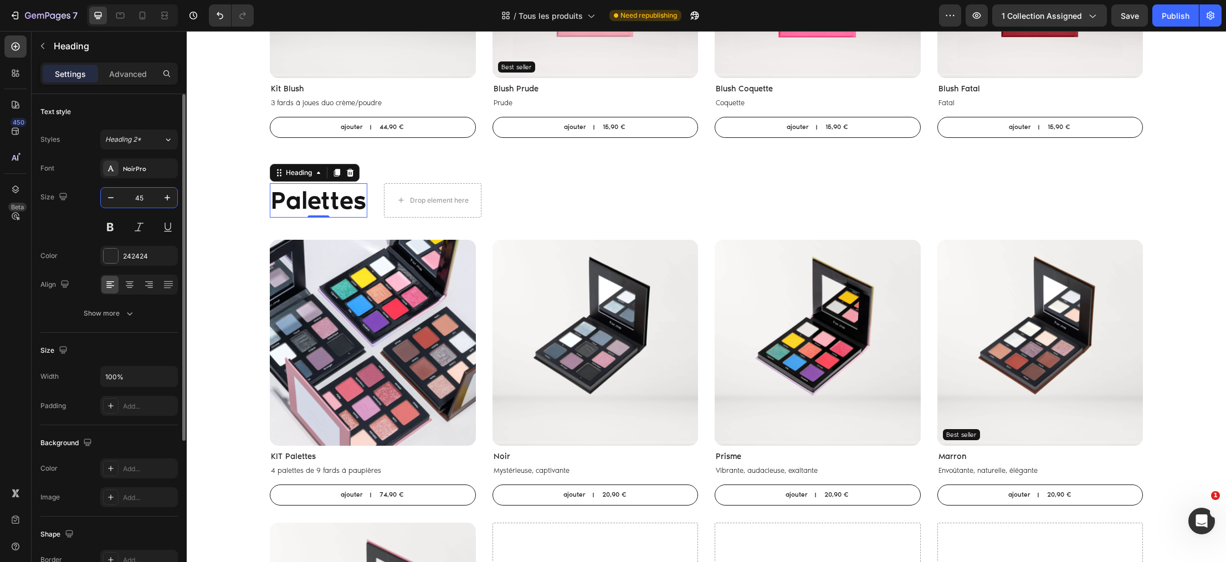
type input "45"
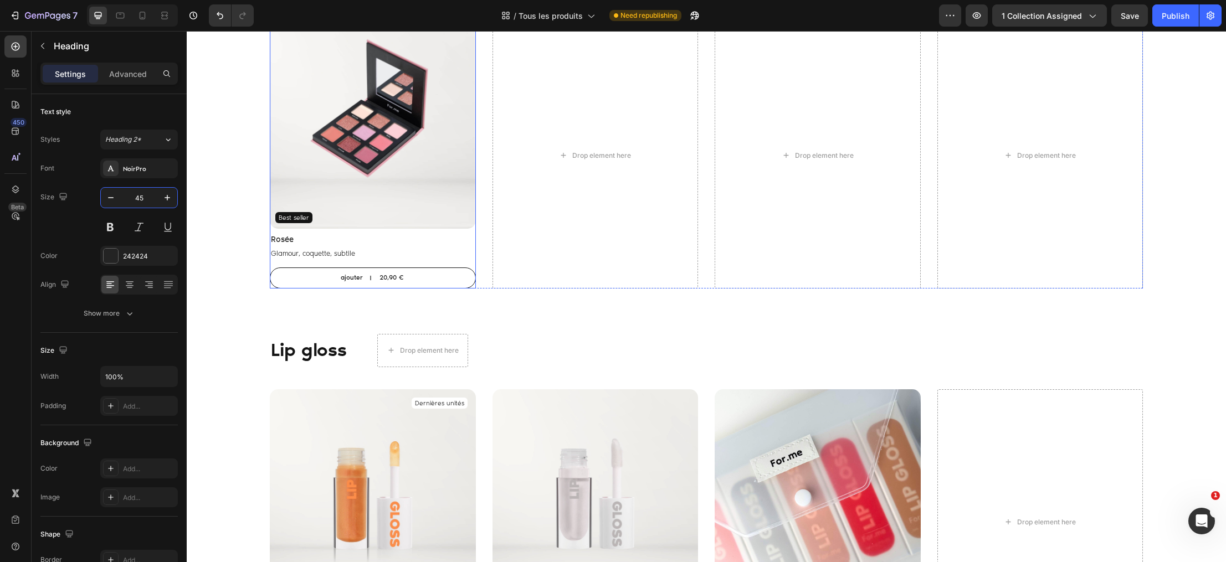
scroll to position [1413, 0]
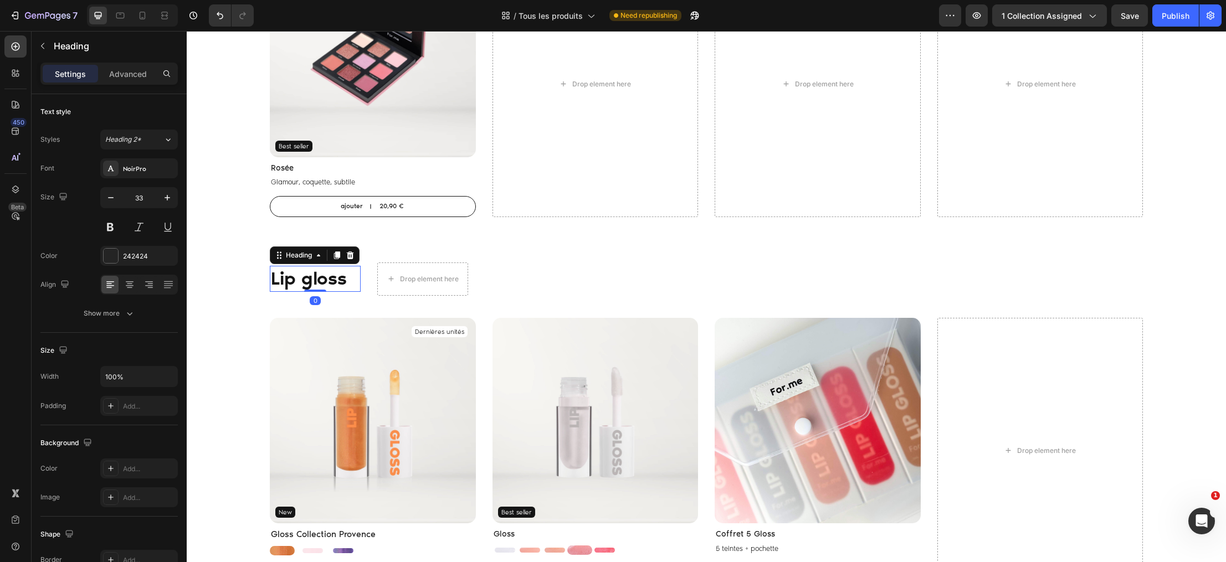
click at [322, 287] on div "Lip gloss Heading 0" at bounding box center [315, 279] width 91 height 26
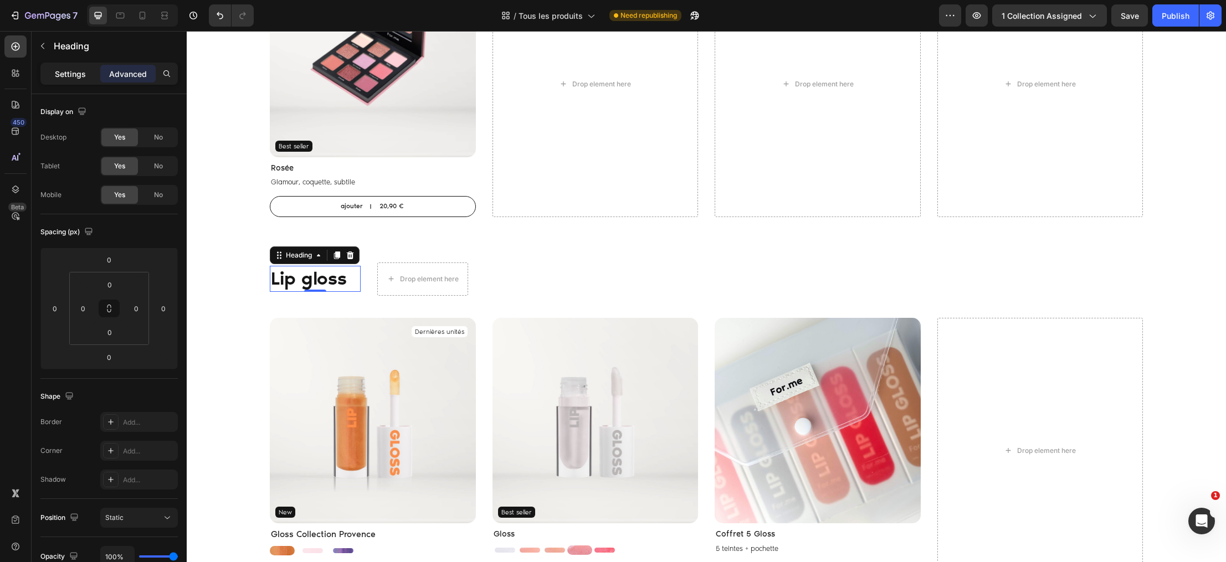
click at [72, 71] on p "Settings" at bounding box center [70, 74] width 31 height 12
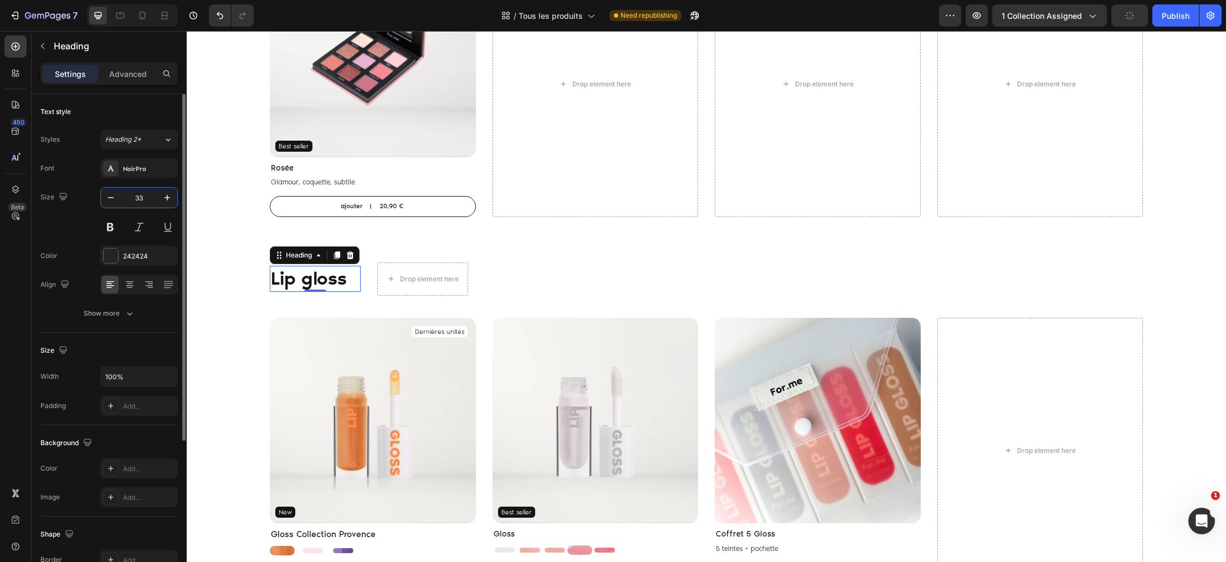
click at [146, 201] on input "33" at bounding box center [139, 198] width 37 height 20
type input "45"
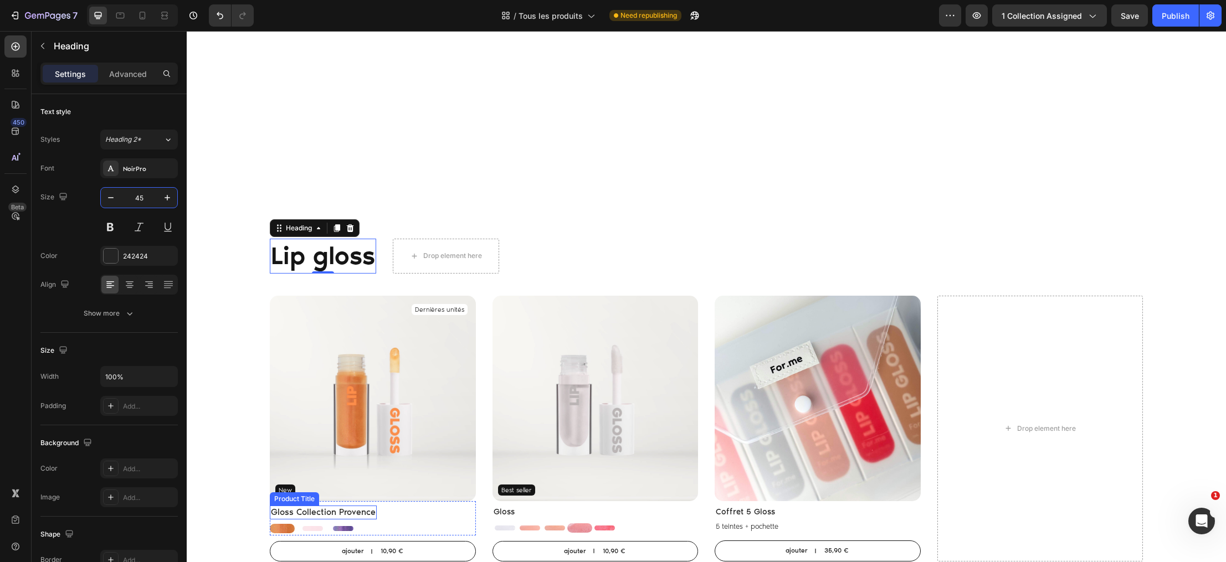
scroll to position [1634, 0]
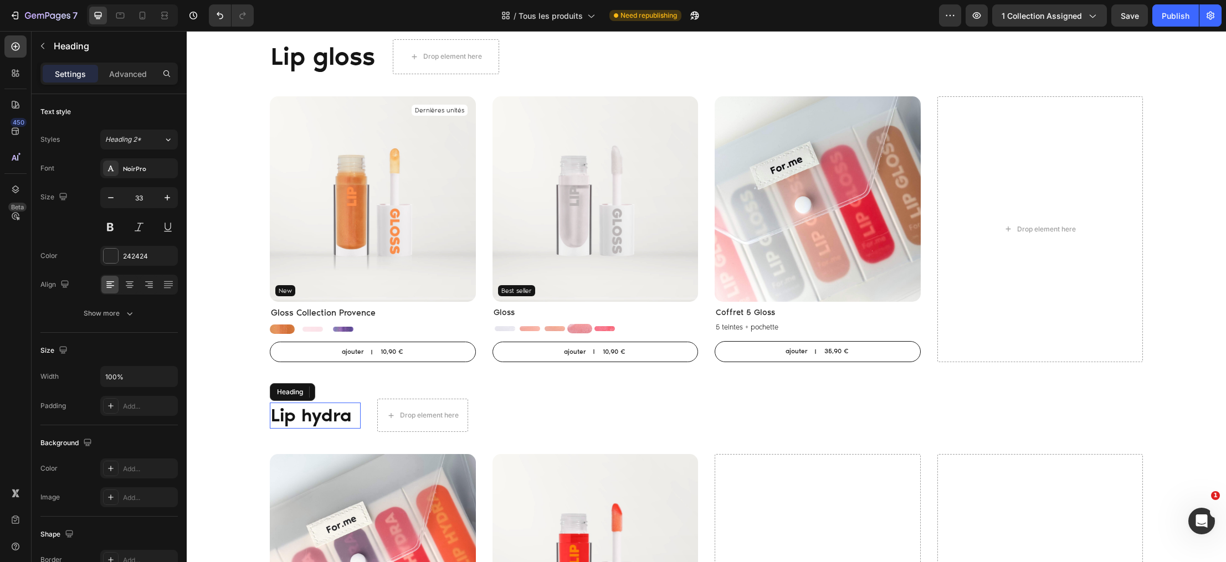
click at [319, 406] on span "Lip hydra" at bounding box center [311, 415] width 81 height 22
click at [146, 200] on input "33" at bounding box center [139, 198] width 37 height 20
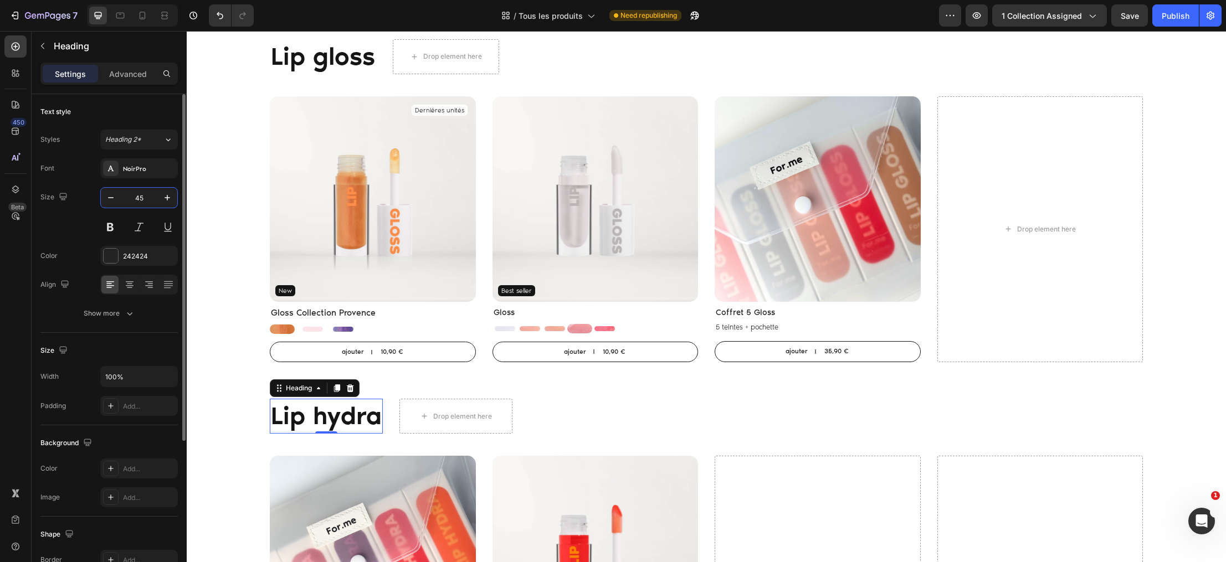
type input "45"
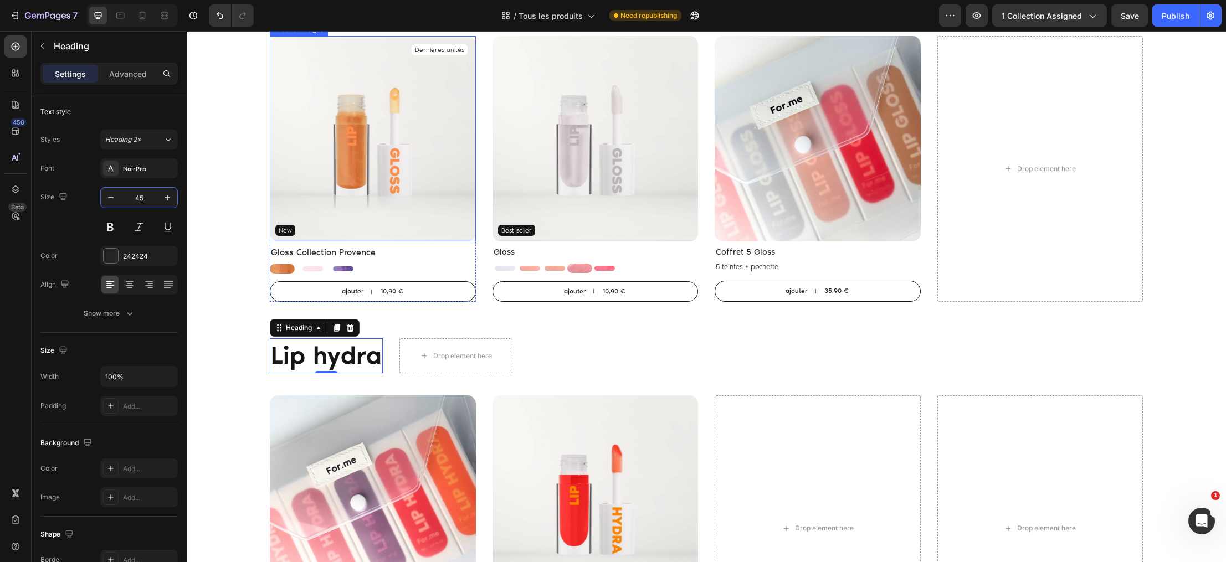
scroll to position [2090, 0]
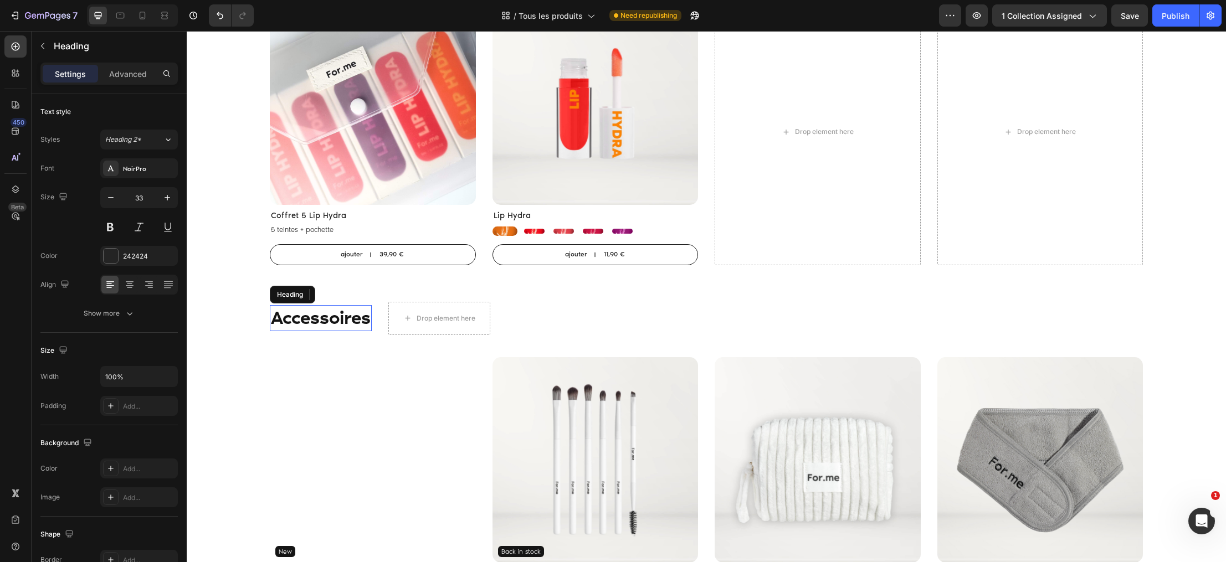
click at [339, 322] on span "Accessoires" at bounding box center [321, 318] width 100 height 22
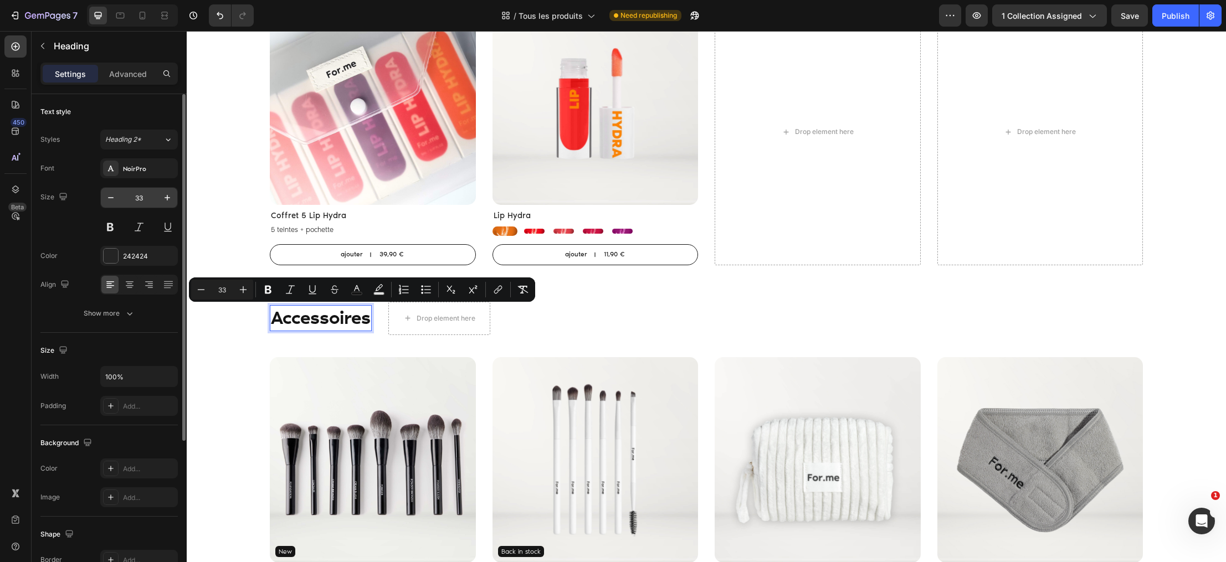
click at [148, 199] on input "33" at bounding box center [139, 198] width 37 height 20
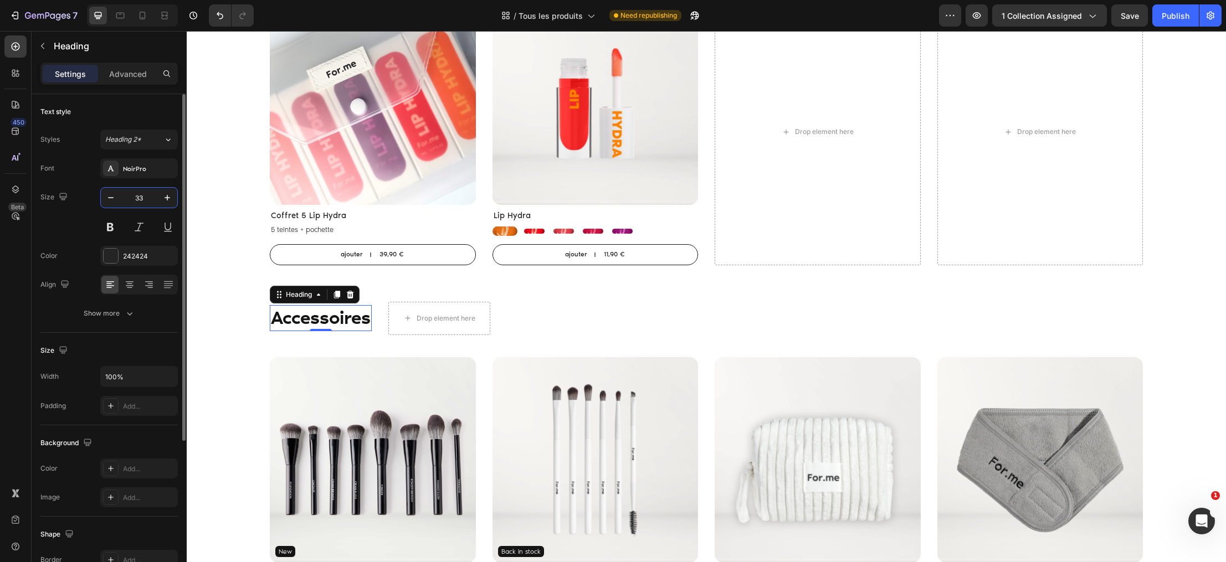
type input "3"
type input "45"
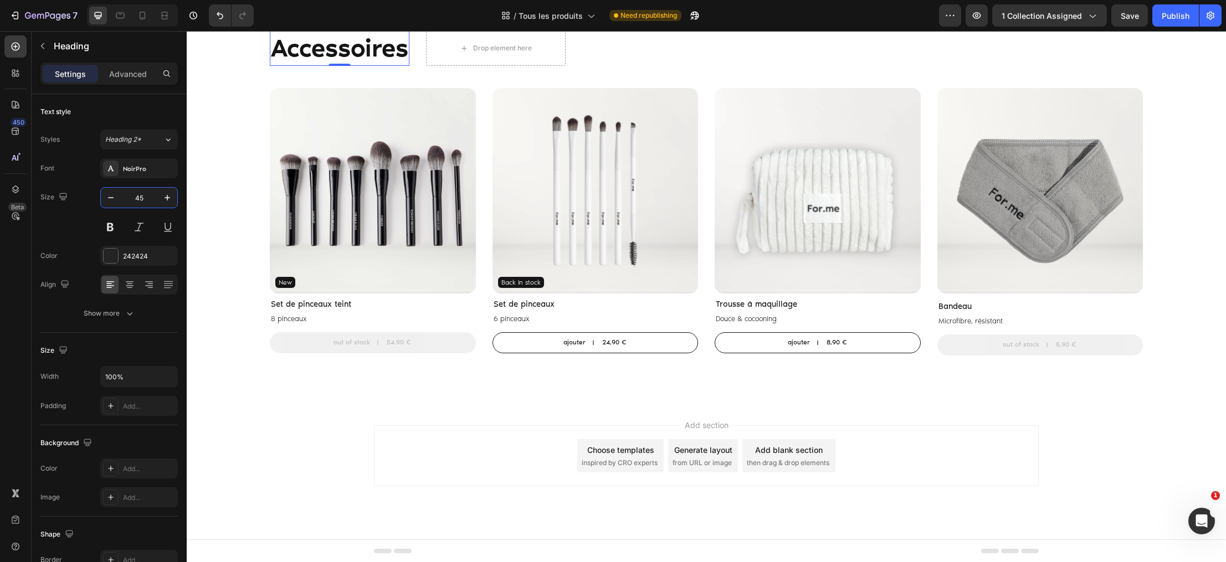
scroll to position [2359, 0]
click at [1125, 10] on div "Save" at bounding box center [1129, 16] width 18 height 12
click at [1161, 13] on div "Publish" at bounding box center [1175, 16] width 28 height 12
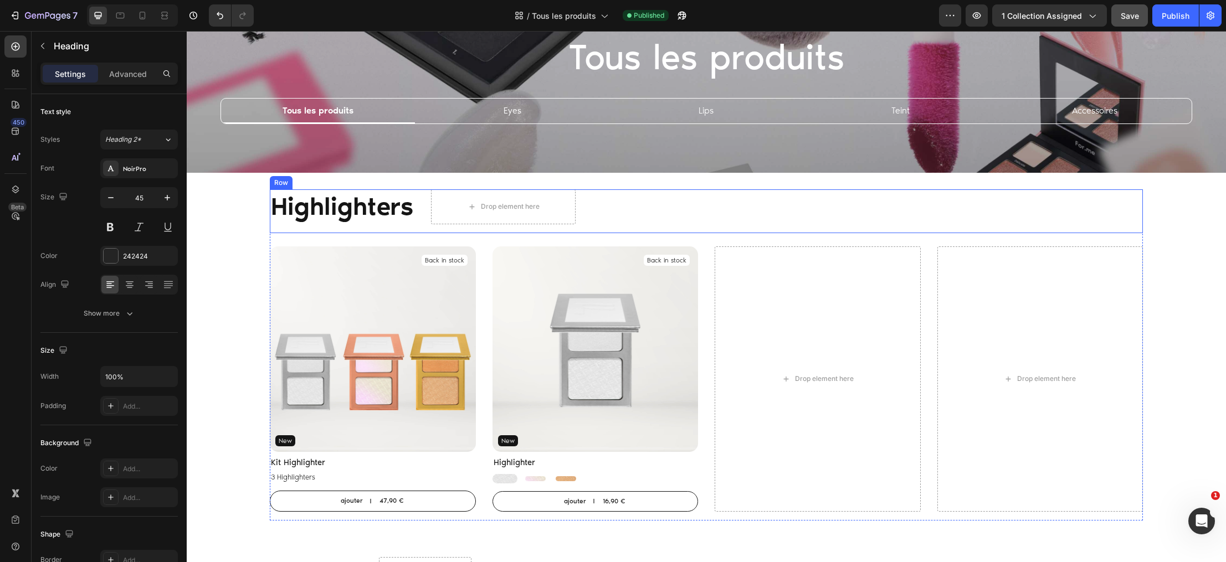
scroll to position [109, 0]
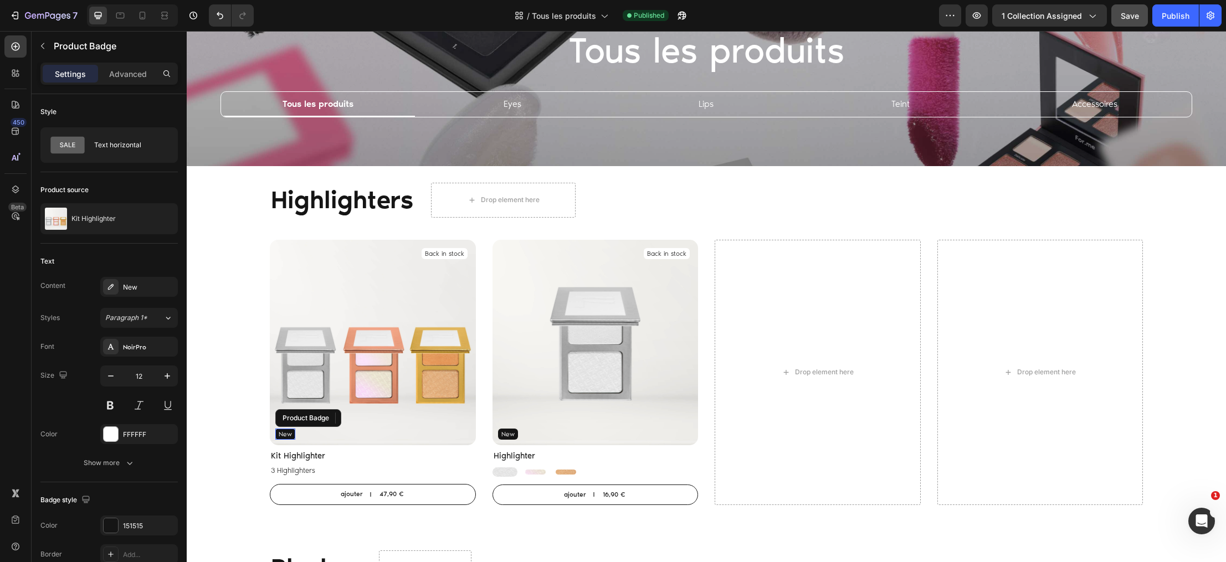
click at [284, 433] on pre "New" at bounding box center [285, 434] width 20 height 11
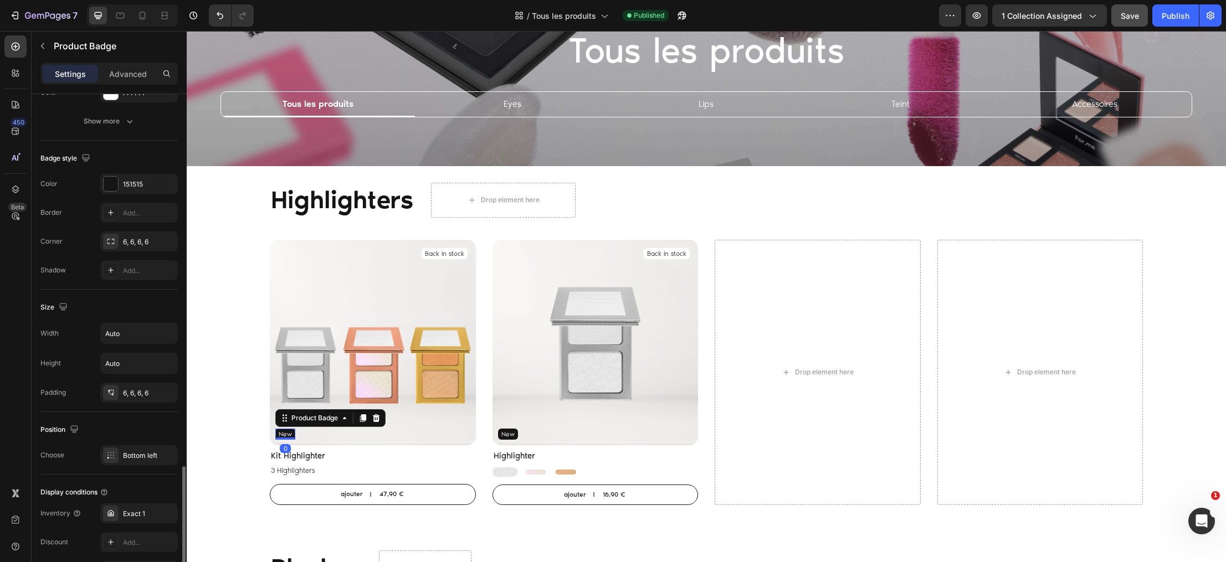
scroll to position [471, 0]
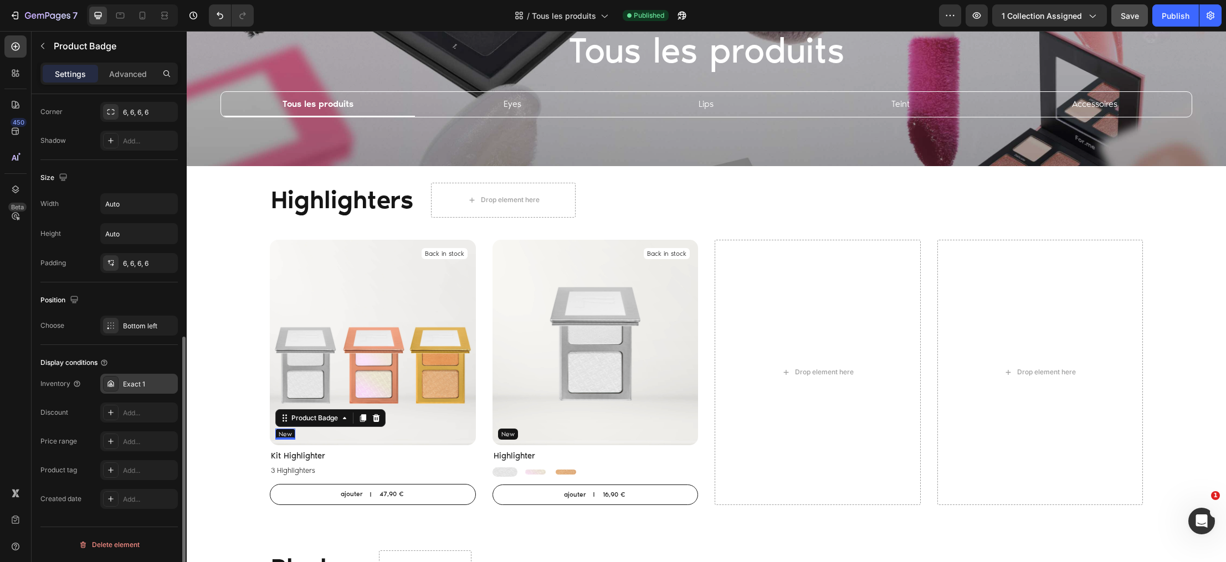
click at [133, 379] on div "Exact 1" at bounding box center [149, 384] width 52 height 10
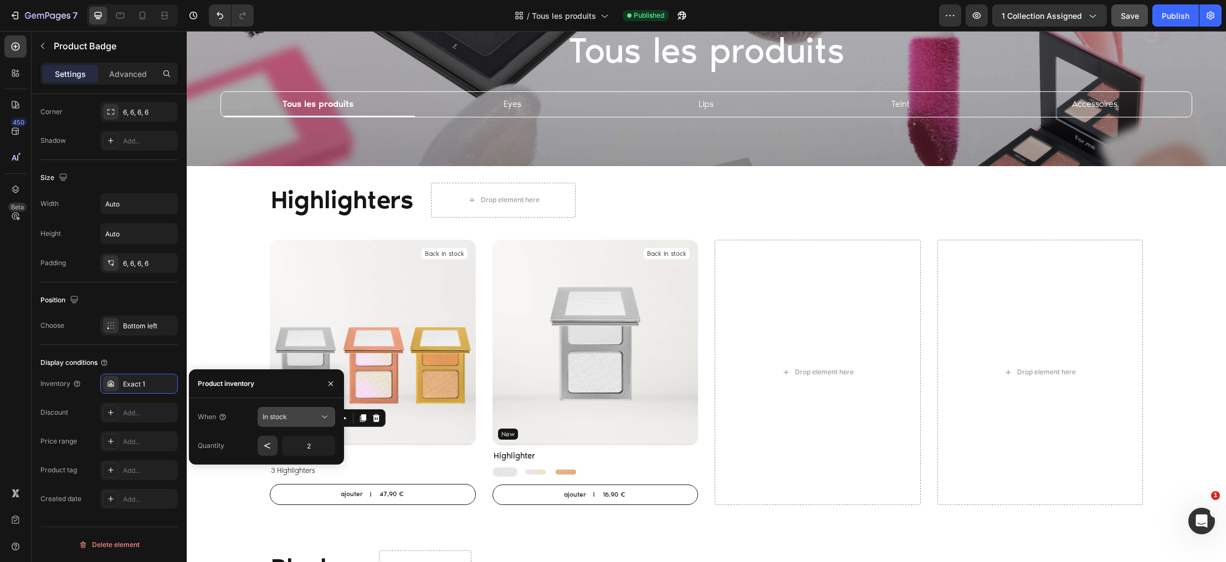
click at [280, 417] on span "In stock" at bounding box center [275, 417] width 24 height 8
click at [274, 436] on div "In stock" at bounding box center [285, 444] width 91 height 21
click at [317, 449] on input "2" at bounding box center [308, 446] width 53 height 20
drag, startPoint x: 317, startPoint y: 439, endPoint x: 279, endPoint y: 439, distance: 38.2
click at [280, 439] on div "2" at bounding box center [297, 446] width 78 height 20
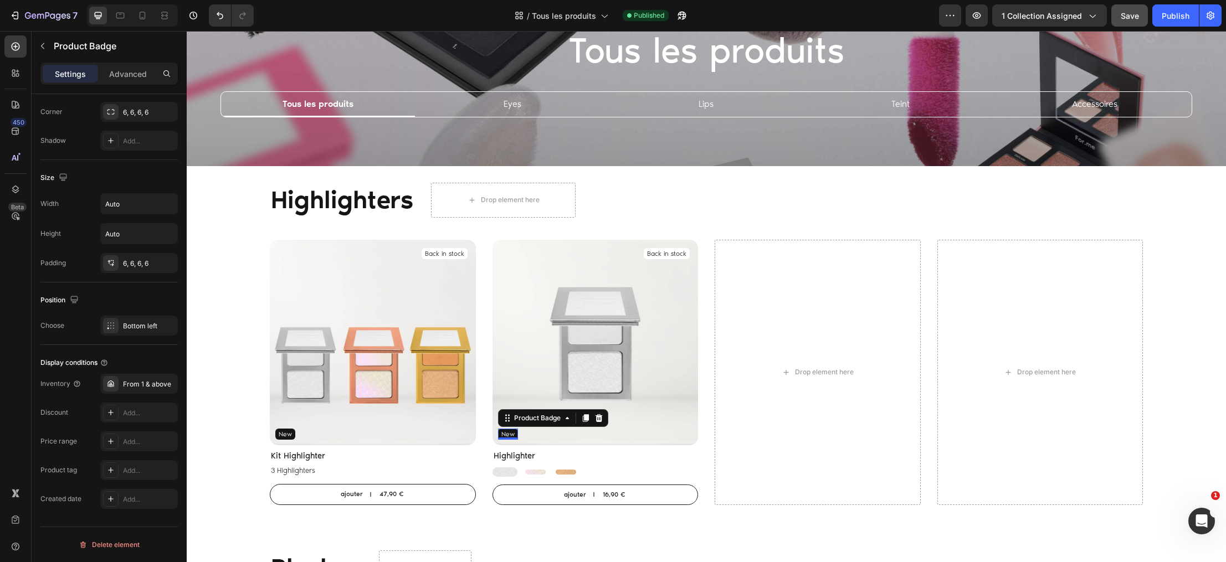
click at [508, 433] on pre "New" at bounding box center [508, 434] width 20 height 11
click at [146, 377] on div "From 1 & above" at bounding box center [139, 384] width 78 height 20
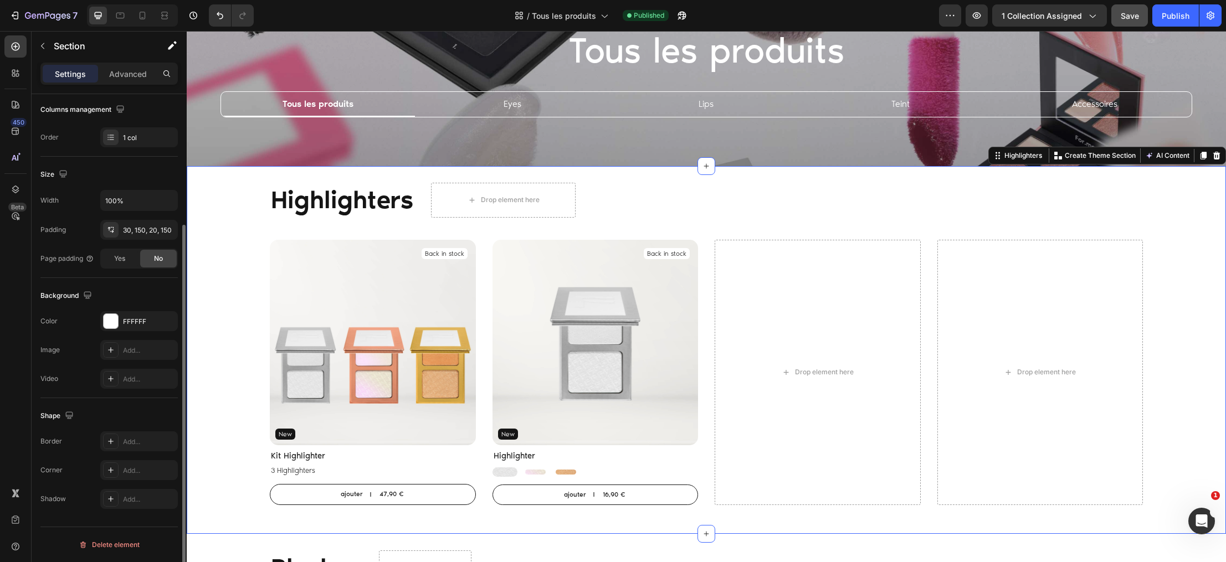
click at [213, 335] on div "Highlighters Heading Drop element here Row Row Product Images Back in stock Pro…" at bounding box center [706, 350] width 1039 height 368
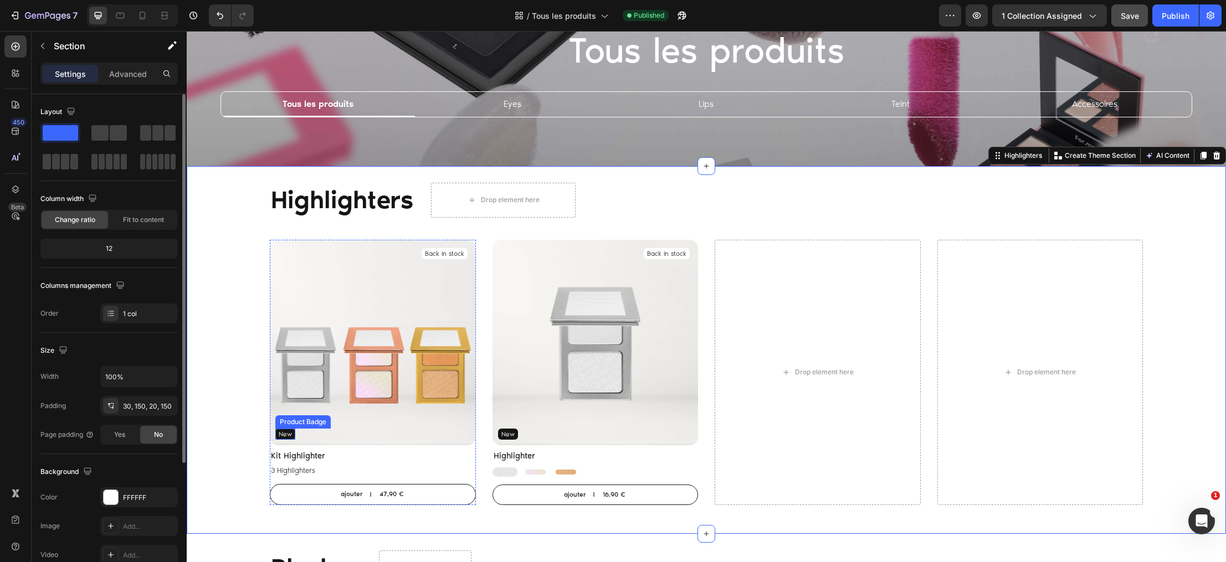
click at [286, 432] on pre "New" at bounding box center [285, 434] width 20 height 11
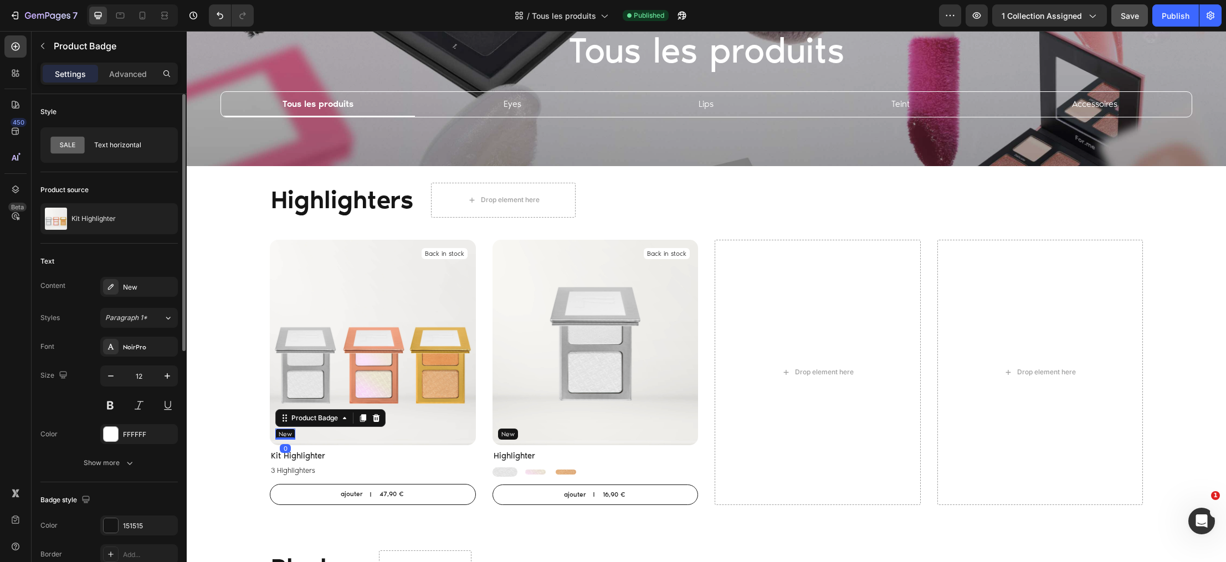
scroll to position [471, 0]
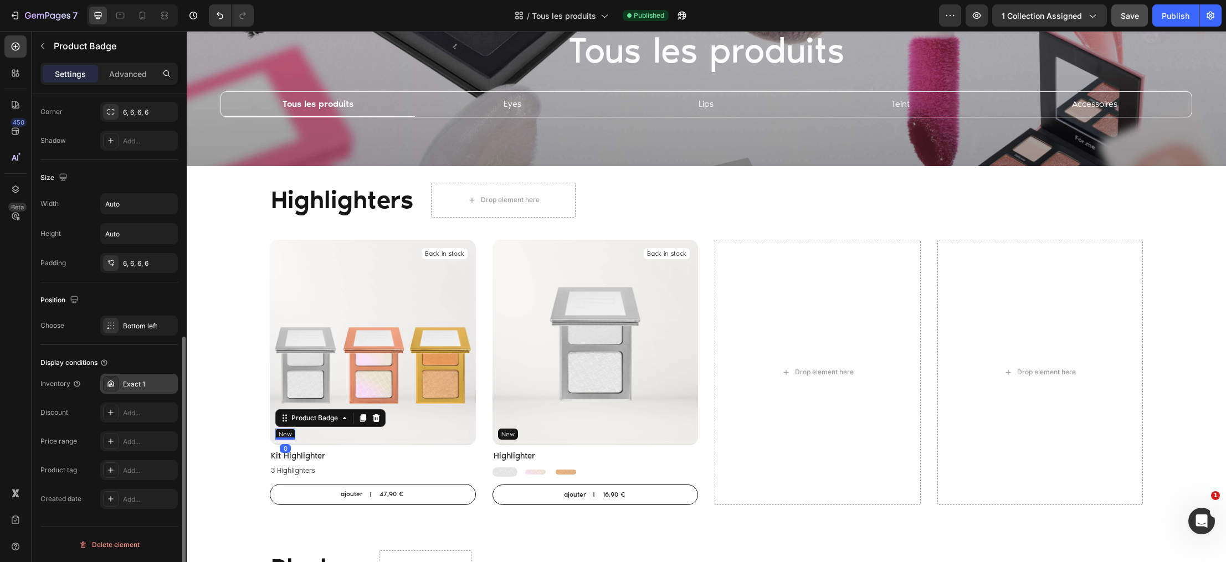
click at [132, 384] on div "Exact 1" at bounding box center [149, 384] width 52 height 10
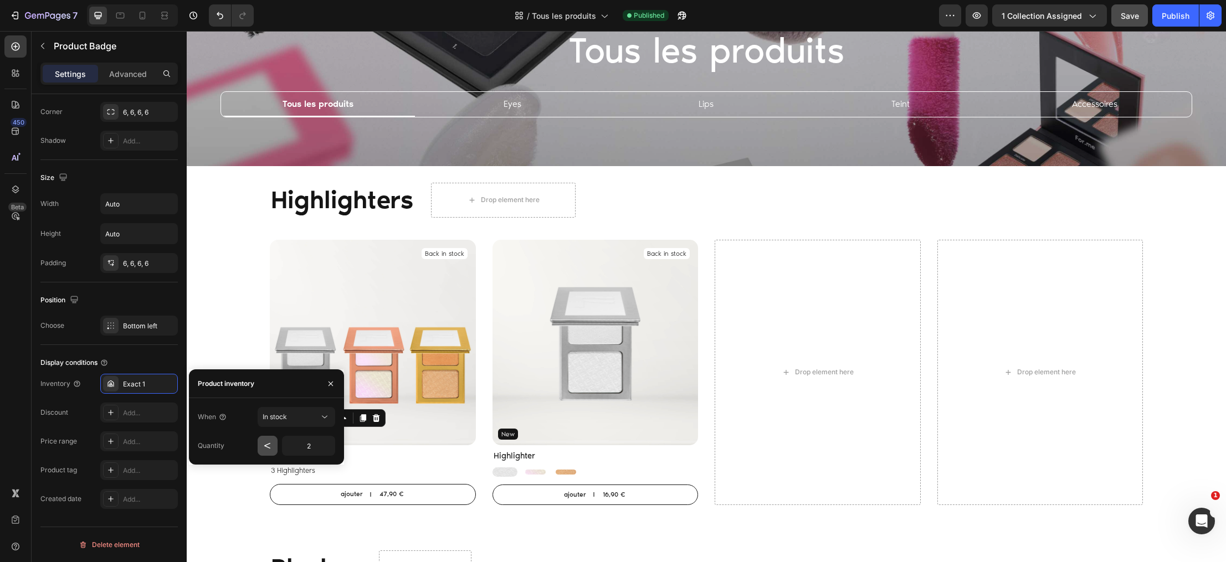
click at [265, 449] on icon "button" at bounding box center [267, 445] width 11 height 11
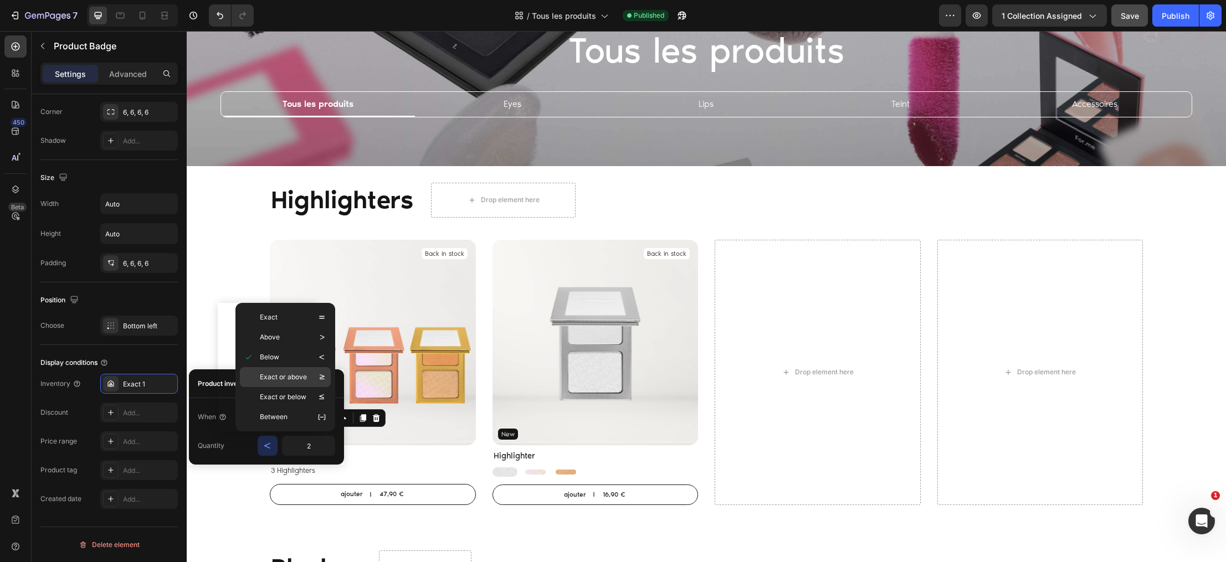
click at [321, 379] on icon at bounding box center [322, 376] width 5 height 5
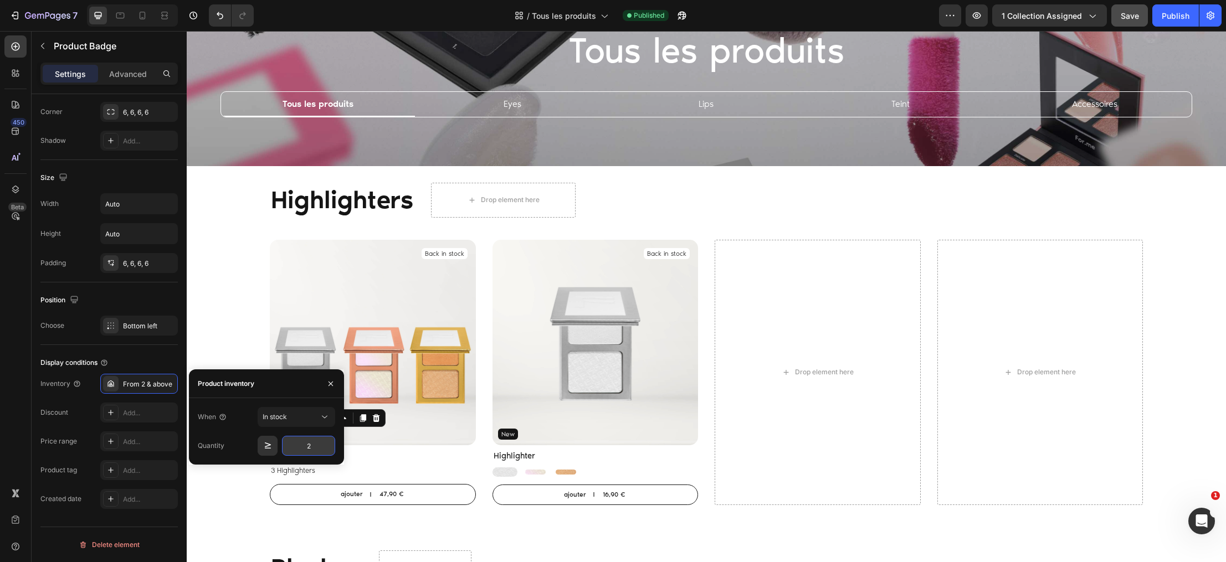
click at [311, 446] on input "2" at bounding box center [308, 446] width 53 height 20
click at [316, 446] on input "2" at bounding box center [308, 446] width 53 height 20
type input "1"
click at [588, 345] on img at bounding box center [595, 343] width 206 height 206
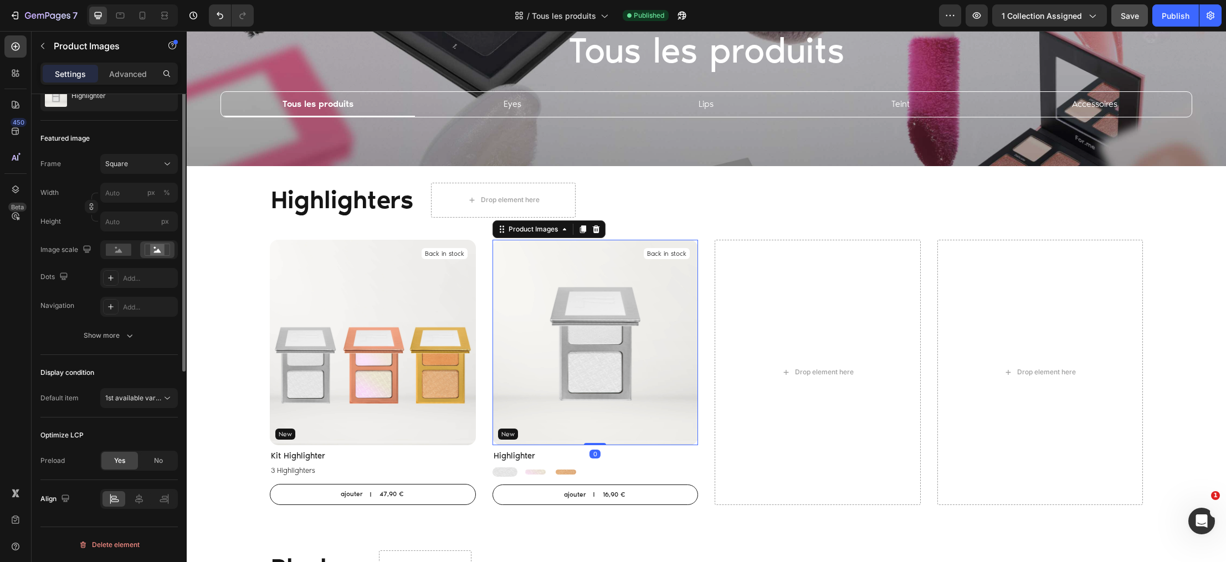
scroll to position [0, 0]
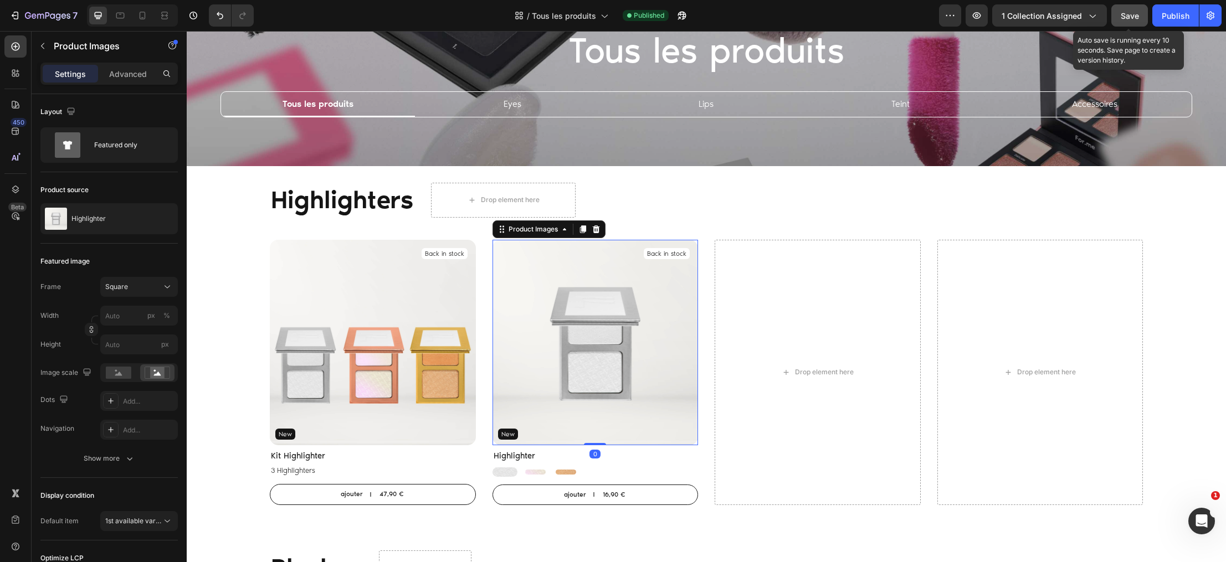
click at [1135, 8] on button "Save" at bounding box center [1129, 15] width 37 height 22
click at [1169, 8] on button "Publish" at bounding box center [1175, 15] width 47 height 22
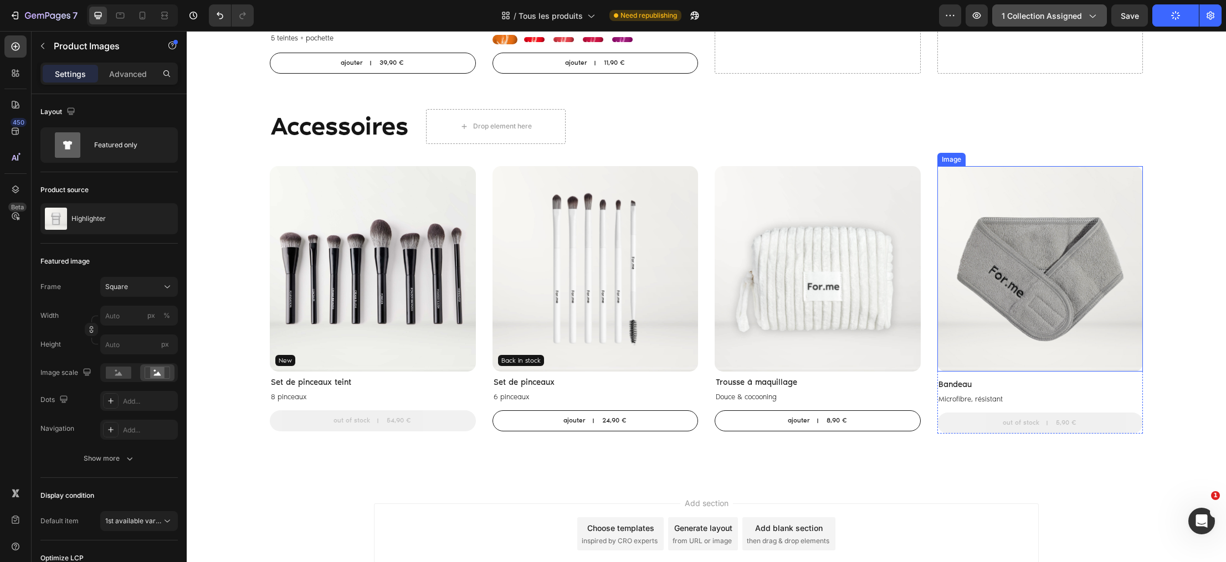
scroll to position [2099, 0]
